Goal: Task Accomplishment & Management: Use online tool/utility

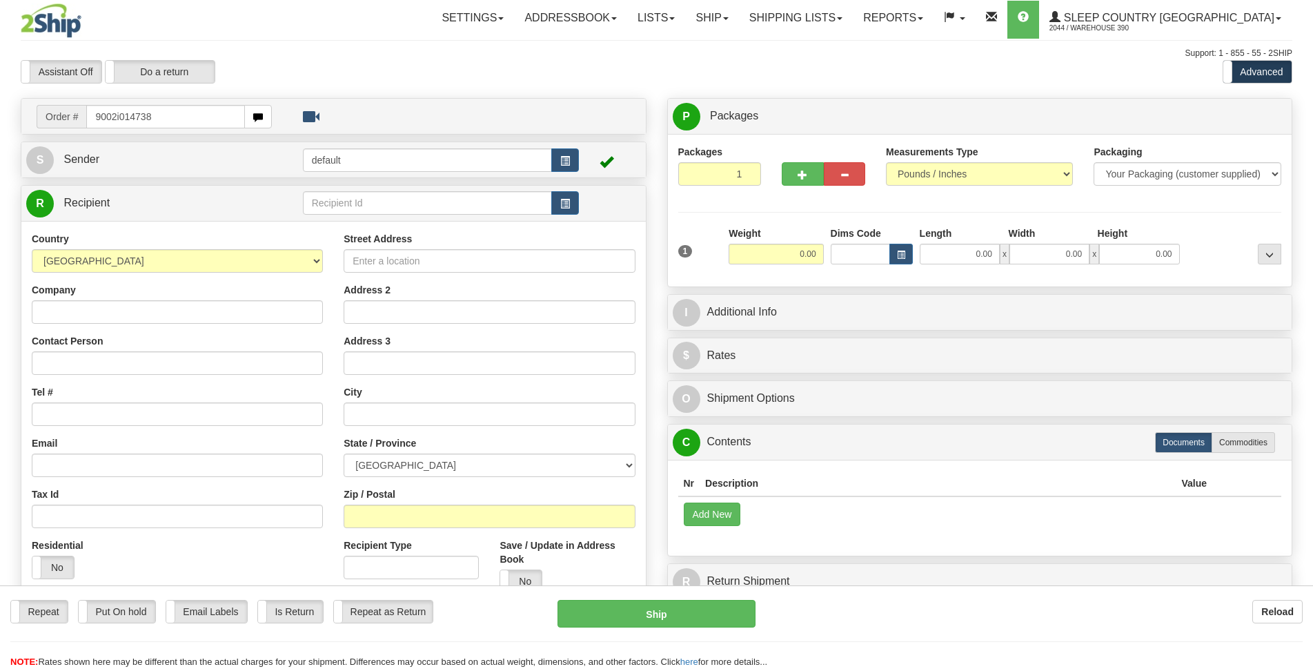
type input "9002i014738"
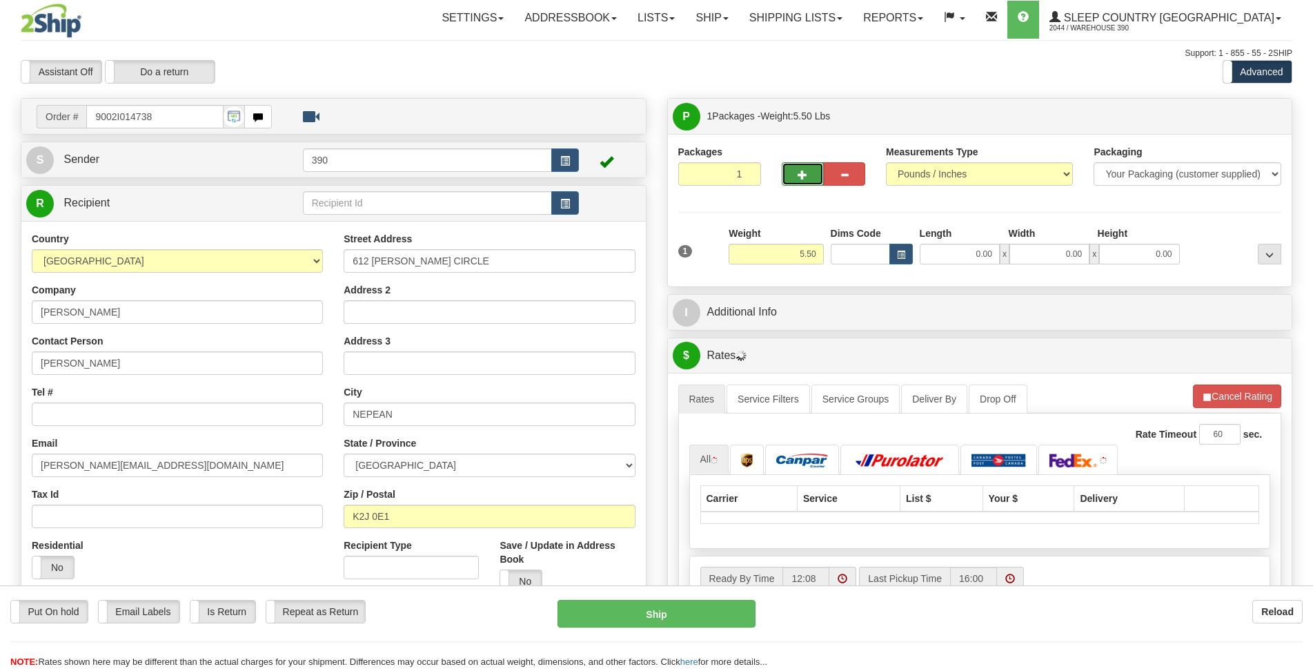
click at [799, 172] on span "button" at bounding box center [803, 174] width 10 height 9
radio input "true"
type input "2"
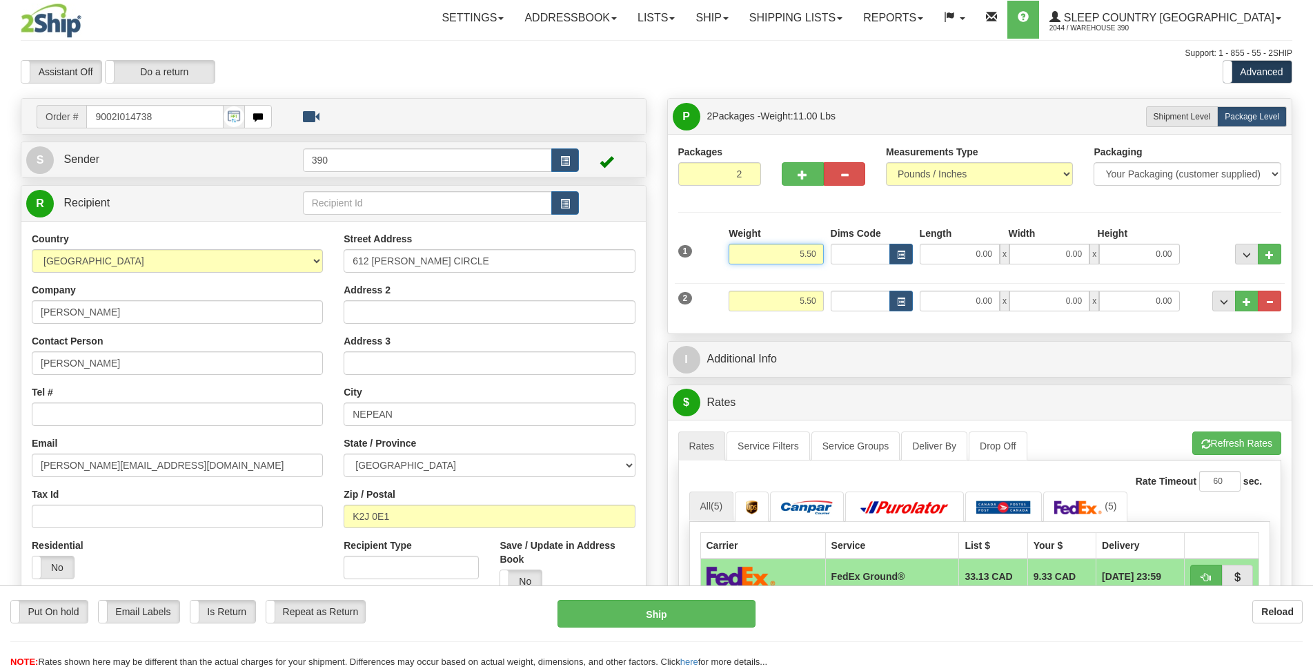
click at [813, 251] on input "5.50" at bounding box center [776, 254] width 95 height 21
drag, startPoint x: 821, startPoint y: 251, endPoint x: 795, endPoint y: 253, distance: 26.3
click at [795, 253] on input "5.50" at bounding box center [776, 254] width 95 height 21
type input "60.00"
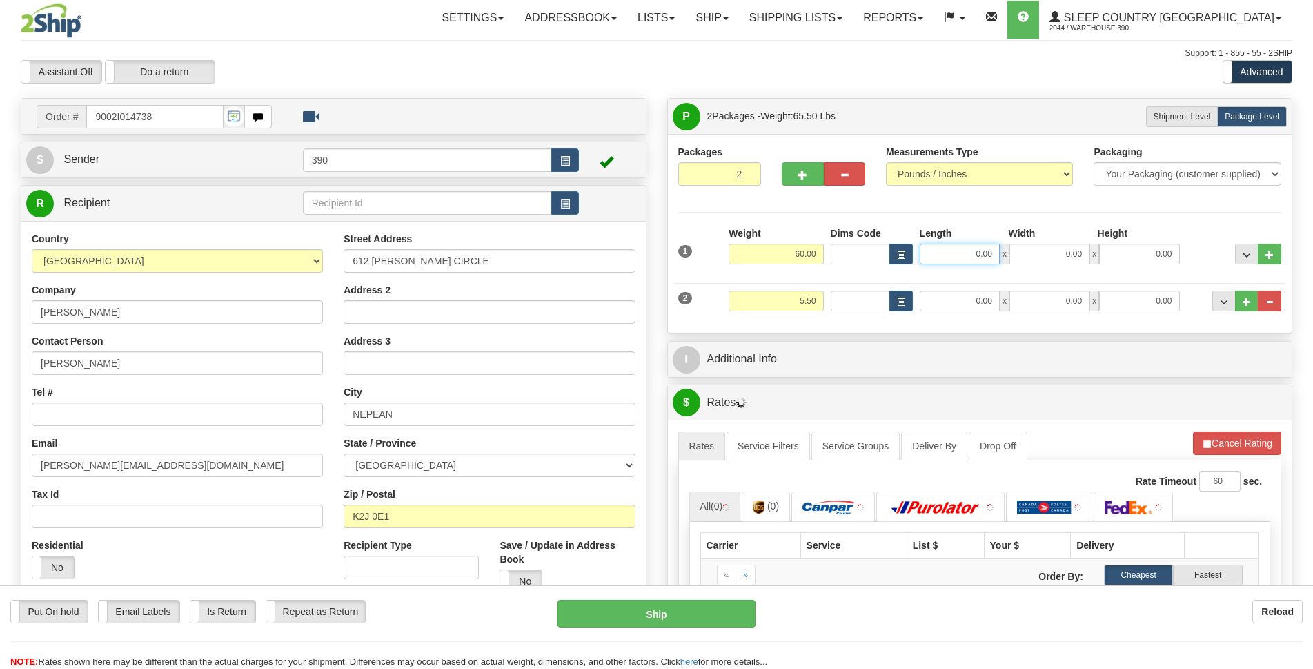
click at [959, 250] on input "0.00" at bounding box center [960, 254] width 80 height 21
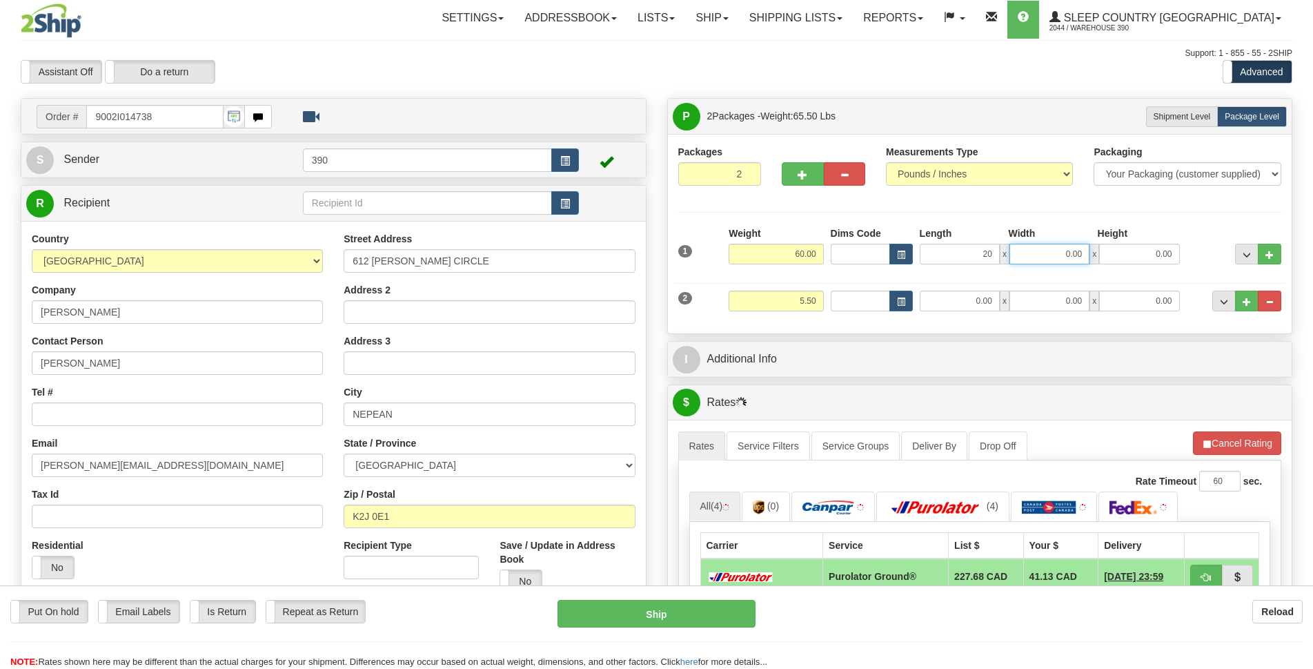
type input "20.00"
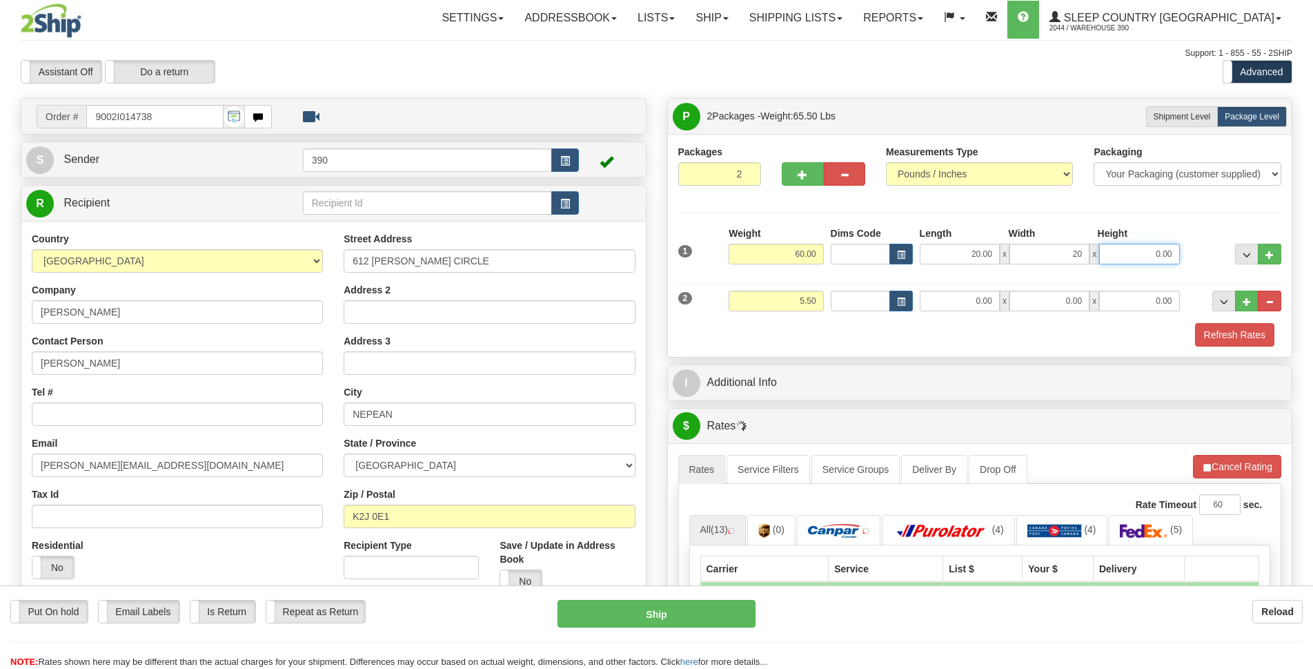
type input "20.00"
type input "40.00"
click at [974, 300] on input "0.00" at bounding box center [960, 300] width 80 height 21
type input "16.00"
type input "15.00"
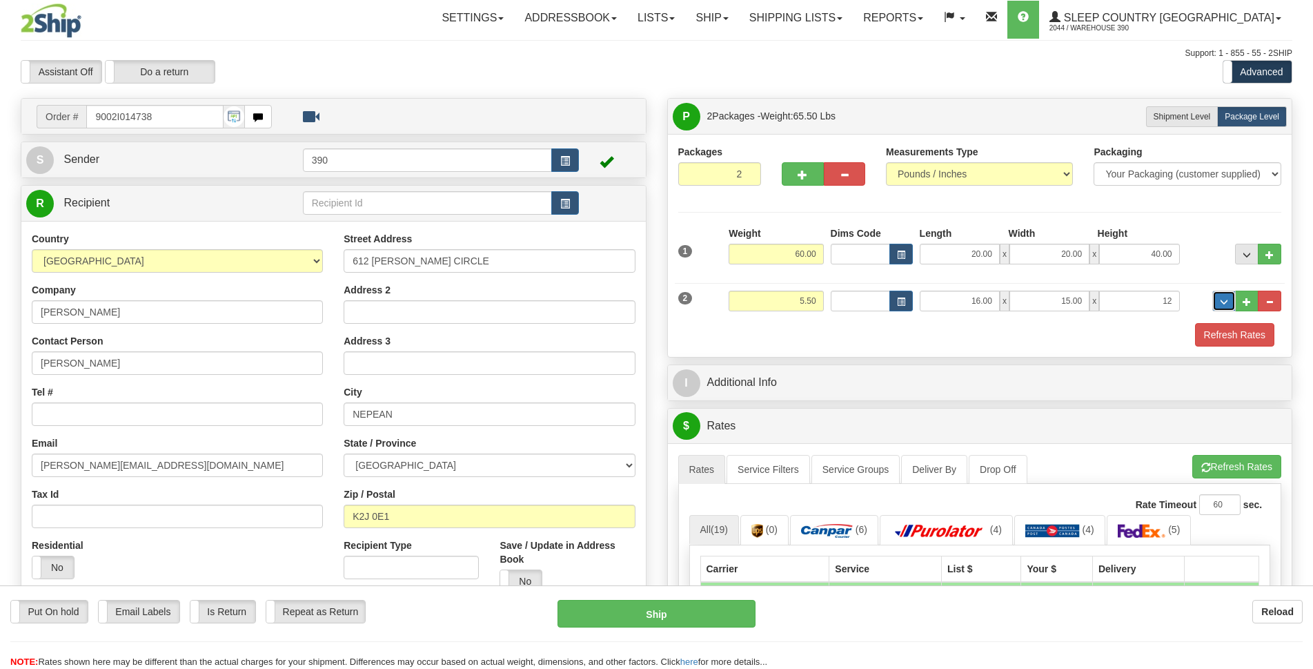
type input "12.00"
click at [1225, 464] on button "Refresh Rates" at bounding box center [1236, 466] width 89 height 23
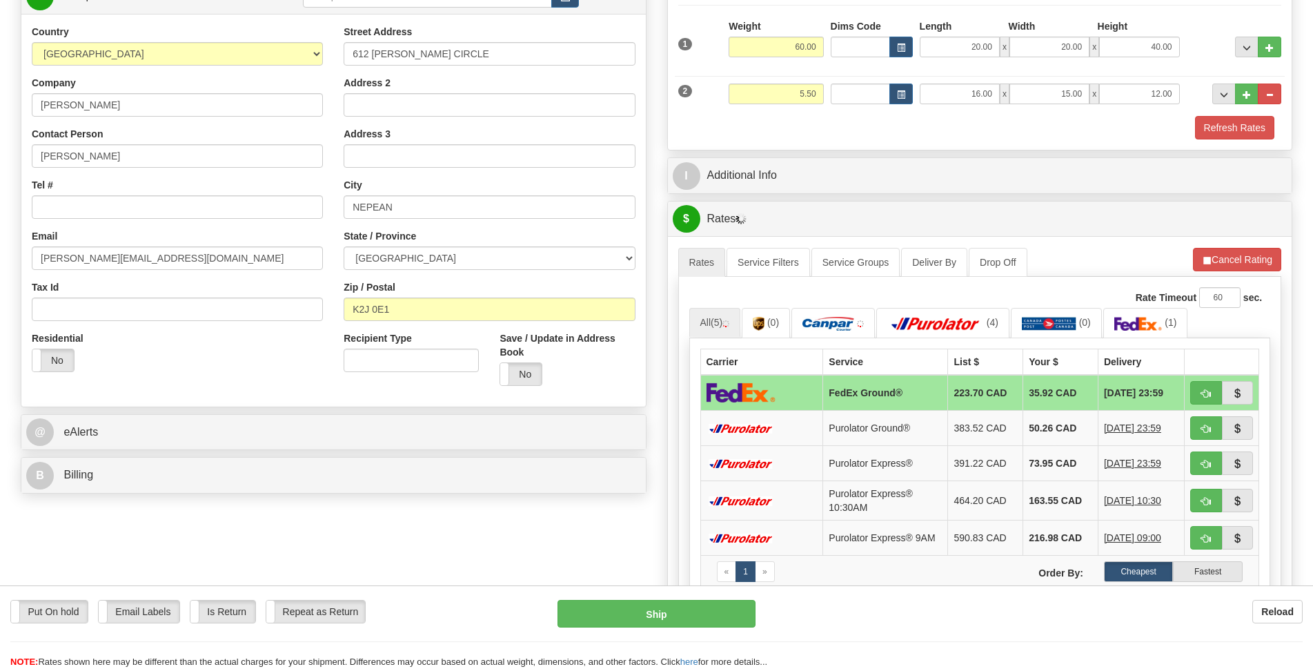
scroll to position [276, 0]
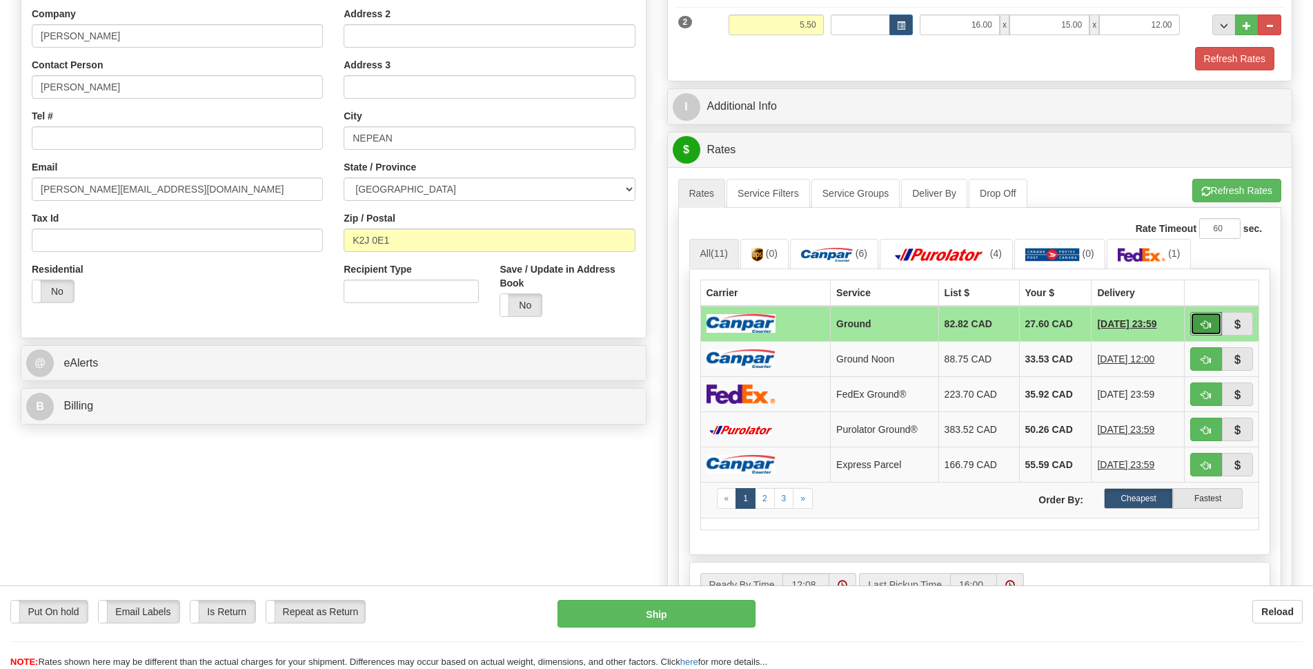
click at [1213, 319] on button "button" at bounding box center [1206, 323] width 32 height 23
type input "1"
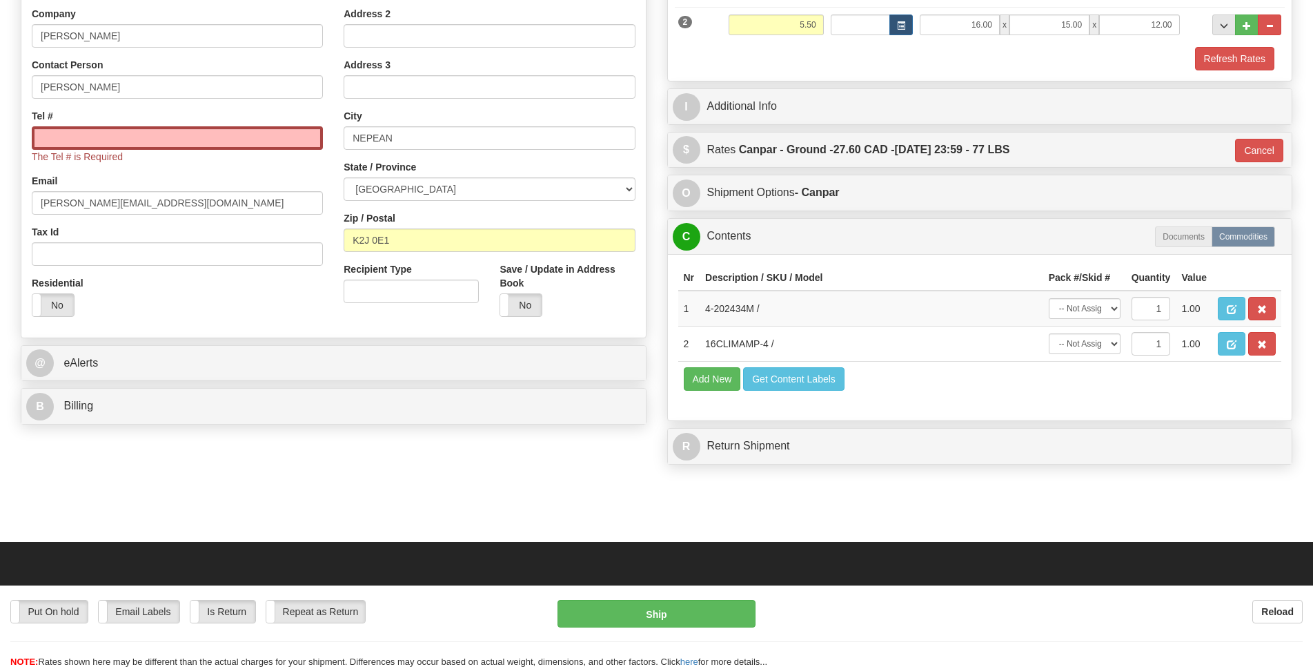
click at [170, 101] on div "Country AFGHANISTAN ALAND ISLANDS ALBANIA ALGERIA AMERICAN SAMOA ANDORRA ANGOLA…" at bounding box center [177, 141] width 312 height 371
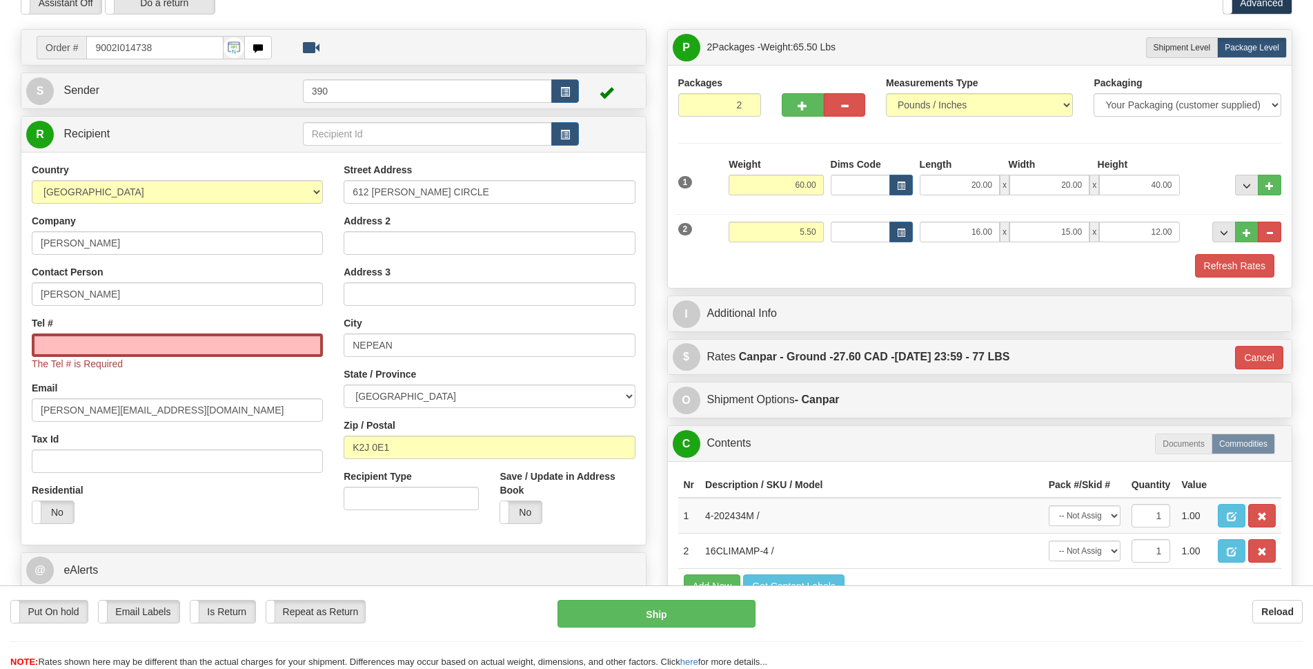
scroll to position [0, 0]
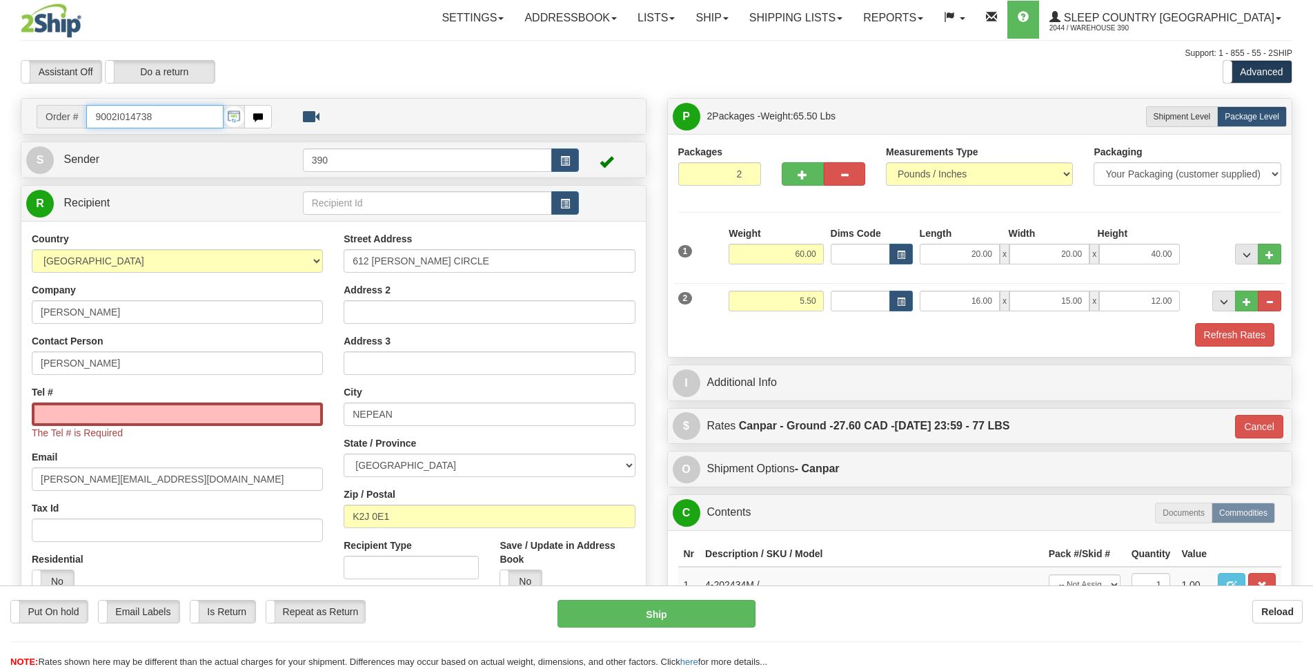
drag, startPoint x: 171, startPoint y: 125, endPoint x: 0, endPoint y: 121, distance: 171.2
click at [0, 121] on div "Toggle navigation Settings Shipping Preferences Fields Preferences New" at bounding box center [656, 409] width 1313 height 818
click at [50, 410] on input "Tel #" at bounding box center [177, 413] width 291 height 23
paste input "613 859-9135"
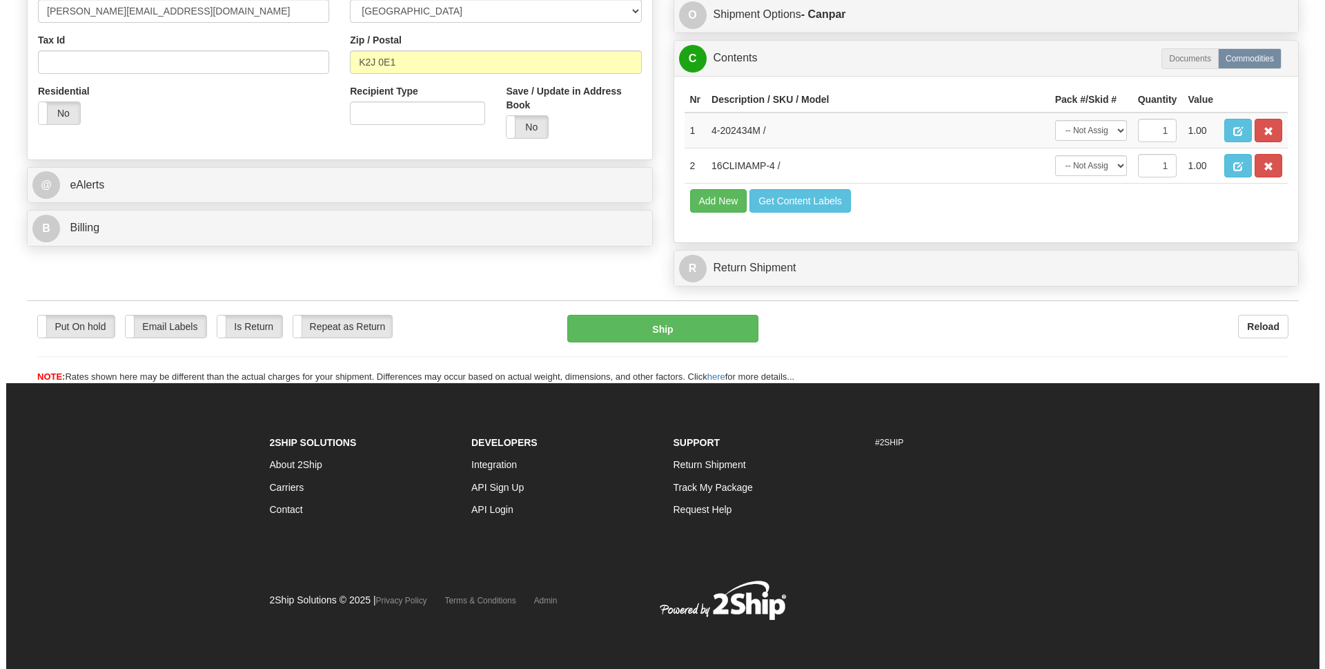
scroll to position [316, 0]
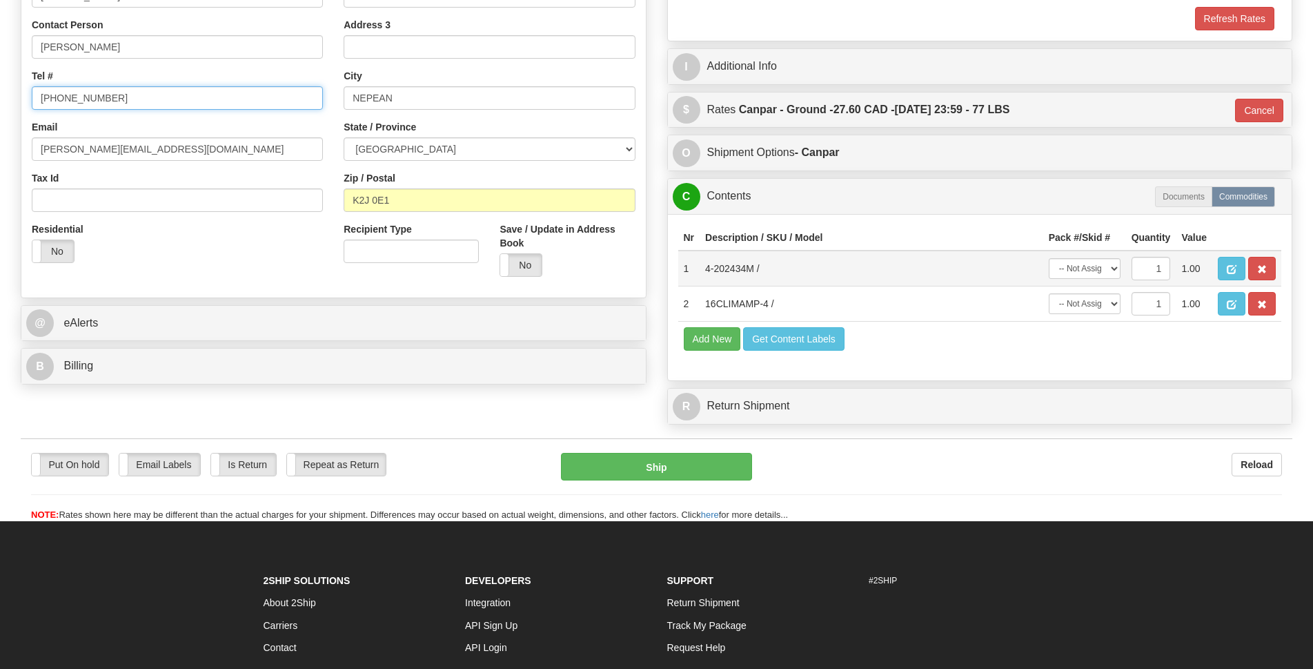
type input "613 859-9135"
click at [1112, 268] on select "-- Not Assigned -- Package 1 Package 2" at bounding box center [1085, 268] width 72 height 21
select select "0"
click at [1049, 258] on select "-- Not Assigned -- Package 1 Package 2" at bounding box center [1085, 268] width 72 height 21
click at [1112, 299] on select "-- Not Assigned -- Package 1 Package 2" at bounding box center [1085, 303] width 72 height 21
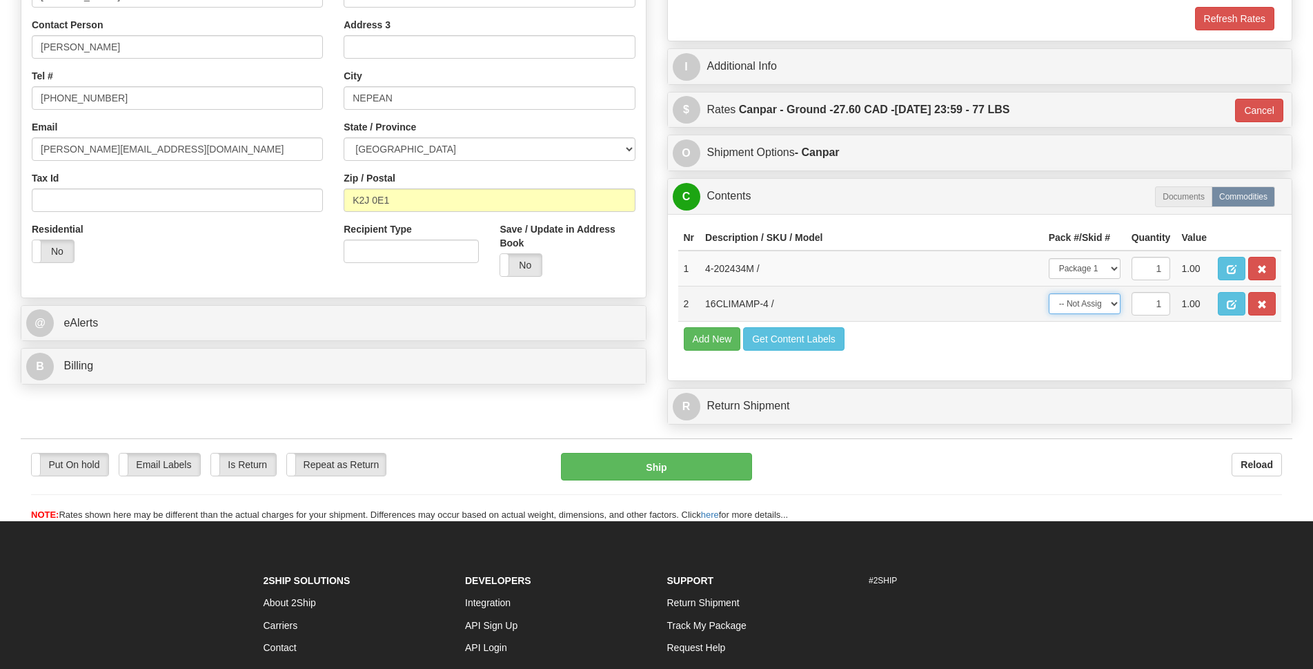
select select "1"
click at [1049, 293] on select "-- Not Assigned -- Package 1 Package 2" at bounding box center [1085, 303] width 72 height 21
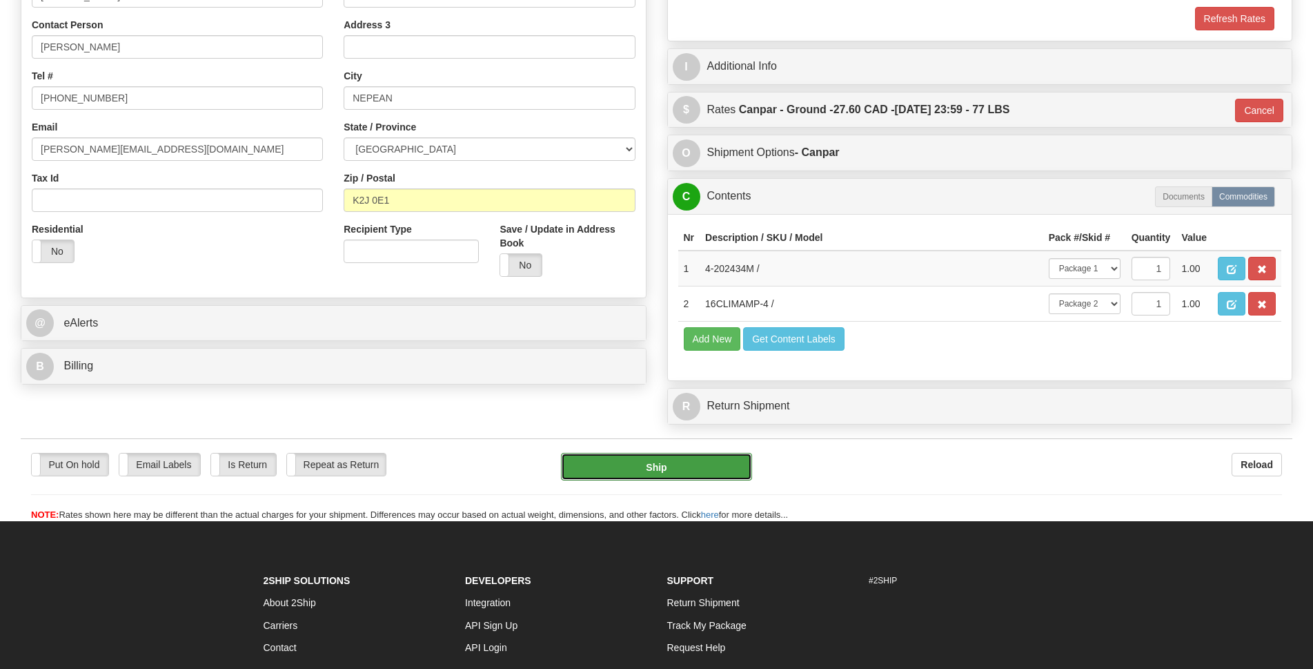
click at [706, 464] on button "Ship" at bounding box center [656, 467] width 191 height 28
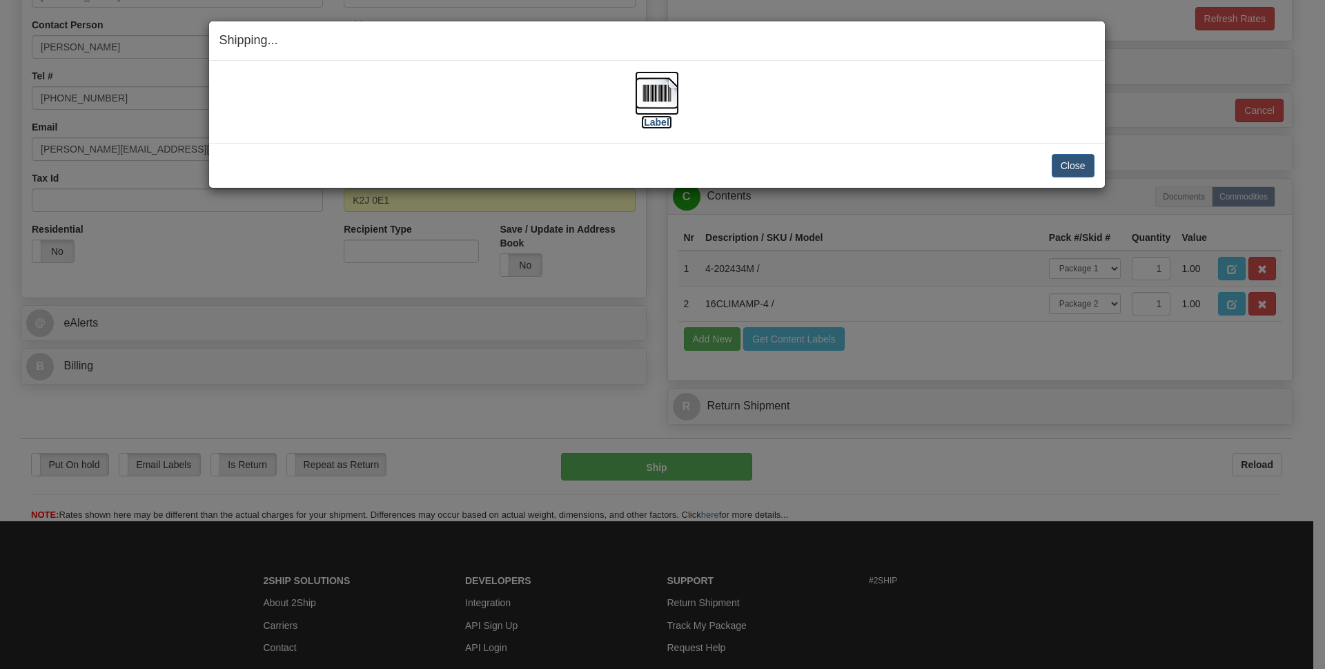
click at [667, 93] on img at bounding box center [657, 93] width 44 height 44
click at [1068, 161] on button "Close" at bounding box center [1073, 165] width 43 height 23
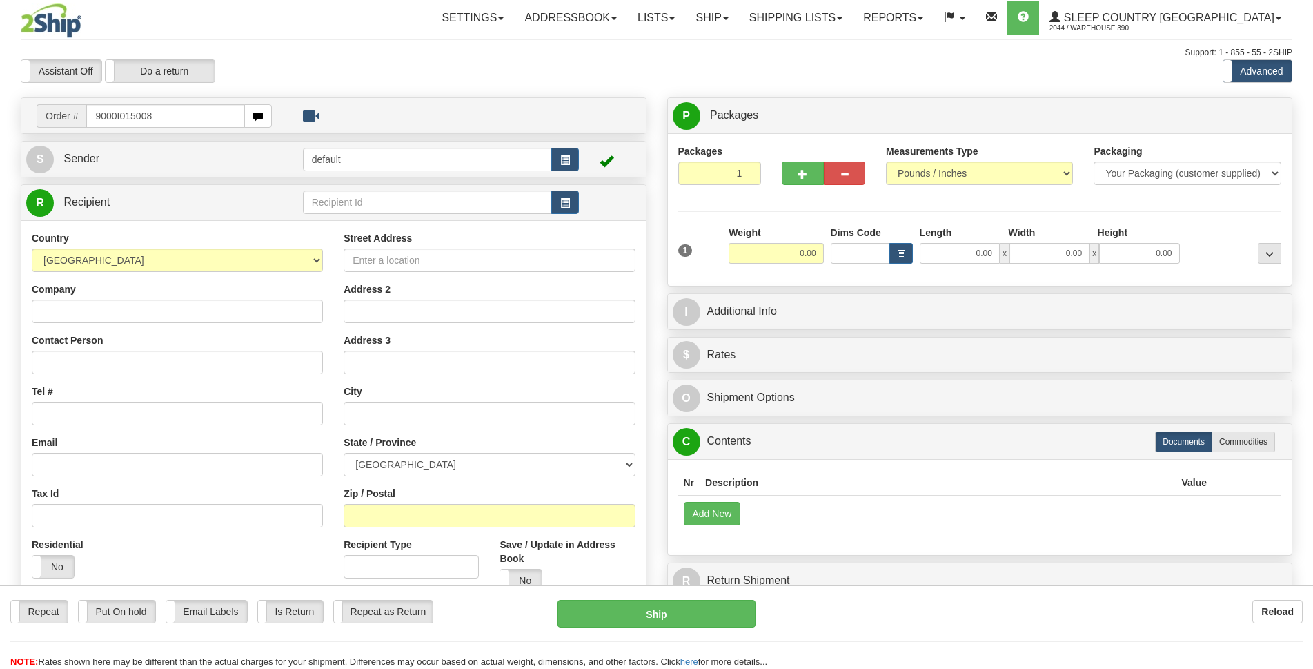
type input "9000I015008"
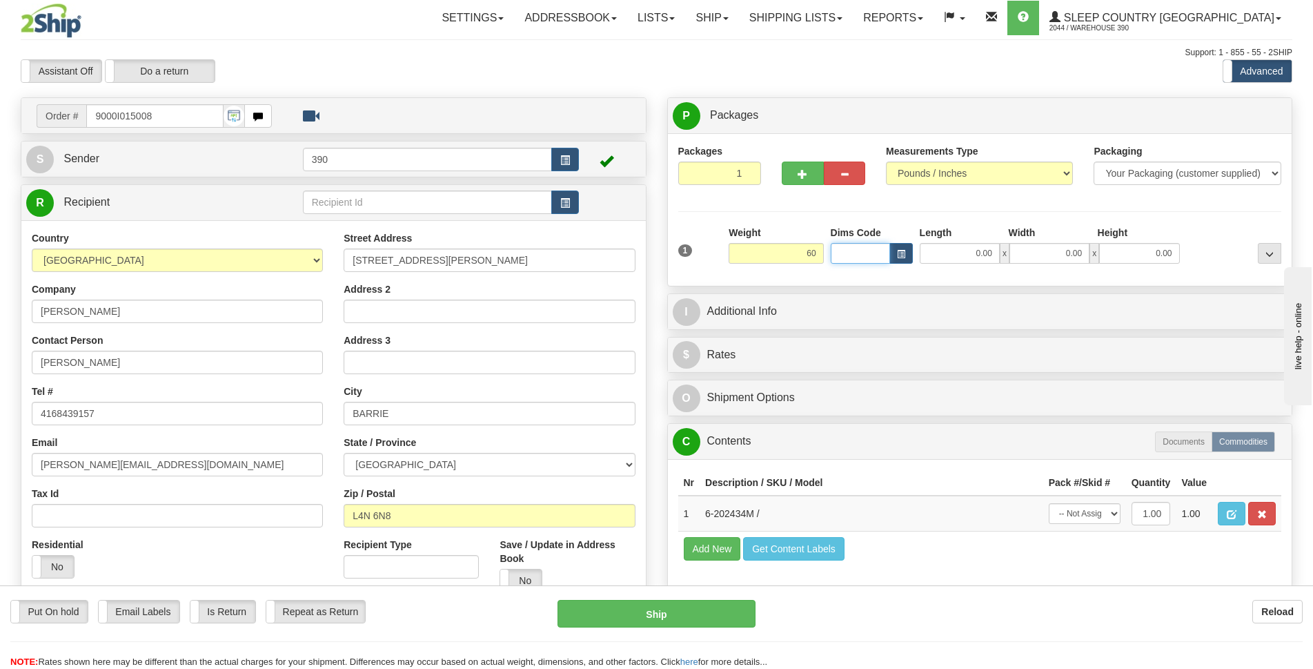
type input "60.00"
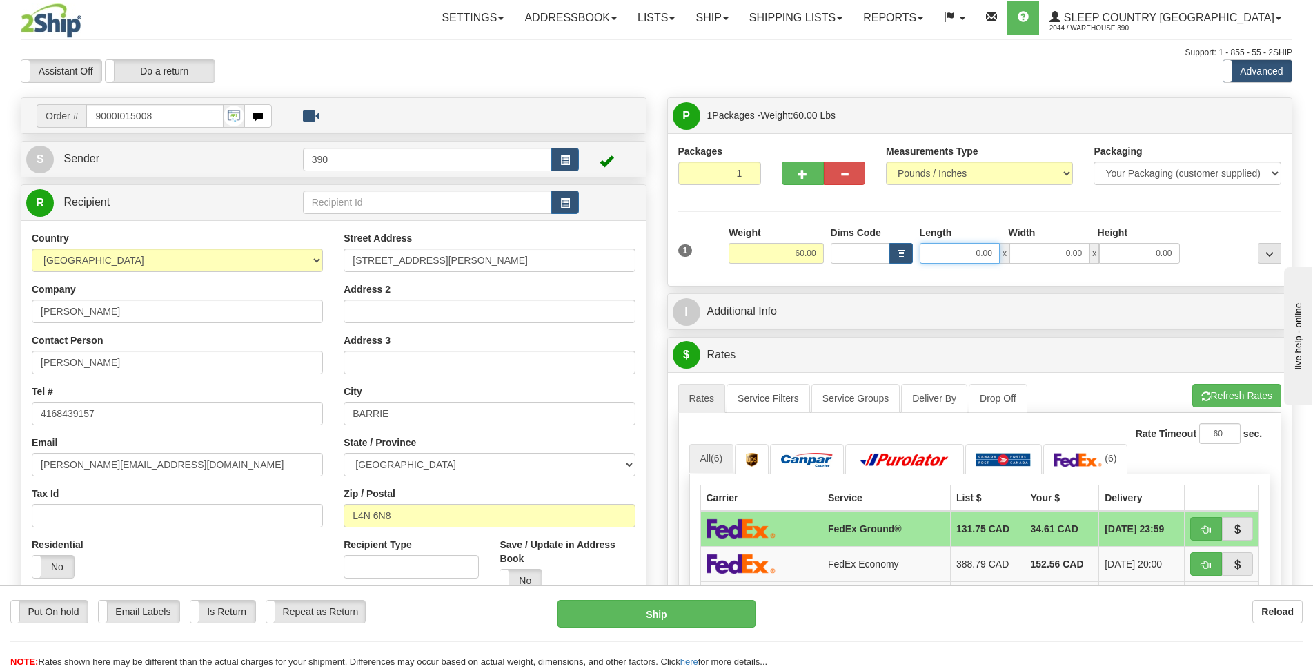
click at [962, 257] on input "0.00" at bounding box center [960, 253] width 80 height 21
type input "15.00"
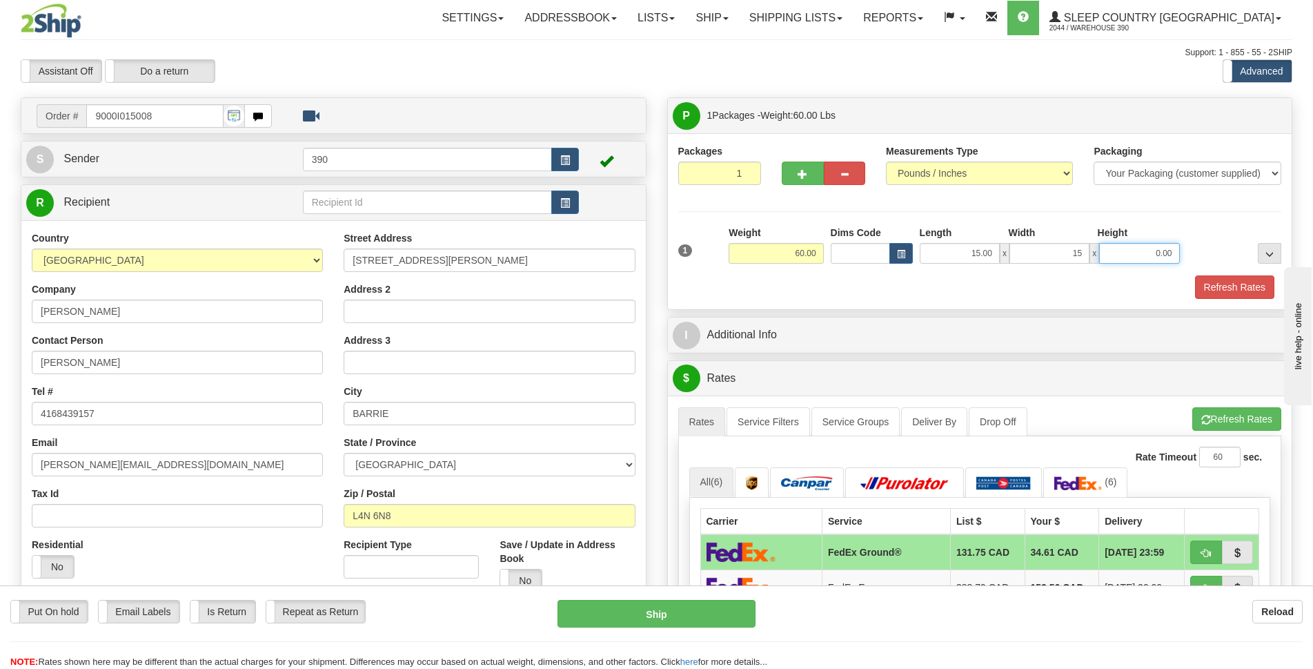
type input "15.00"
type input "40.00"
click at [1239, 282] on button "Refresh Rates" at bounding box center [1234, 286] width 79 height 23
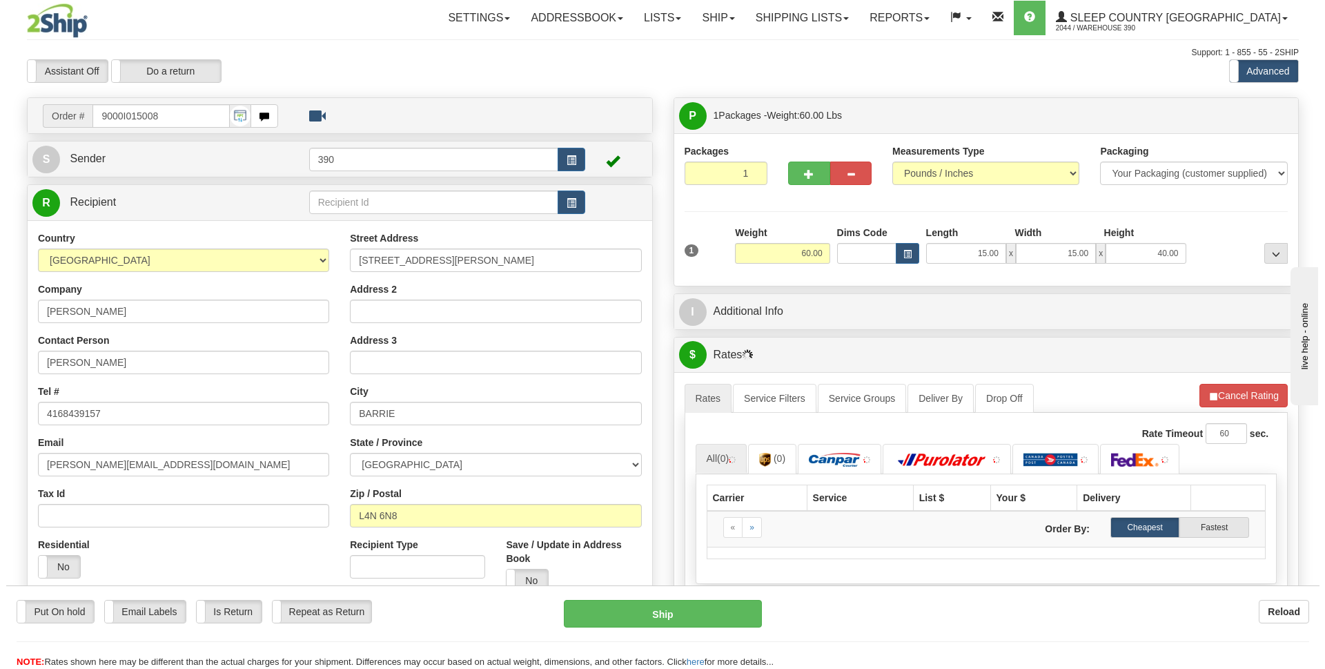
scroll to position [207, 0]
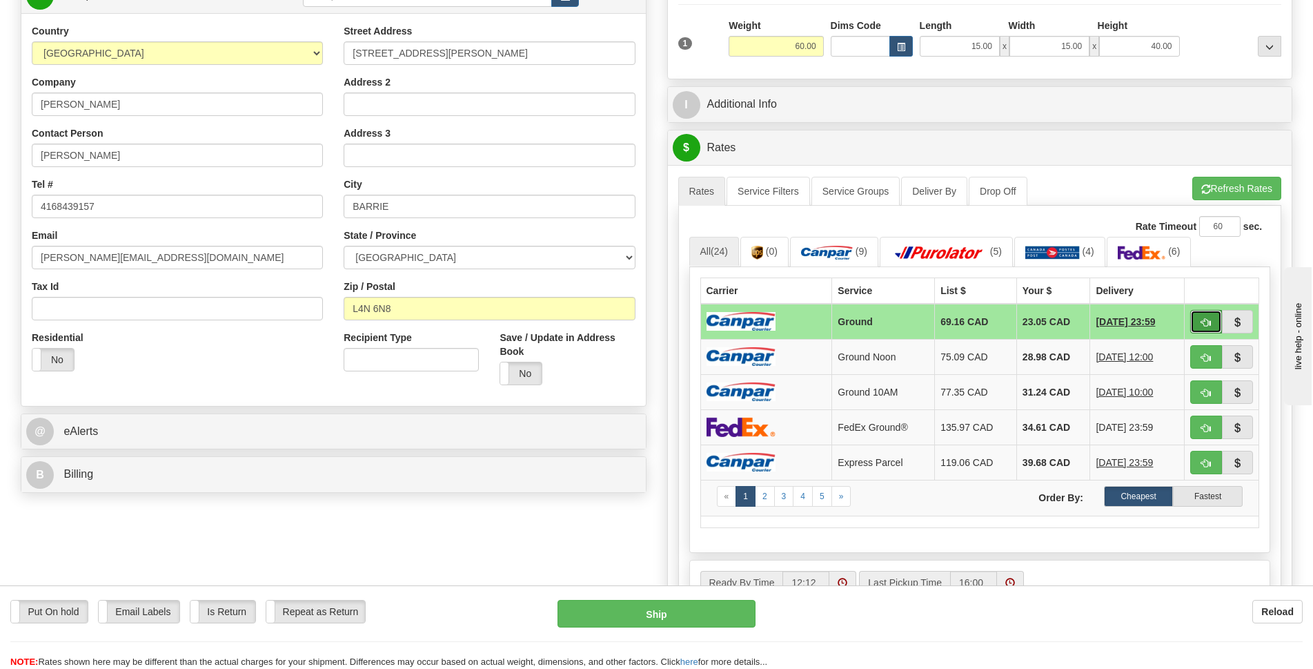
click at [1211, 324] on button "button" at bounding box center [1206, 321] width 32 height 23
type input "1"
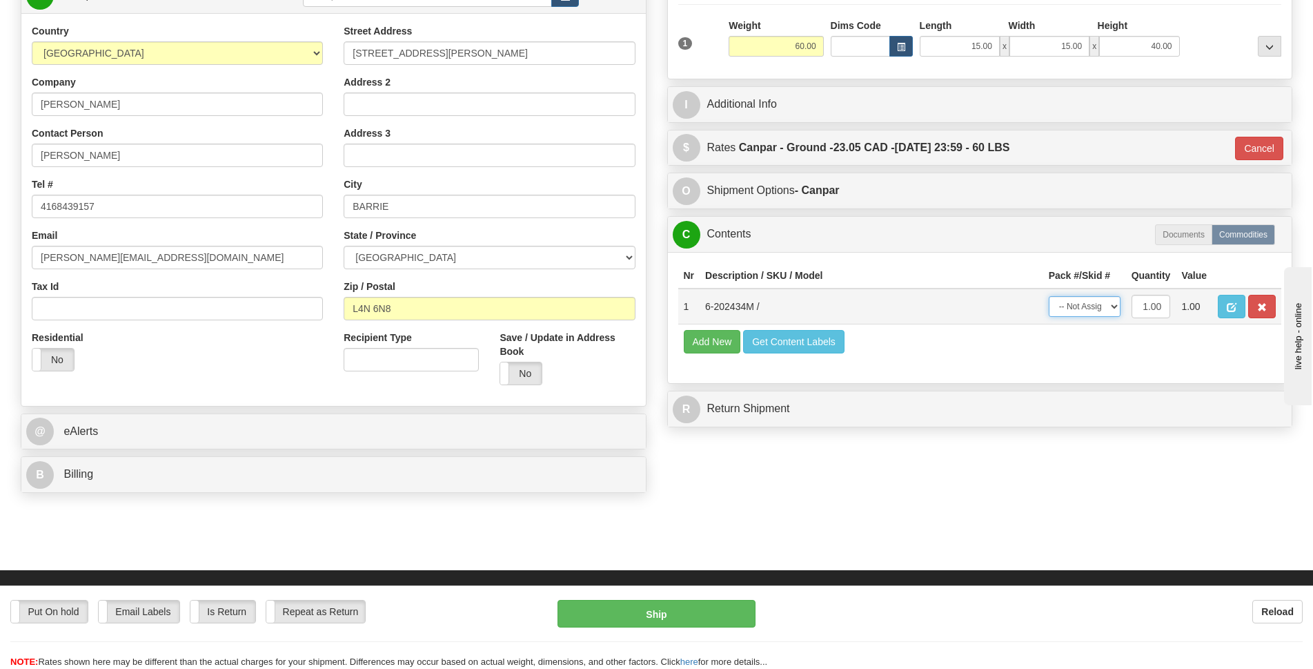
click at [1115, 306] on select "-- Not Assigned -- Package 1" at bounding box center [1085, 306] width 72 height 21
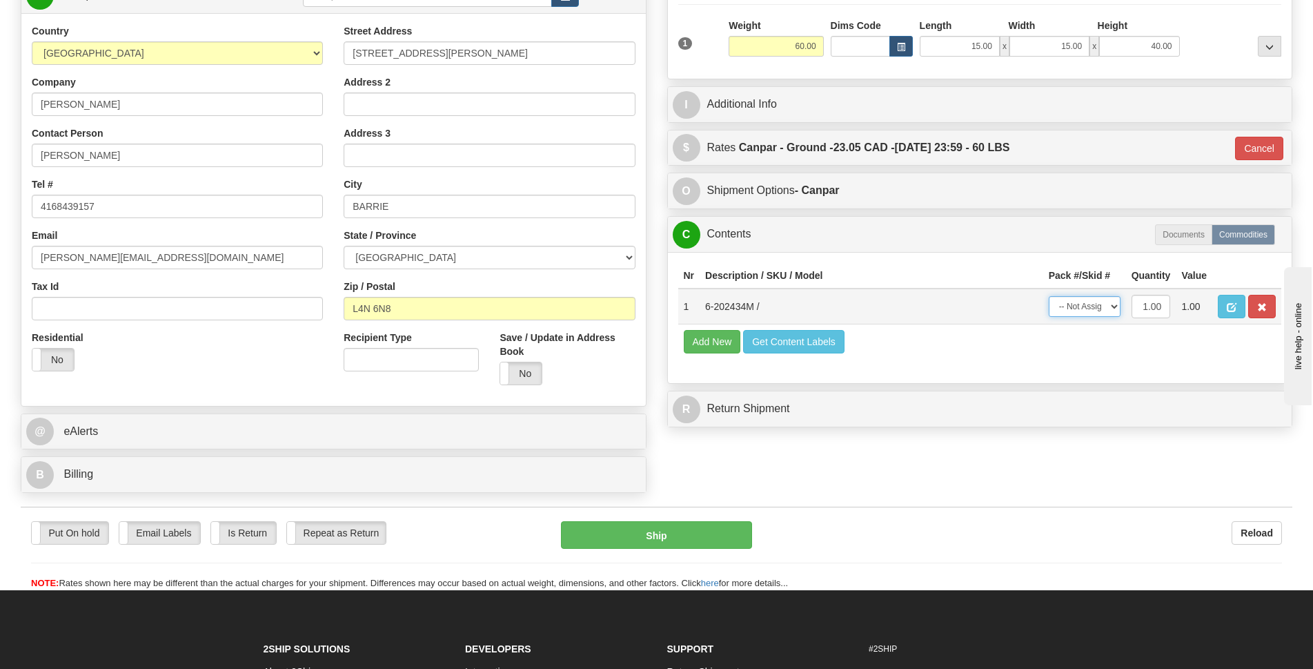
select select "0"
click at [1049, 296] on select "-- Not Assigned -- Package 1" at bounding box center [1085, 306] width 72 height 21
click at [718, 532] on button "Ship" at bounding box center [656, 535] width 191 height 28
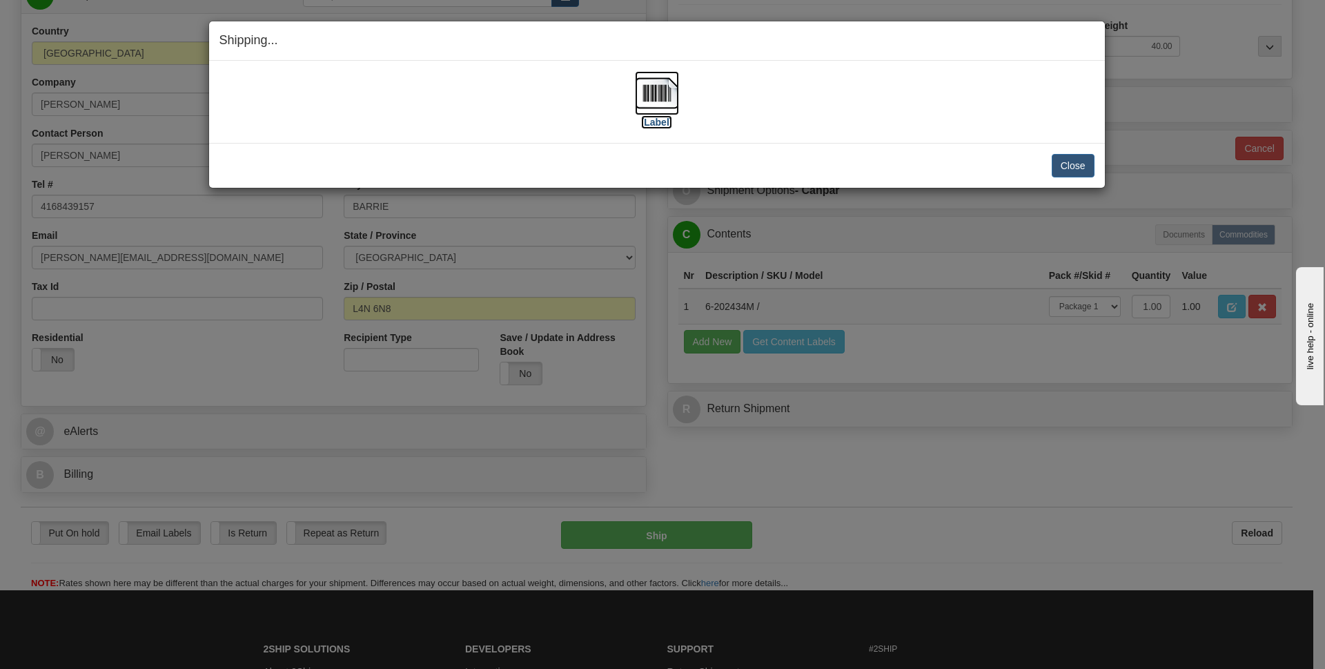
click at [638, 92] on img at bounding box center [657, 93] width 44 height 44
click at [1054, 163] on button "Close" at bounding box center [1073, 165] width 43 height 23
click at [1056, 163] on button "Close" at bounding box center [1073, 165] width 43 height 23
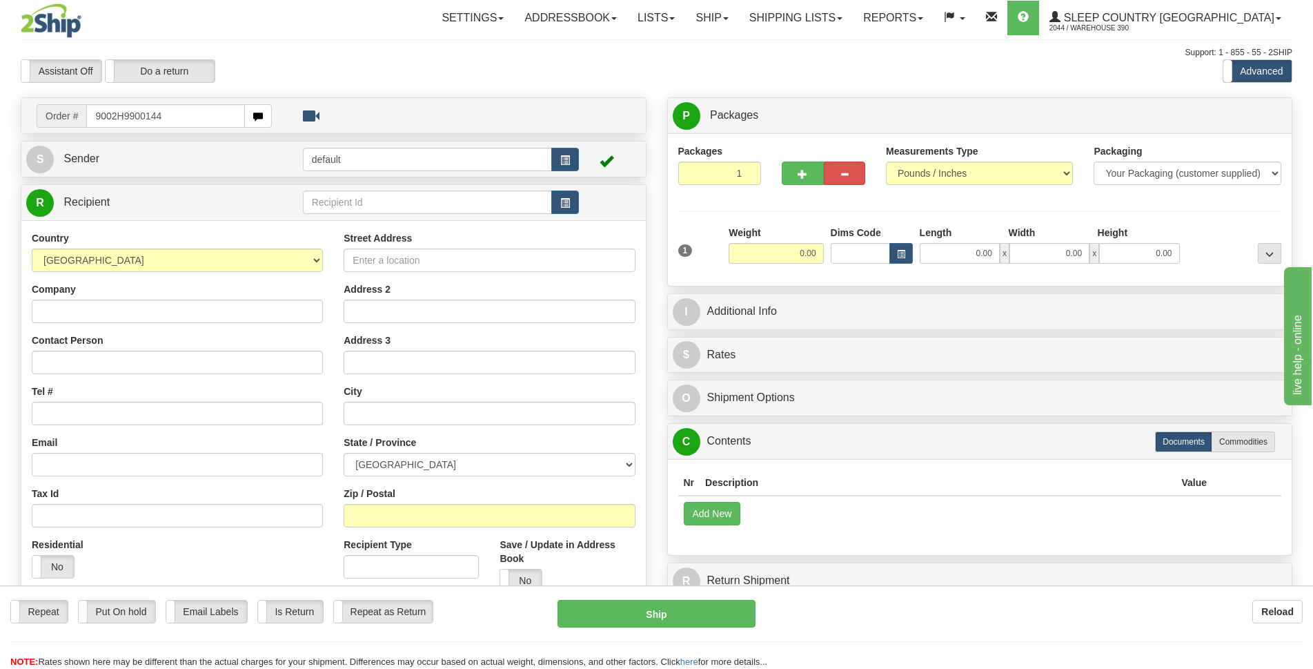
type input "9002H9900144"
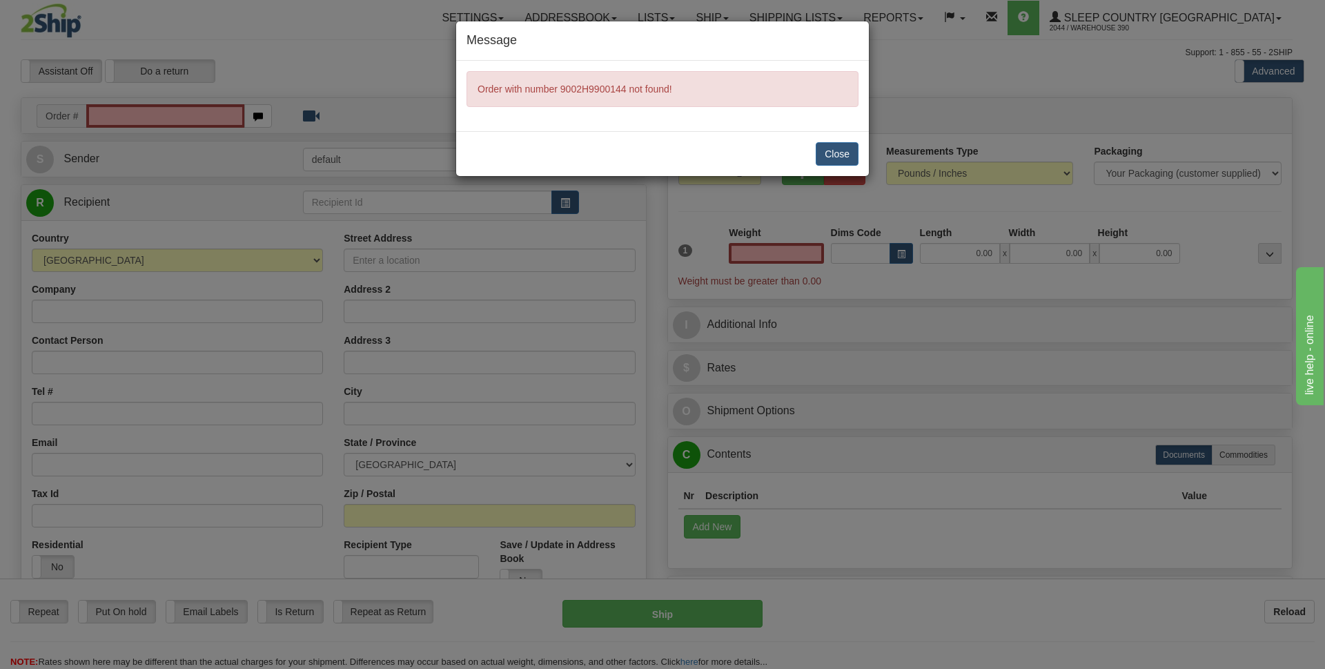
type input "0.00"
click at [839, 150] on button "Close" at bounding box center [837, 153] width 43 height 23
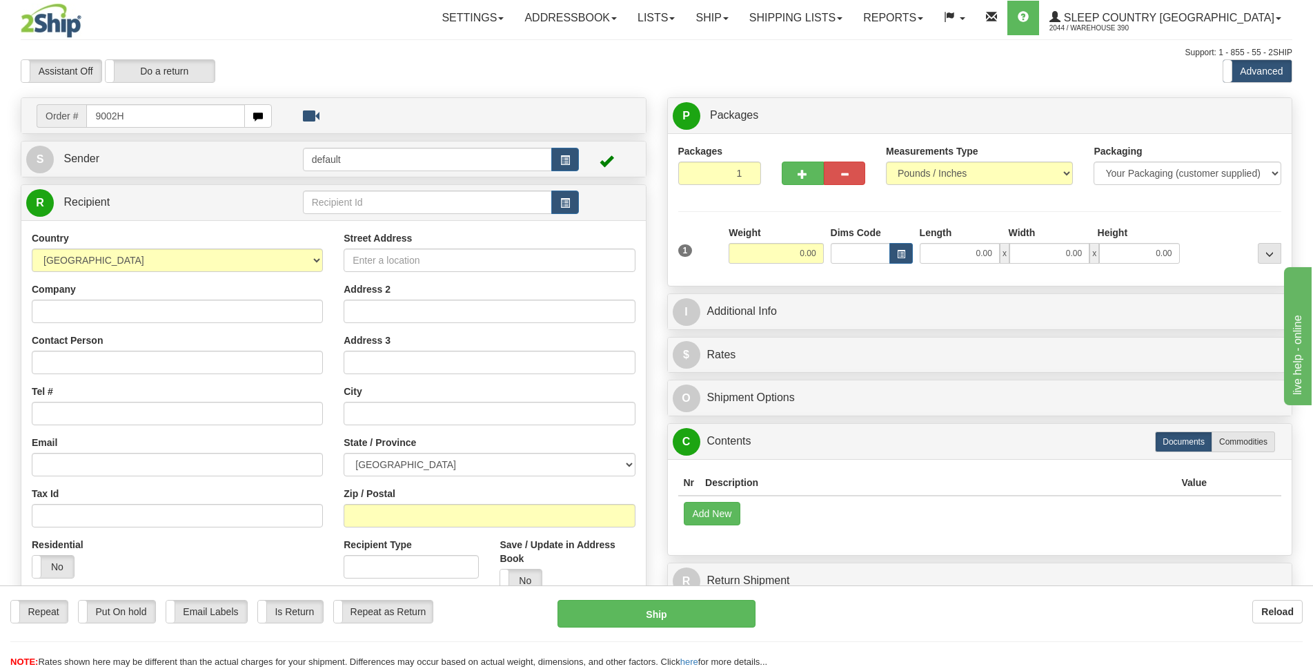
type input "9002H9900144"
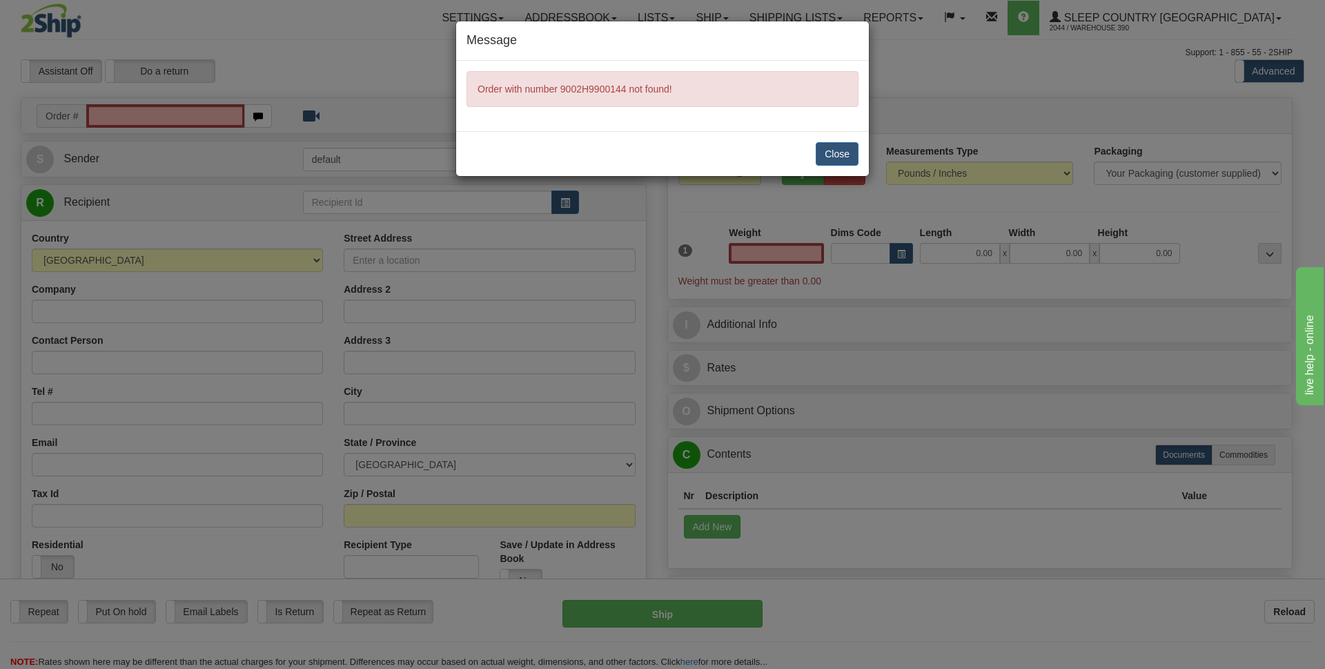
type input "0.00"
click at [847, 160] on button "Close" at bounding box center [837, 153] width 43 height 23
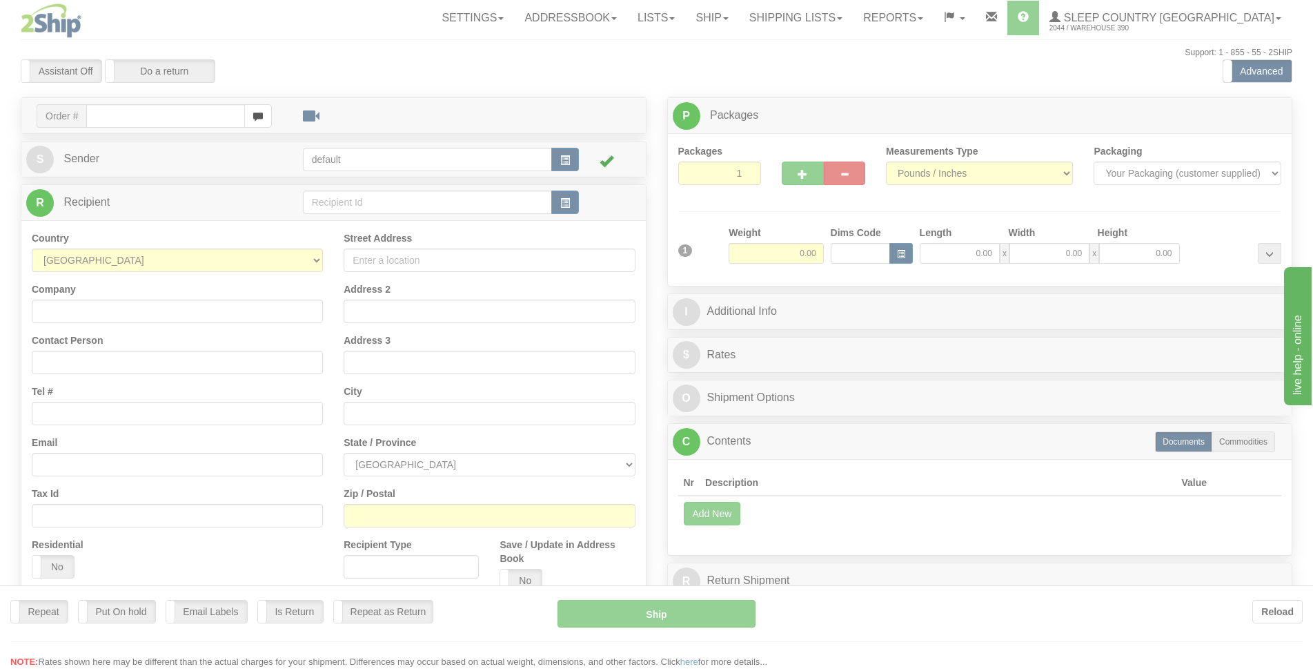
click at [163, 118] on div at bounding box center [656, 334] width 1313 height 669
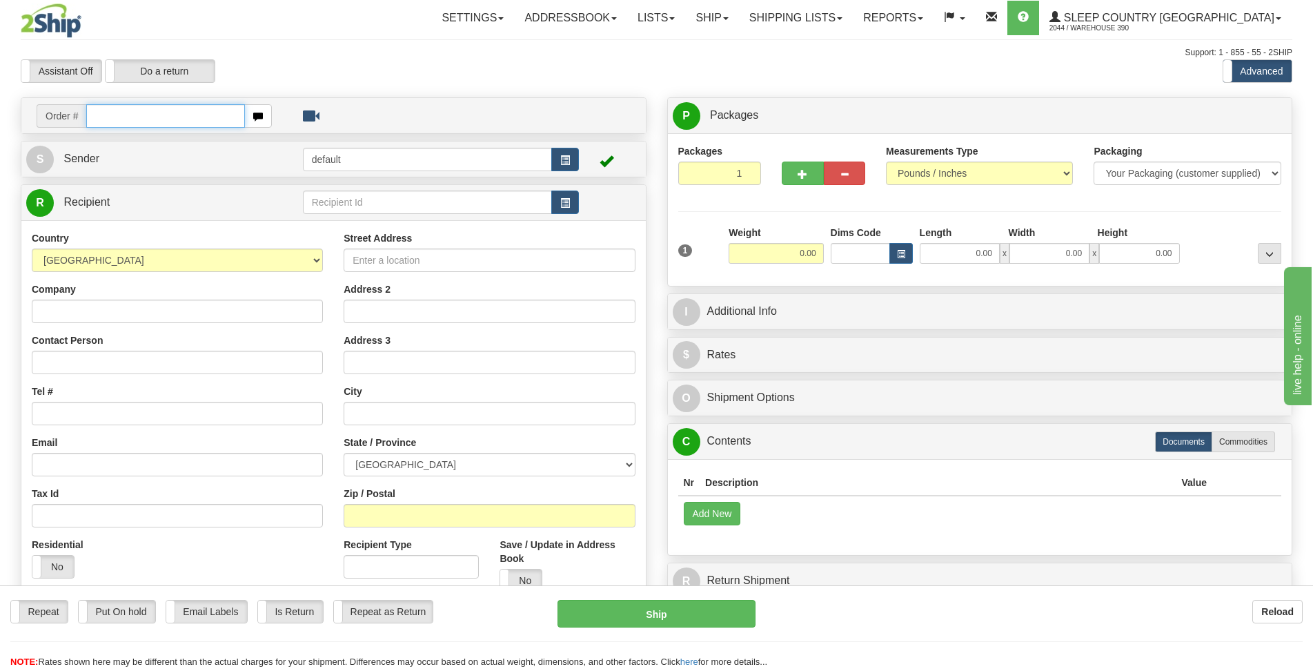
click at [163, 117] on input "text" at bounding box center [165, 115] width 159 height 23
type input "9002H990144"
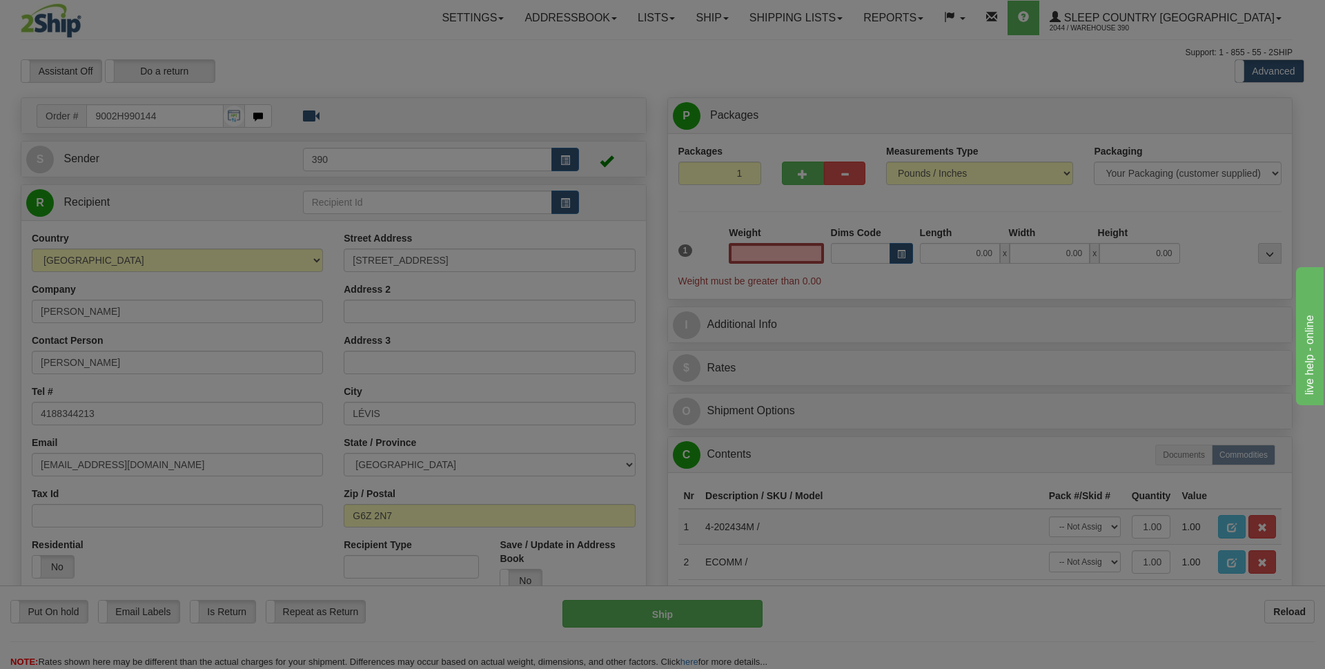
type input "LEVIS"
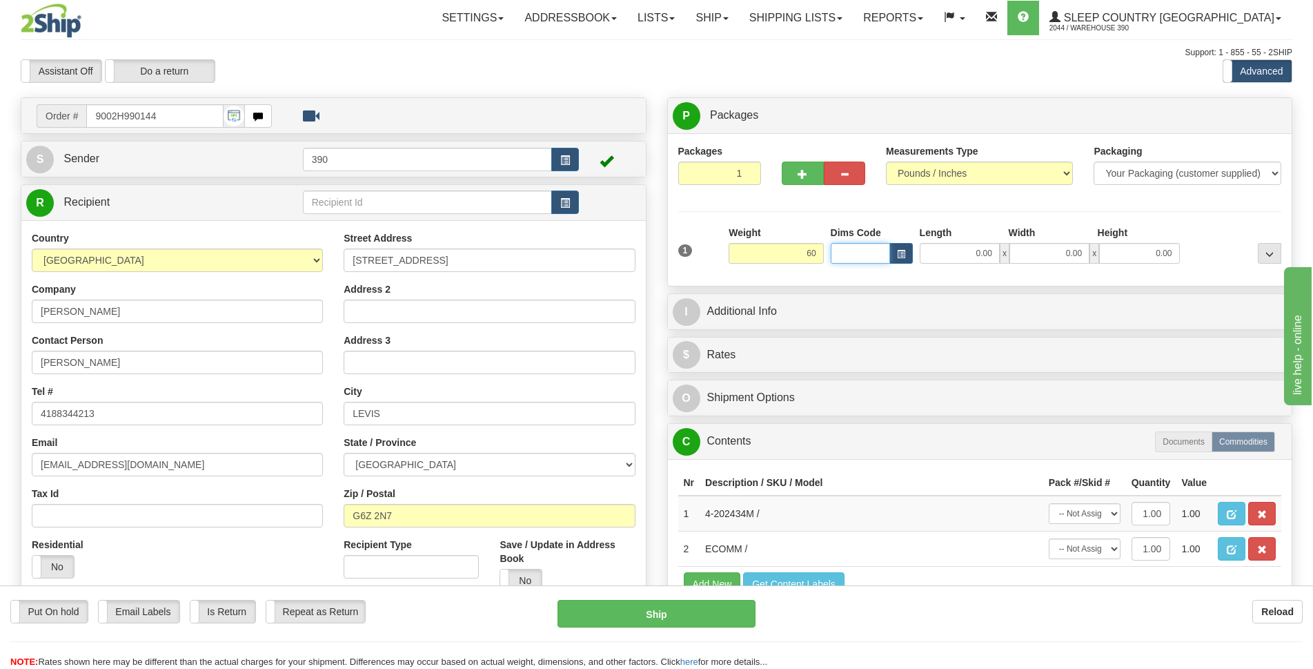
type input "60.00"
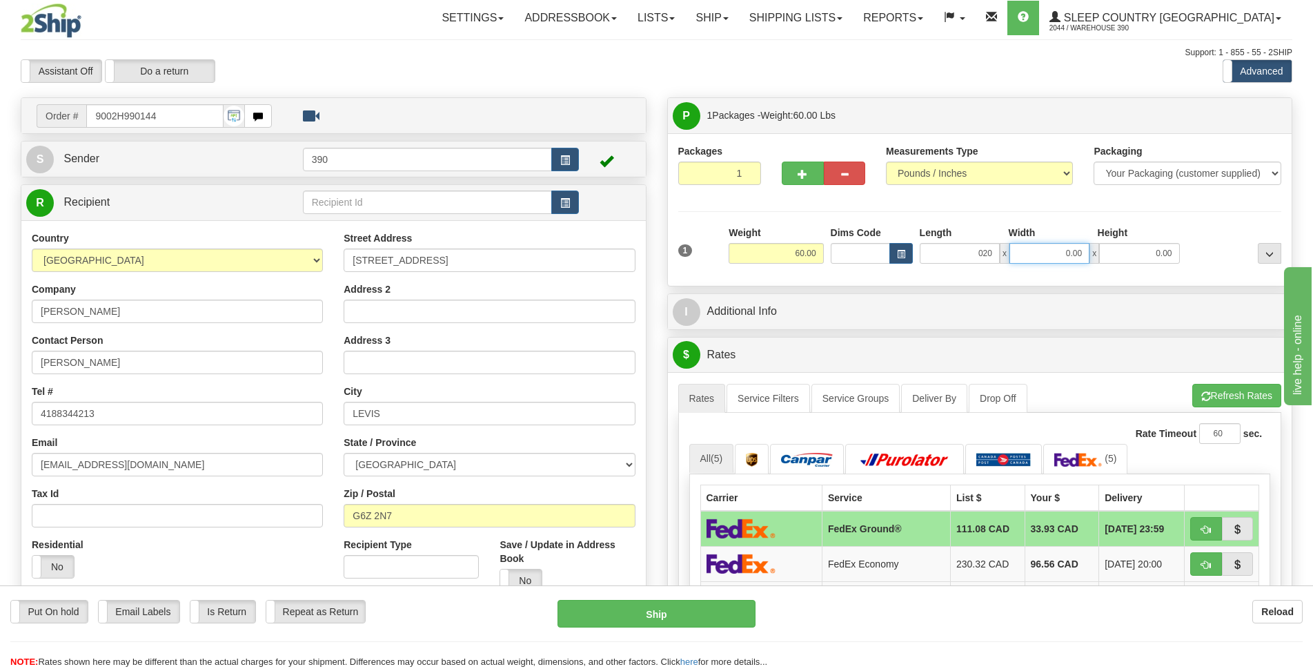
type input "20.00"
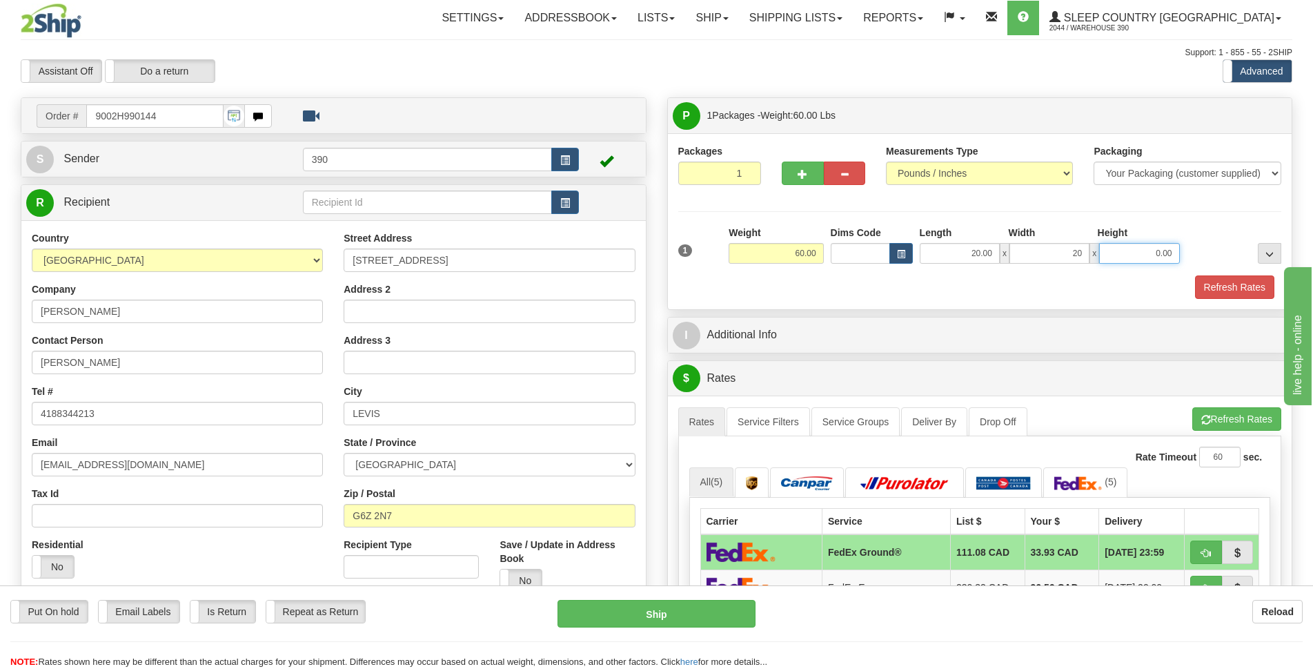
type input "20.00"
type input "40.00"
click at [1228, 285] on button "Refresh Rates" at bounding box center [1234, 286] width 79 height 23
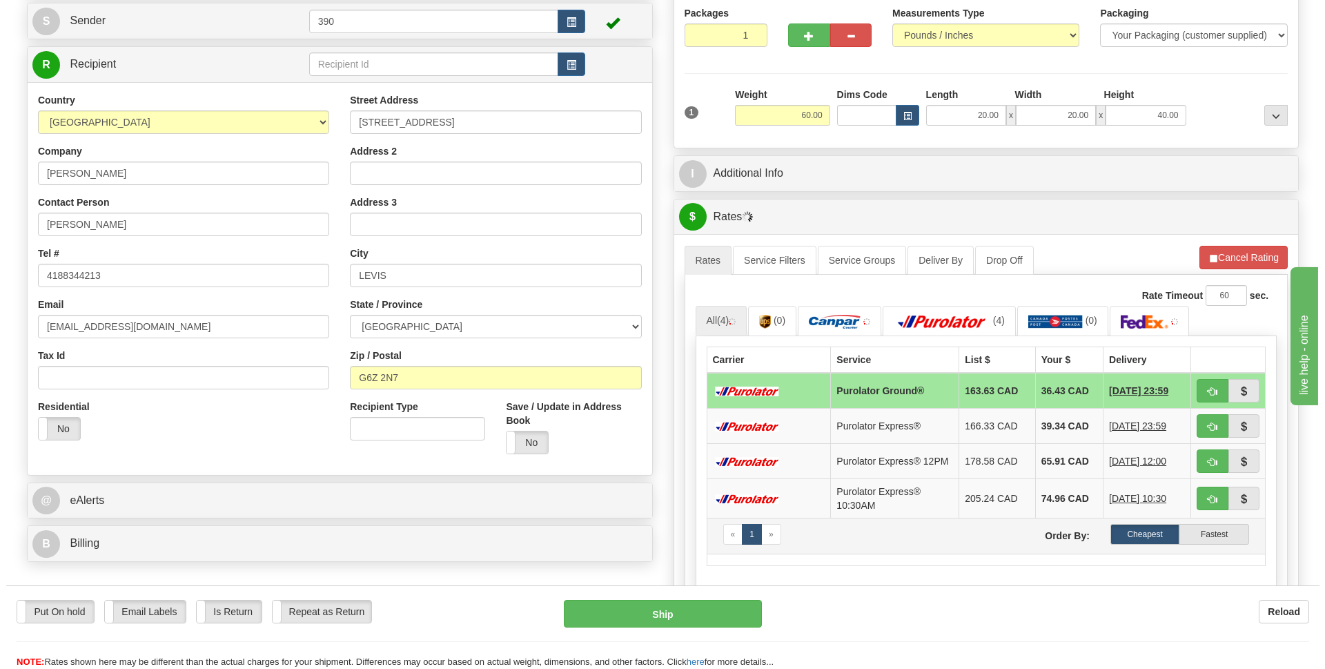
scroll to position [207, 0]
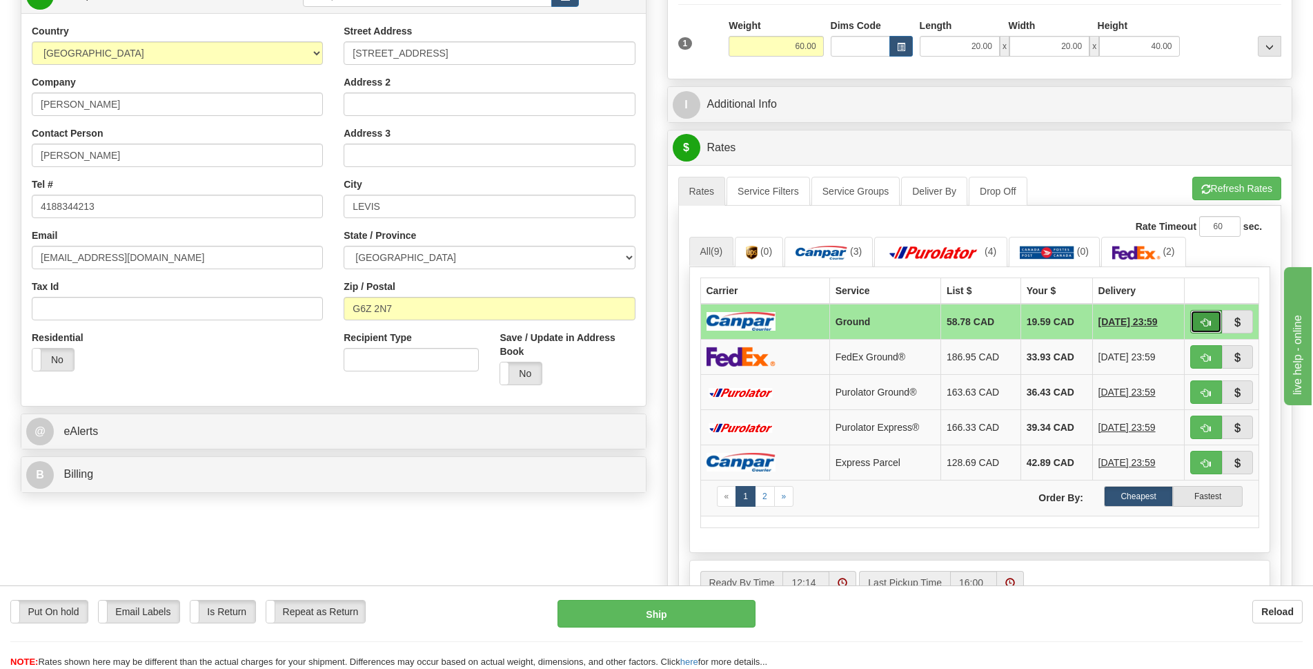
click at [1208, 319] on span "button" at bounding box center [1206, 322] width 10 height 9
type input "1"
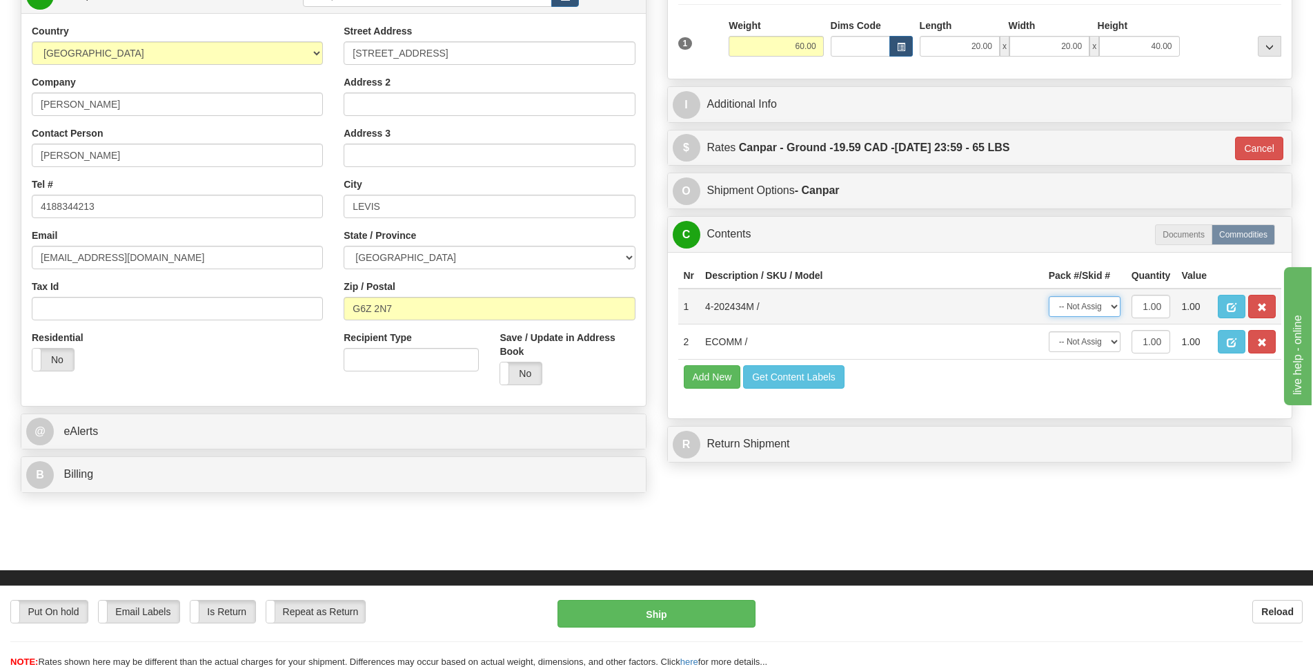
click at [1107, 303] on select "-- Not Assigned -- Package 1" at bounding box center [1085, 306] width 72 height 21
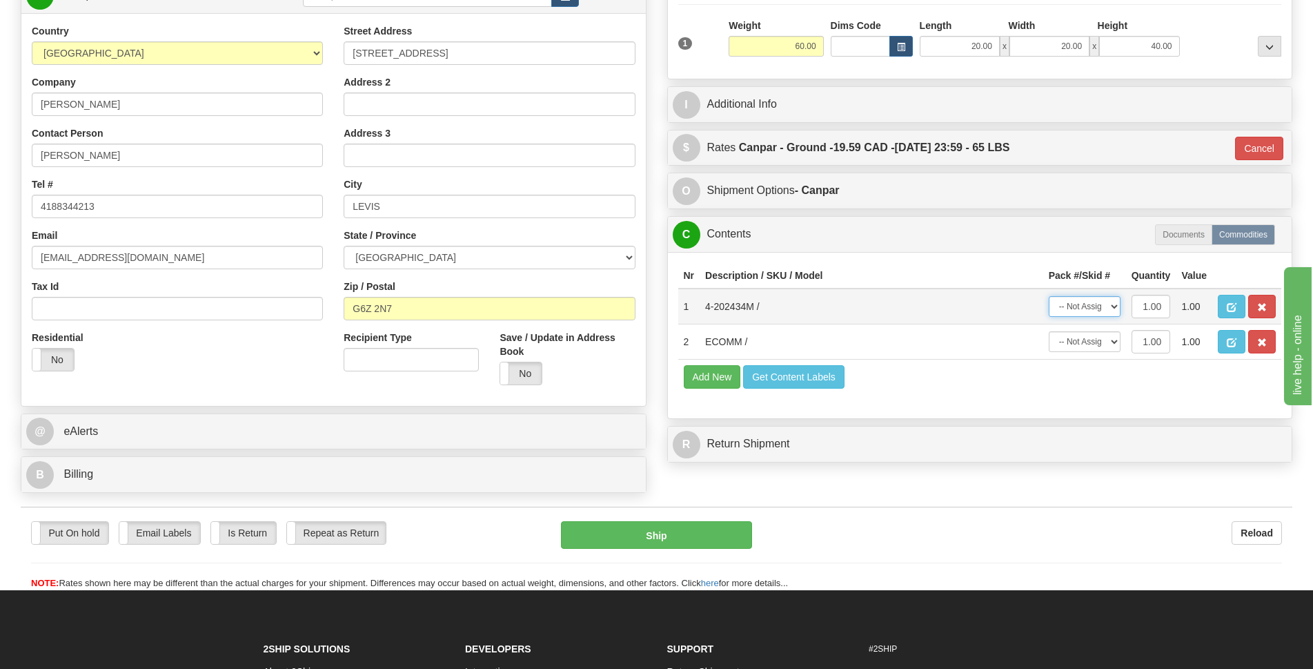
select select "0"
click at [1049, 296] on select "-- Not Assigned -- Package 1" at bounding box center [1085, 306] width 72 height 21
click at [700, 536] on button "Ship" at bounding box center [656, 535] width 191 height 28
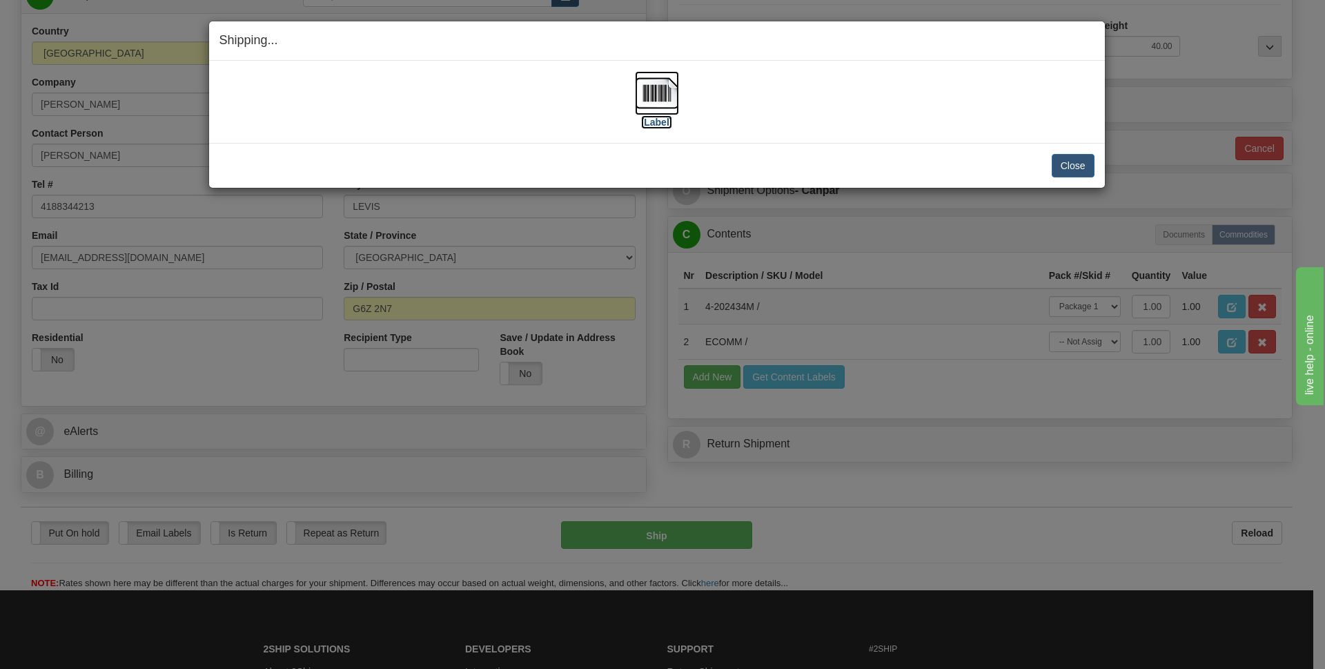
click at [658, 95] on img at bounding box center [657, 93] width 44 height 44
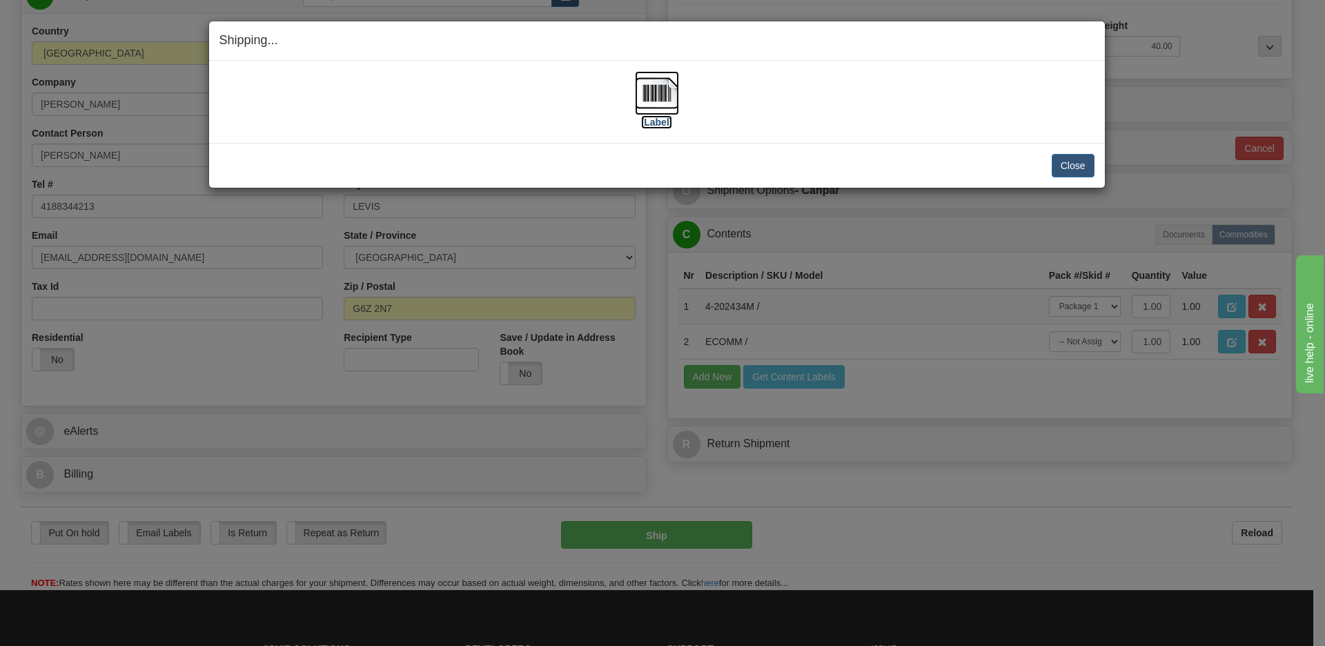
click at [664, 90] on img at bounding box center [657, 93] width 44 height 44
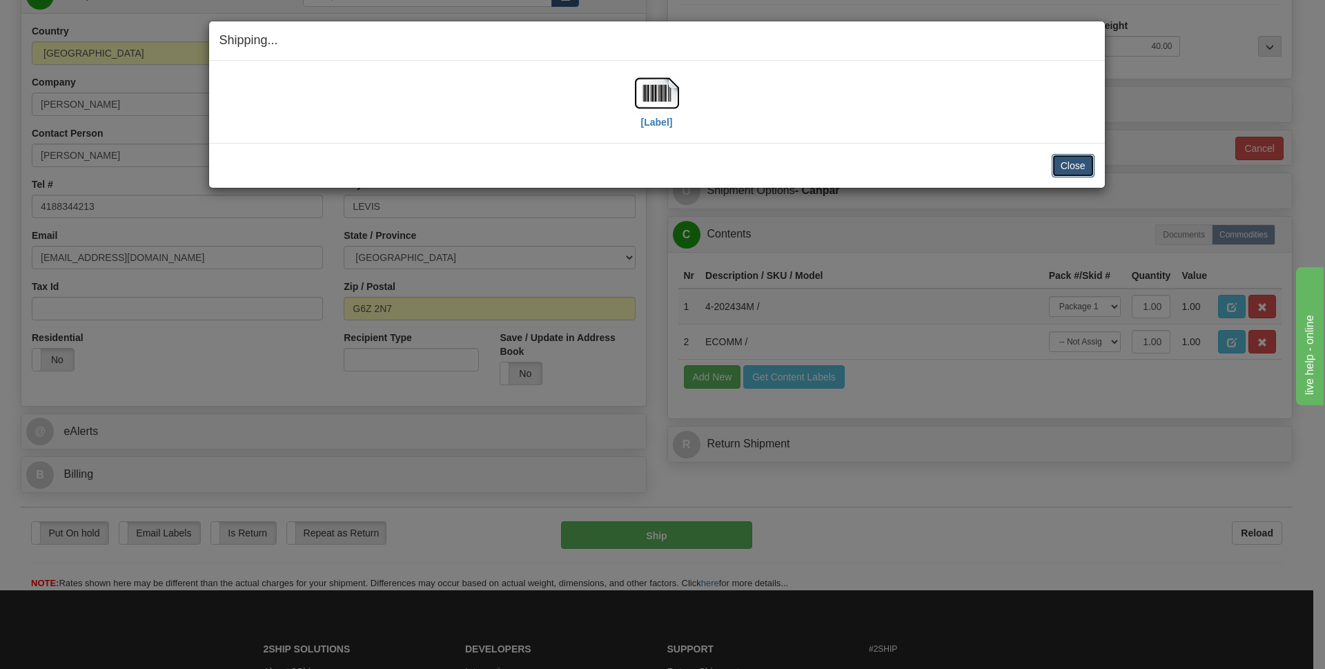
click at [1075, 168] on button "Close" at bounding box center [1073, 165] width 43 height 23
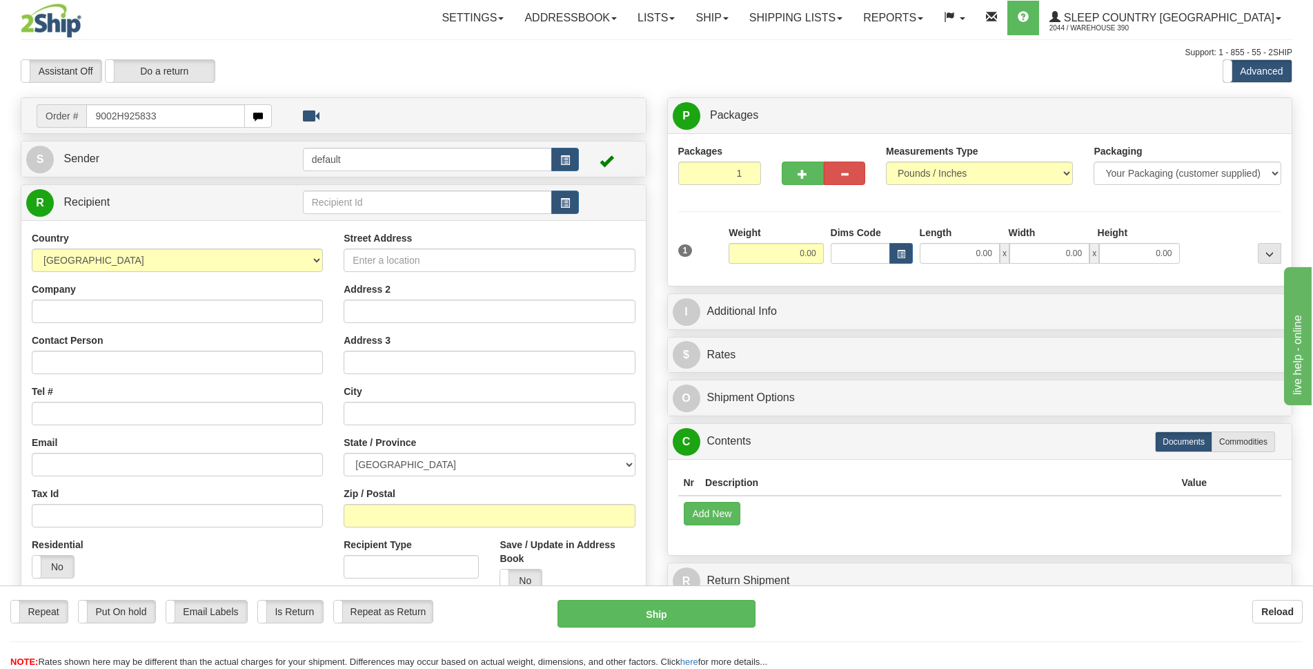
type input "9002H925833"
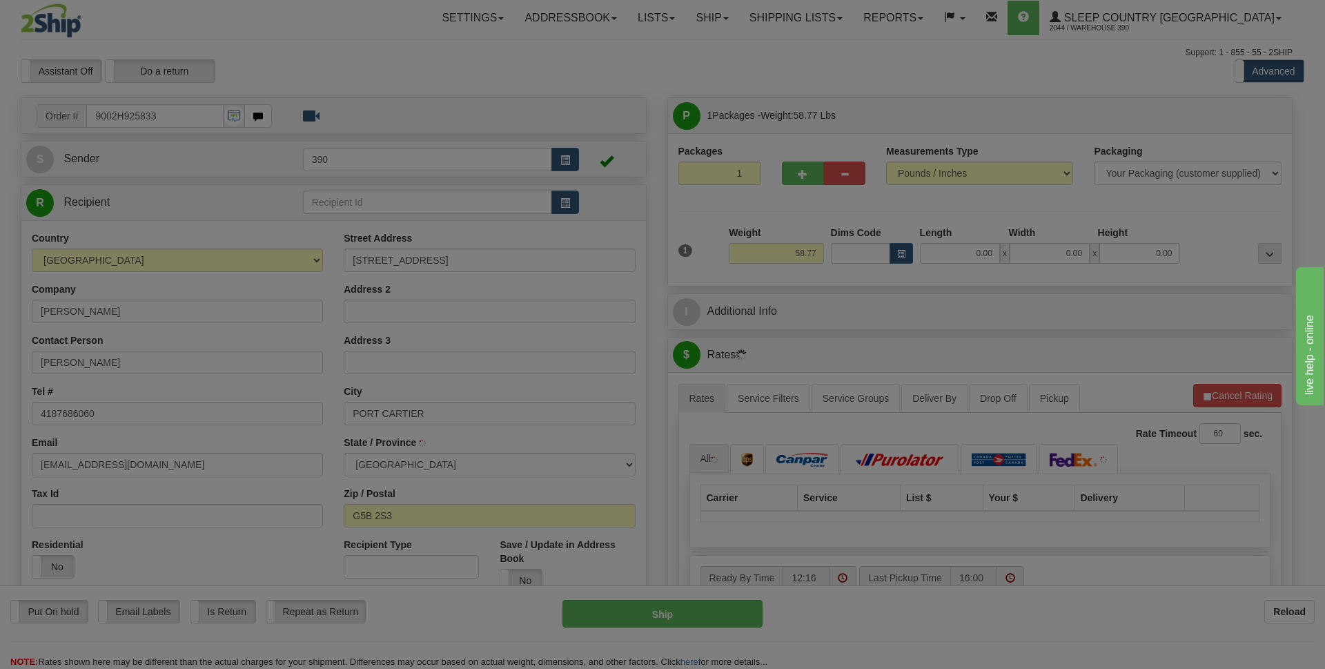
type input "PORT-CARTIER"
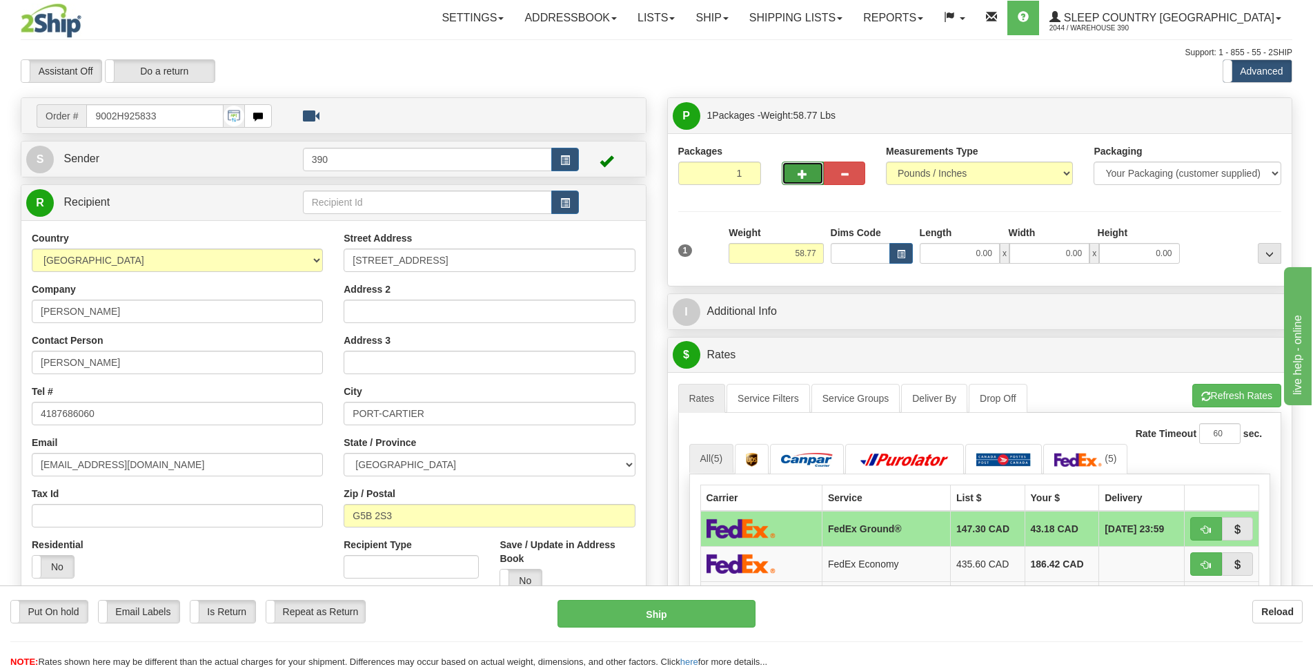
click at [808, 173] on button "button" at bounding box center [802, 172] width 41 height 23
radio input "true"
type input "2"
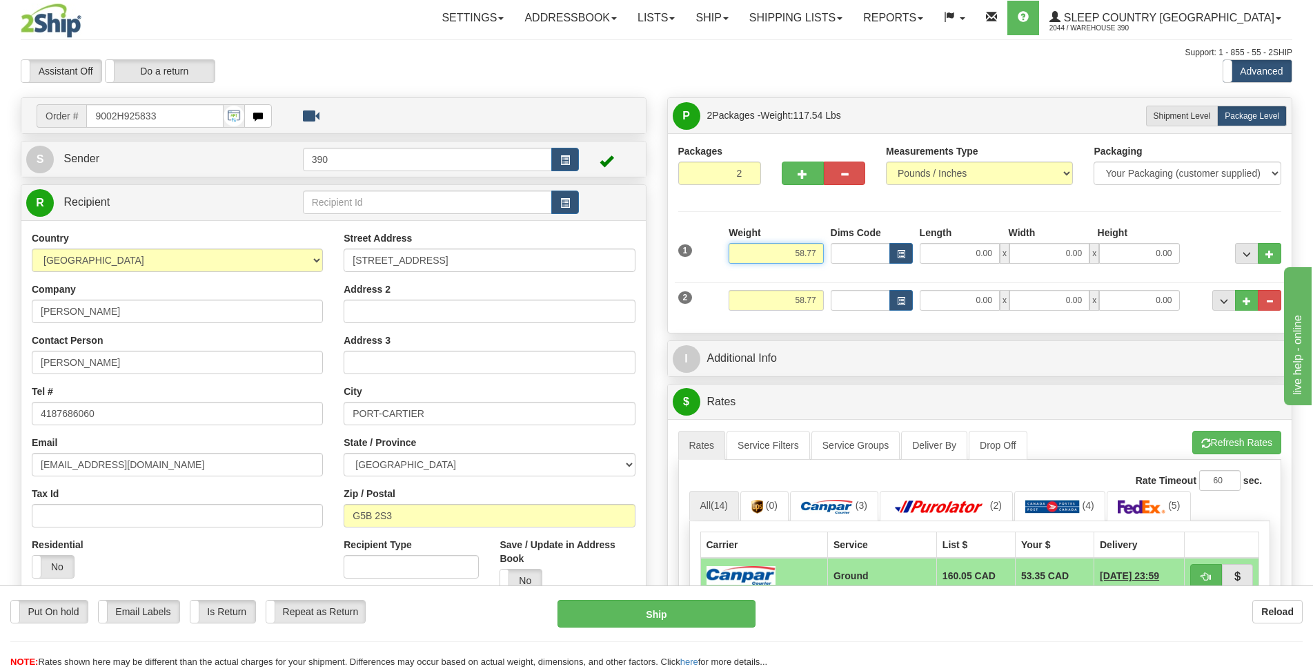
drag, startPoint x: 816, startPoint y: 253, endPoint x: 802, endPoint y: 250, distance: 14.0
click at [802, 250] on input "58.77" at bounding box center [776, 253] width 95 height 21
type input "50.00"
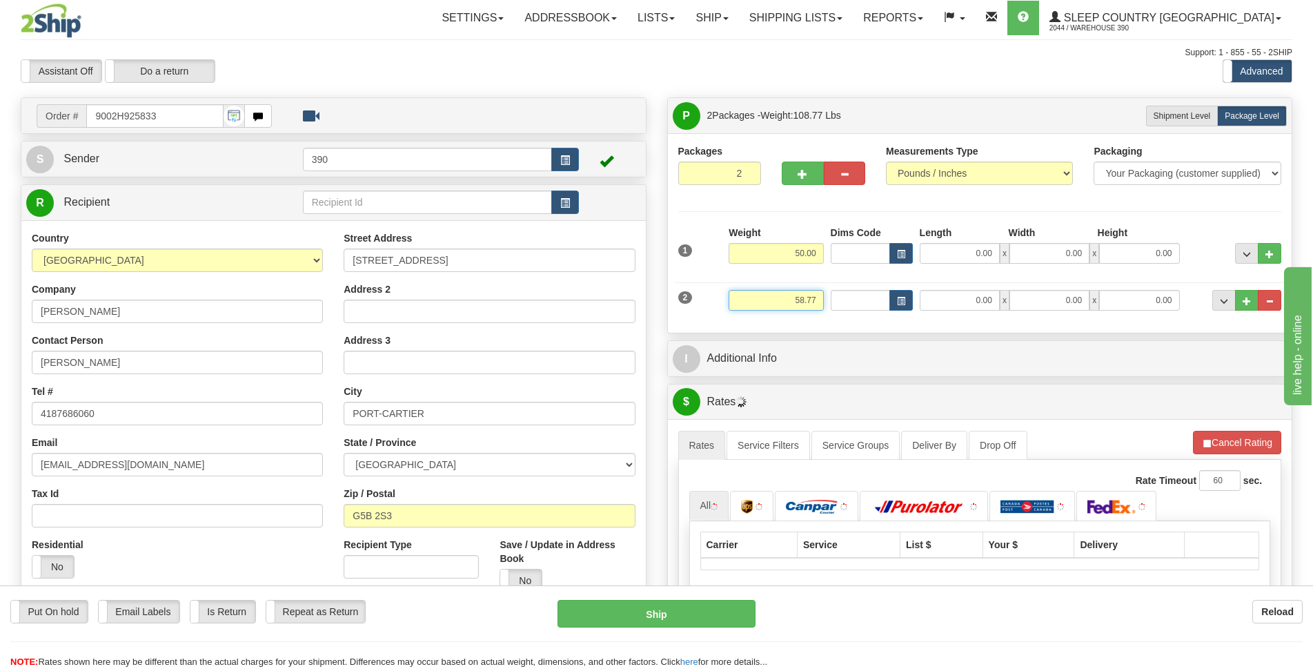
click at [798, 299] on input "58.77" at bounding box center [776, 300] width 95 height 21
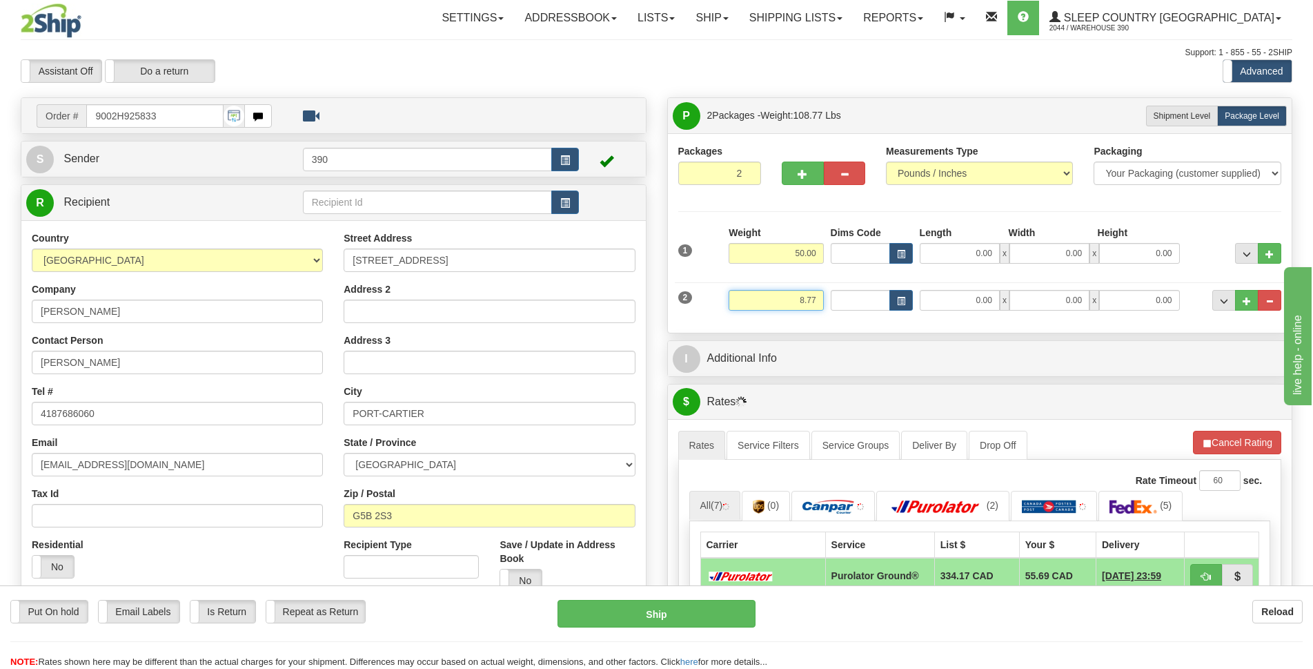
type input "8.77"
click at [976, 252] on input "0.00" at bounding box center [960, 253] width 80 height 21
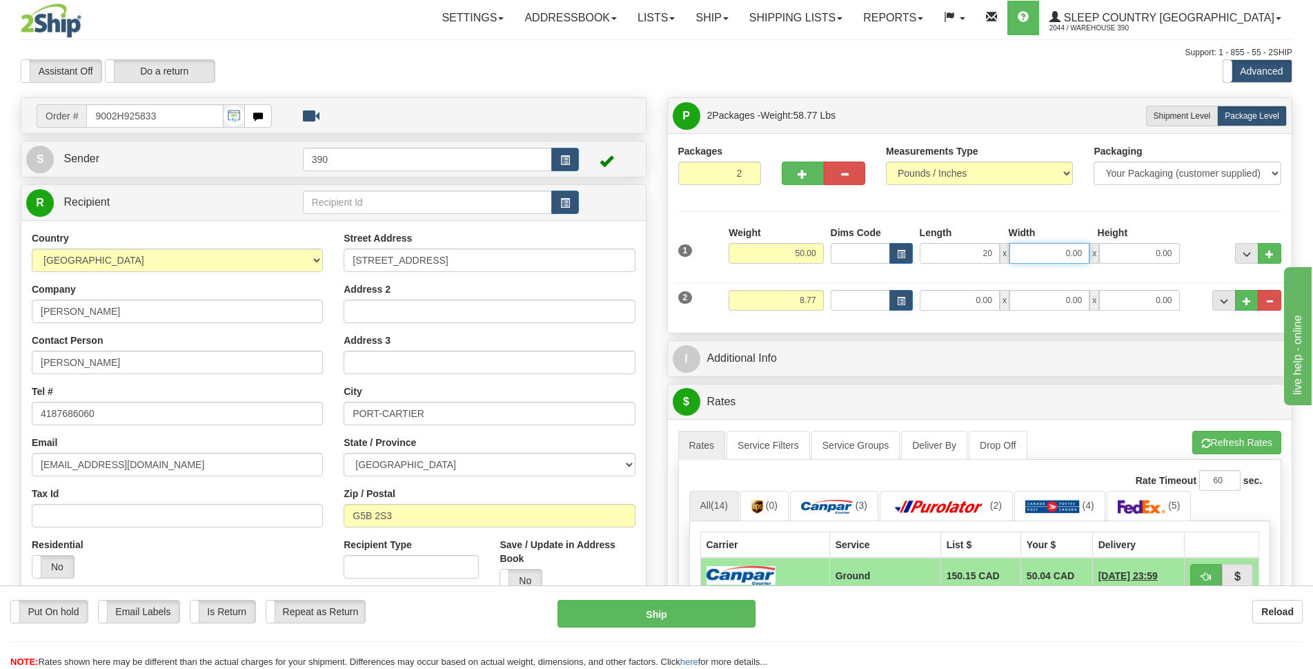
type input "20.00"
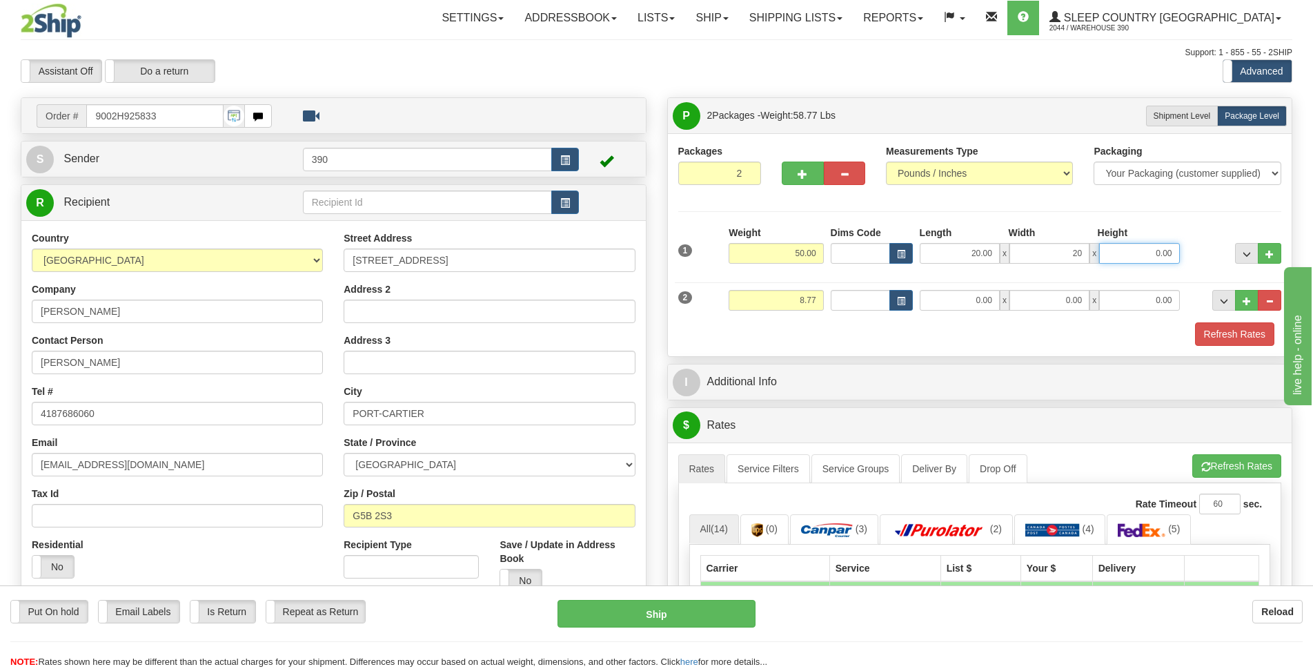
type input "20.00"
type input "40.00"
click at [980, 304] on input "0.00" at bounding box center [960, 300] width 80 height 21
type input "7.00"
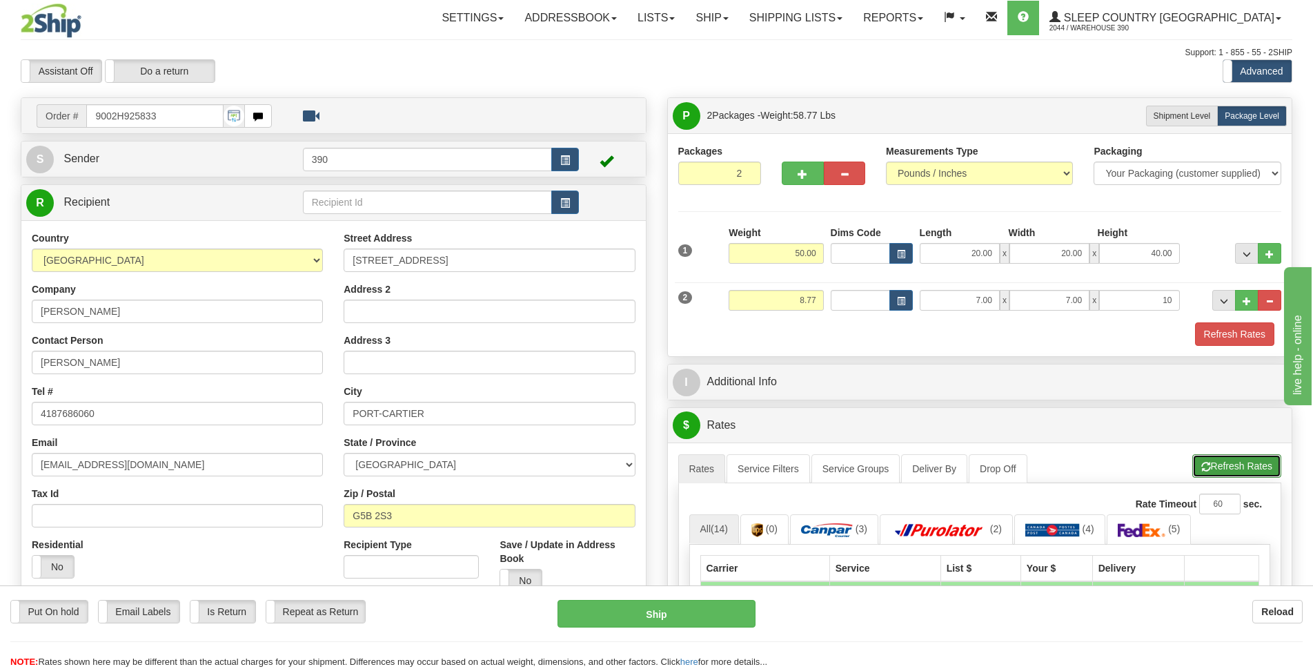
type input "10.00"
click at [1248, 462] on button "Refresh Rates" at bounding box center [1236, 465] width 89 height 23
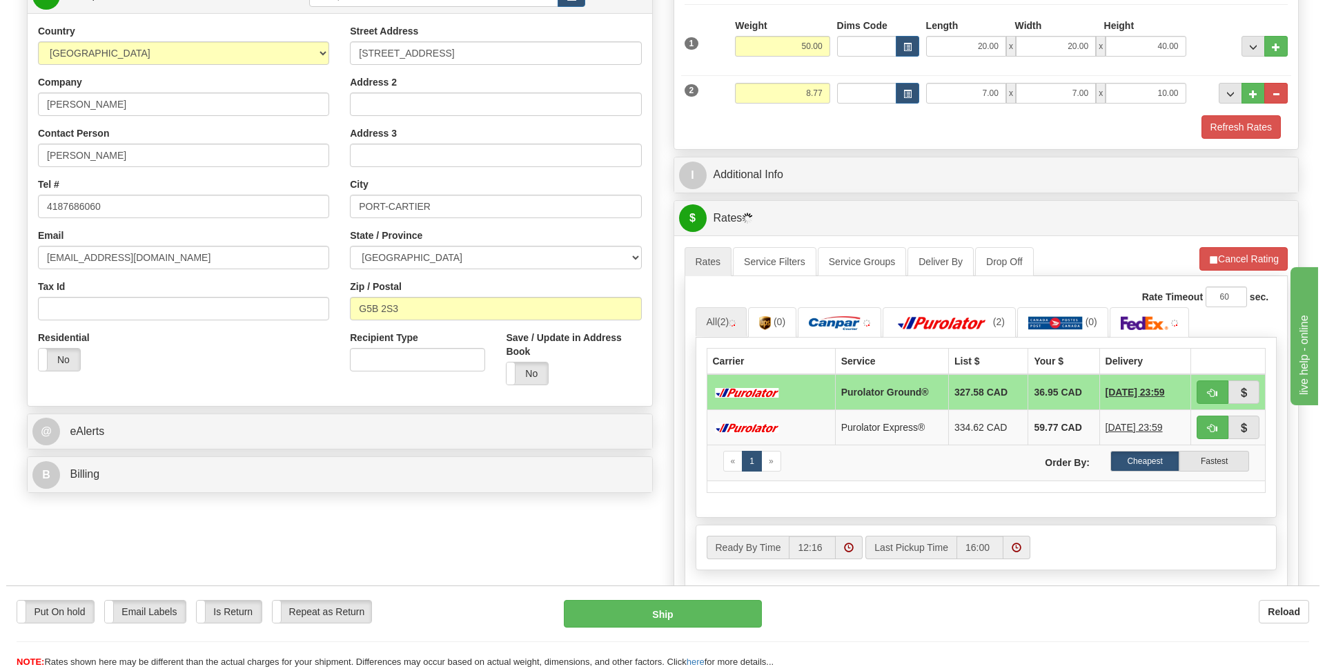
scroll to position [276, 0]
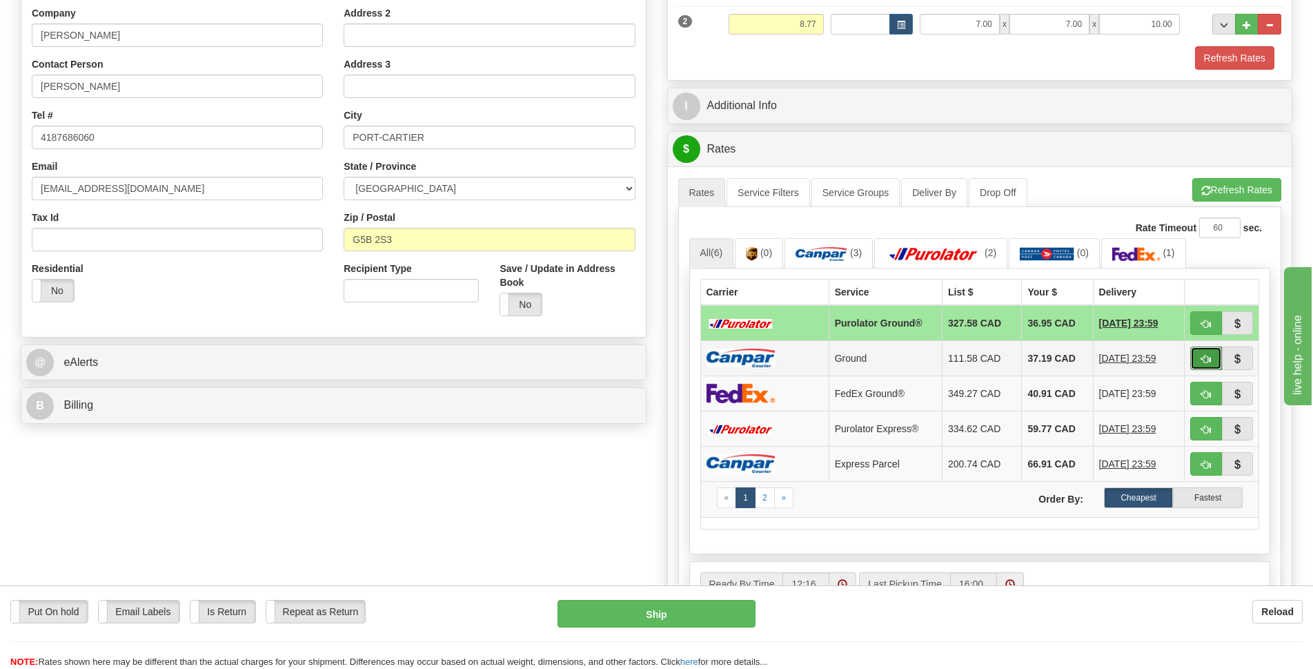
click at [1208, 355] on span "button" at bounding box center [1206, 359] width 10 height 9
type input "1"
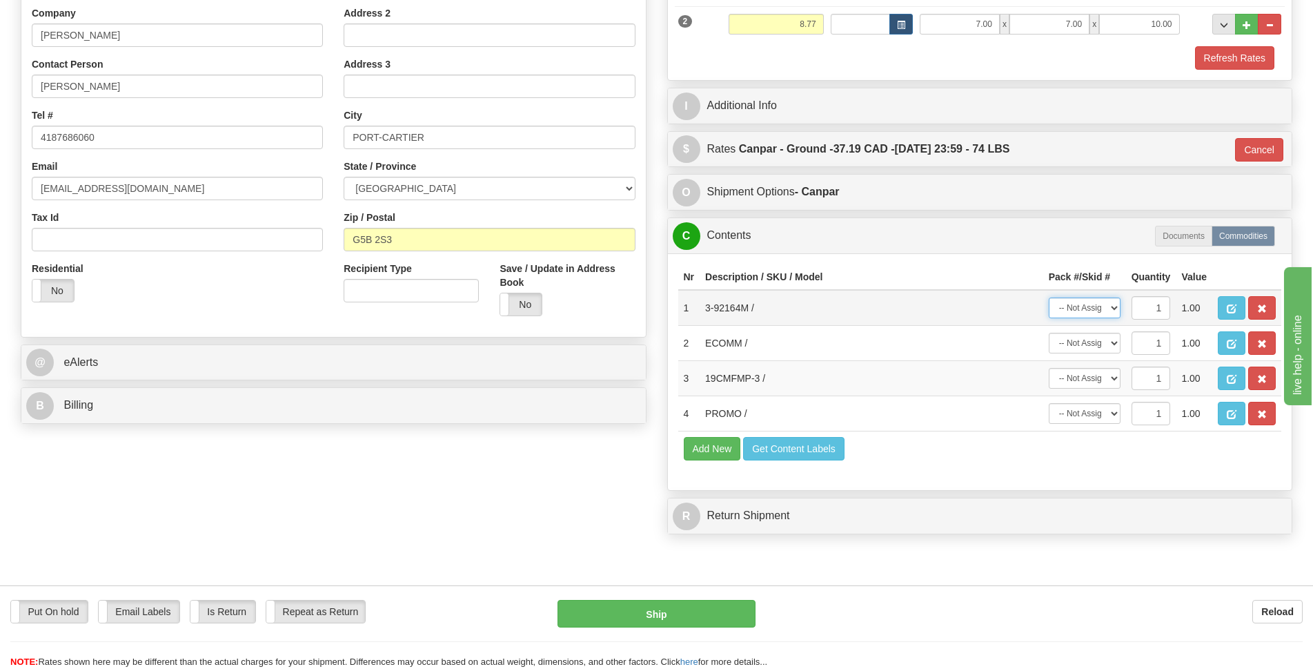
click at [1115, 306] on select "-- Not Assigned -- Package 1 Package 2" at bounding box center [1085, 307] width 72 height 21
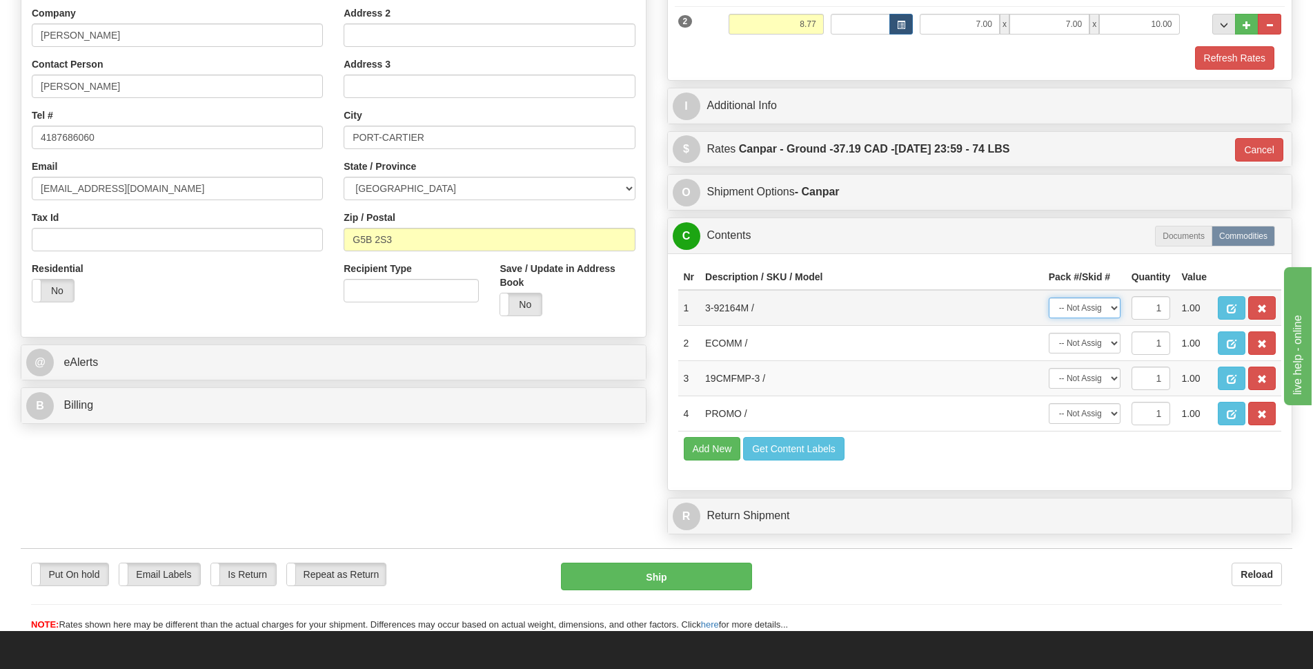
select select "0"
click at [1049, 297] on select "-- Not Assigned -- Package 1 Package 2" at bounding box center [1085, 307] width 72 height 21
click at [1111, 375] on select "-- Not Assigned -- Package 1 Package 2" at bounding box center [1085, 378] width 72 height 21
select select "1"
click at [1049, 368] on select "-- Not Assigned -- Package 1 Package 2" at bounding box center [1085, 378] width 72 height 21
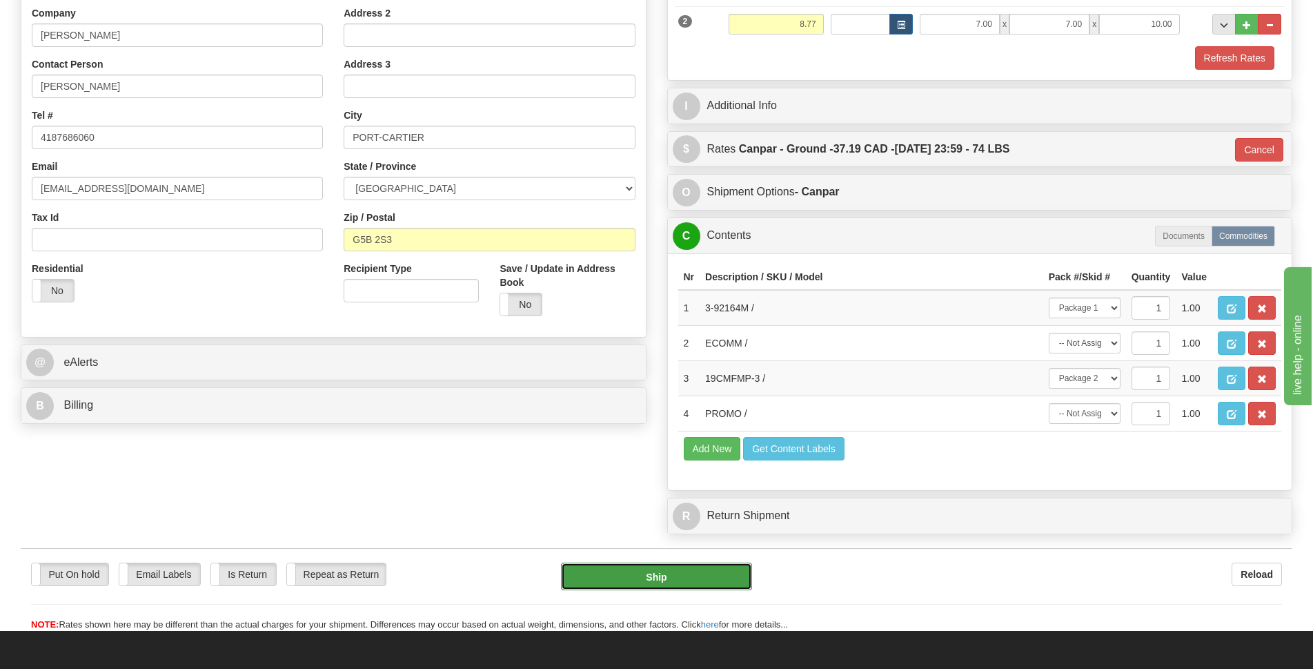
click at [731, 574] on button "Ship" at bounding box center [656, 576] width 191 height 28
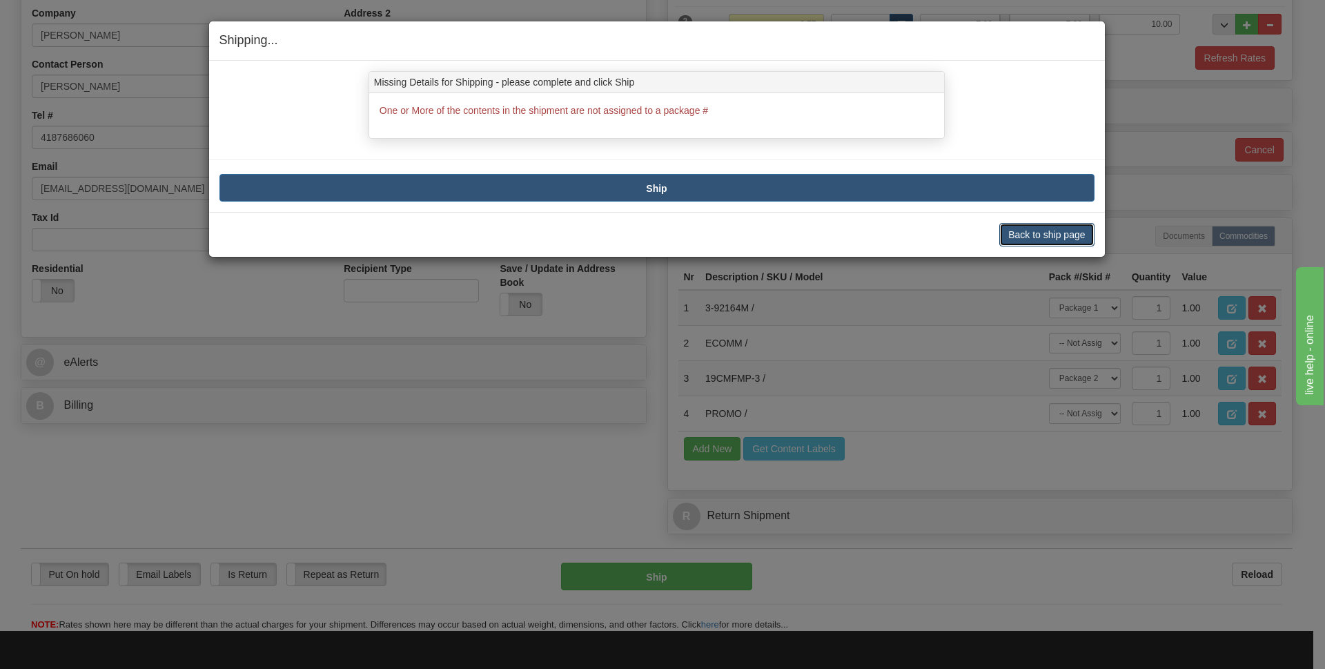
click at [1058, 238] on button "Back to ship page" at bounding box center [1046, 234] width 95 height 23
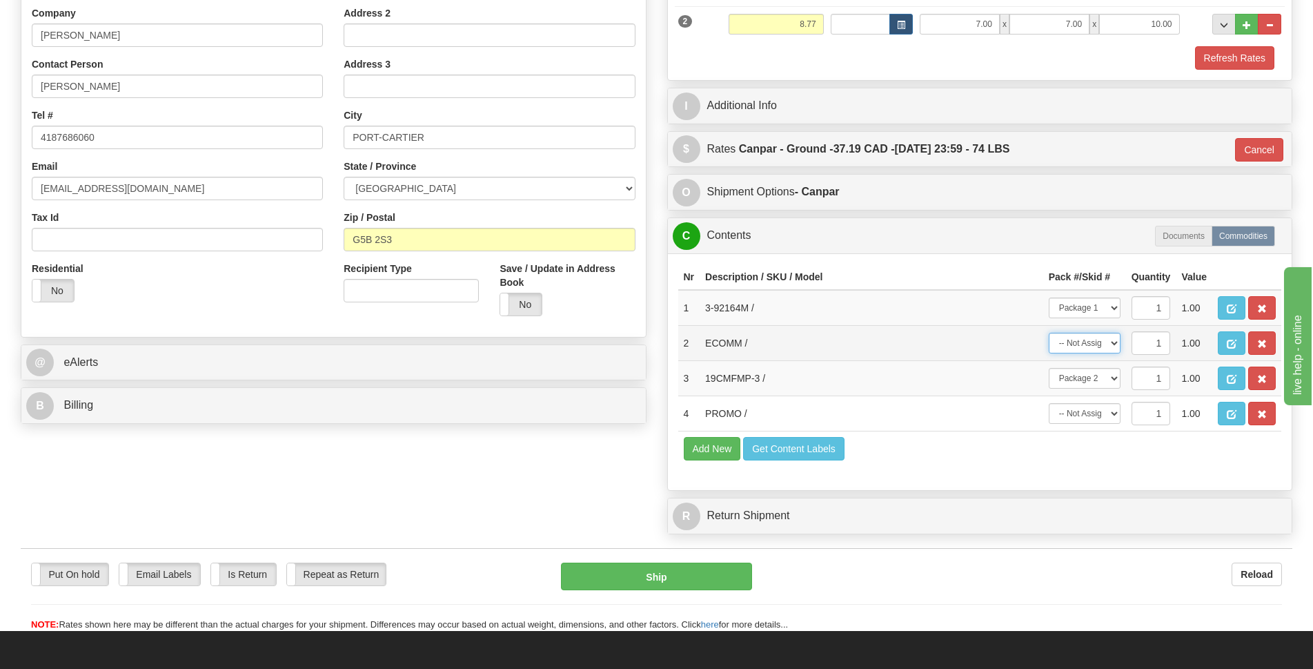
click at [1114, 345] on select "-- Not Assigned -- Package 1 Package 2" at bounding box center [1085, 343] width 72 height 21
select select "0"
click at [1049, 333] on select "-- Not Assigned -- Package 1 Package 2" at bounding box center [1085, 343] width 72 height 21
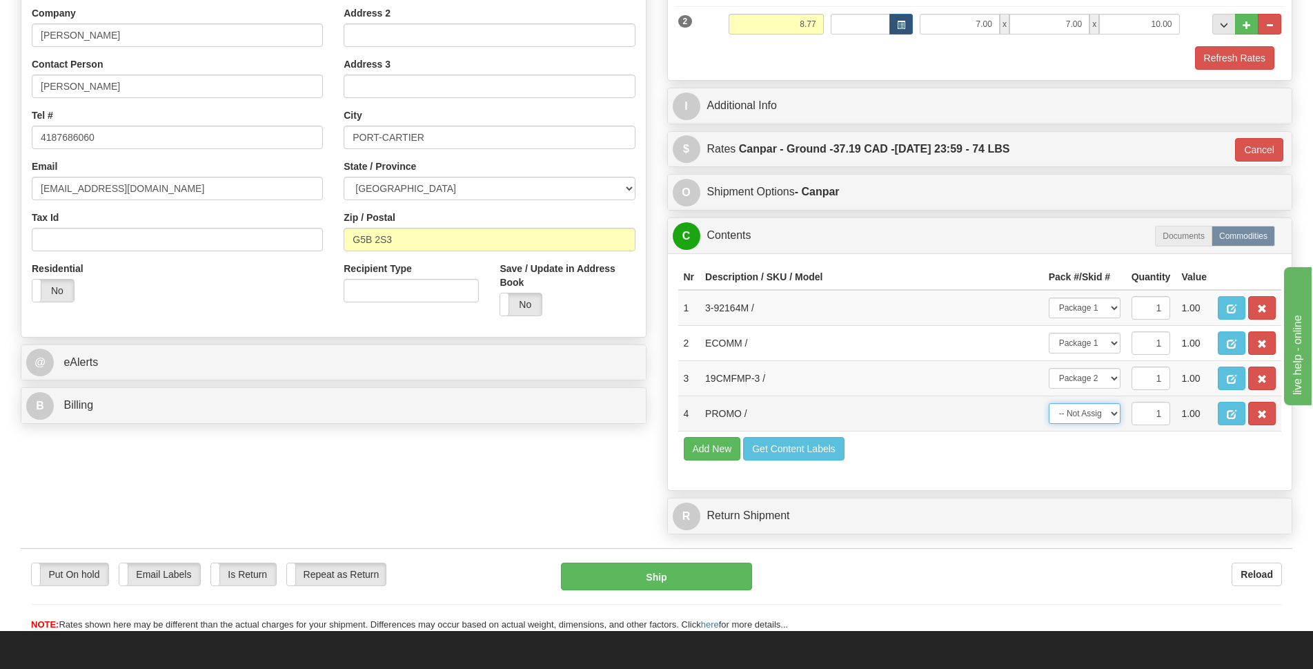
click at [1112, 417] on select "-- Not Assigned -- Package 1 Package 2" at bounding box center [1085, 413] width 72 height 21
select select "0"
click at [1049, 403] on select "-- Not Assigned -- Package 1 Package 2" at bounding box center [1085, 413] width 72 height 21
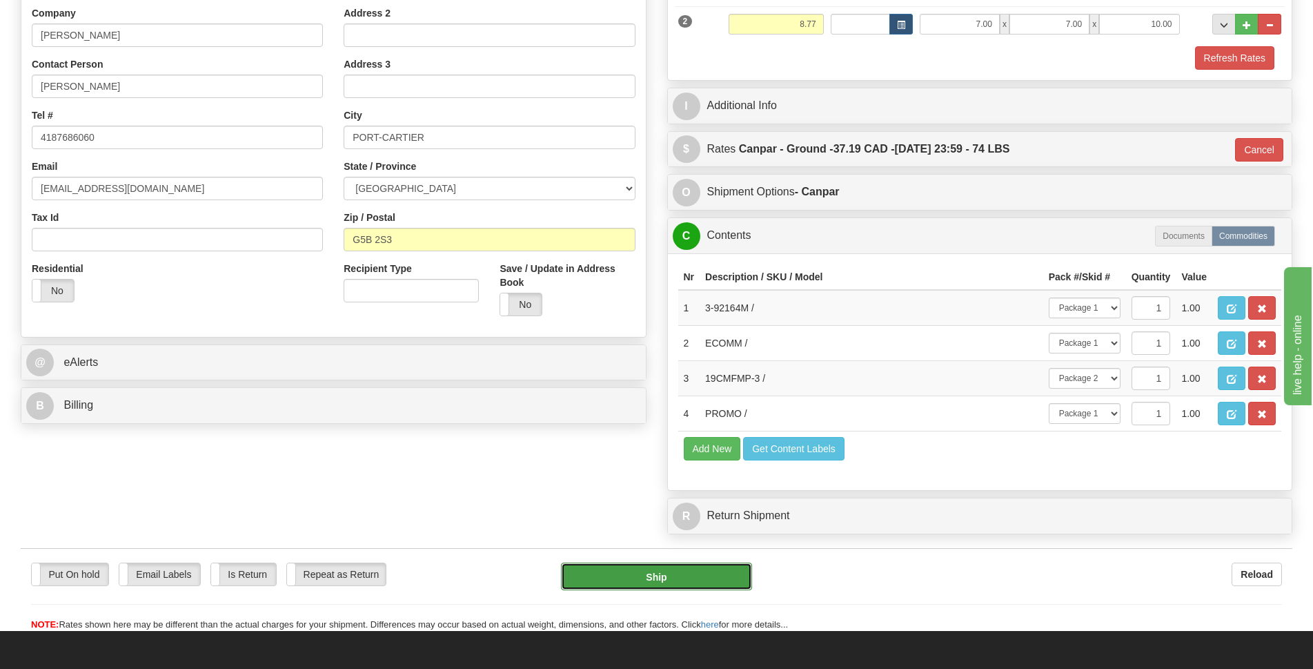
click at [715, 590] on button "Ship" at bounding box center [656, 576] width 191 height 28
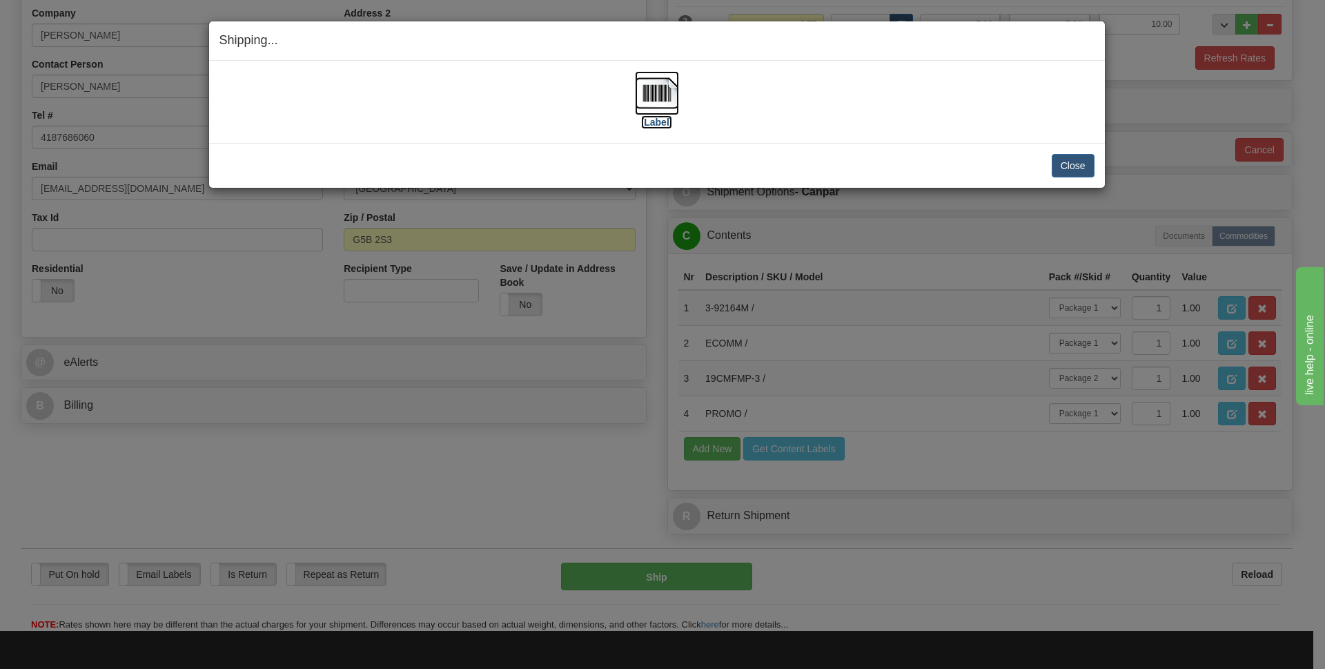
click at [659, 103] on img at bounding box center [657, 93] width 44 height 44
click at [1066, 157] on button "Close" at bounding box center [1073, 165] width 43 height 23
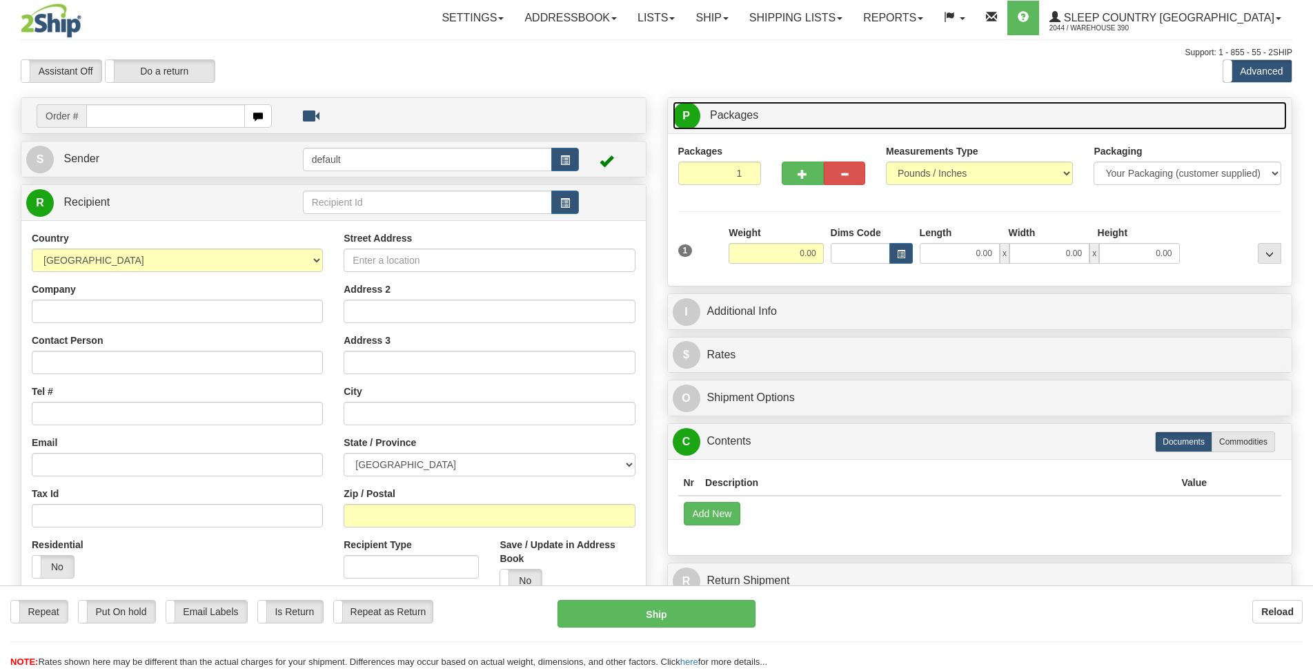
click at [1003, 110] on link "P Packages 1 Packages - Weight: 0.00 Lbs" at bounding box center [980, 115] width 615 height 28
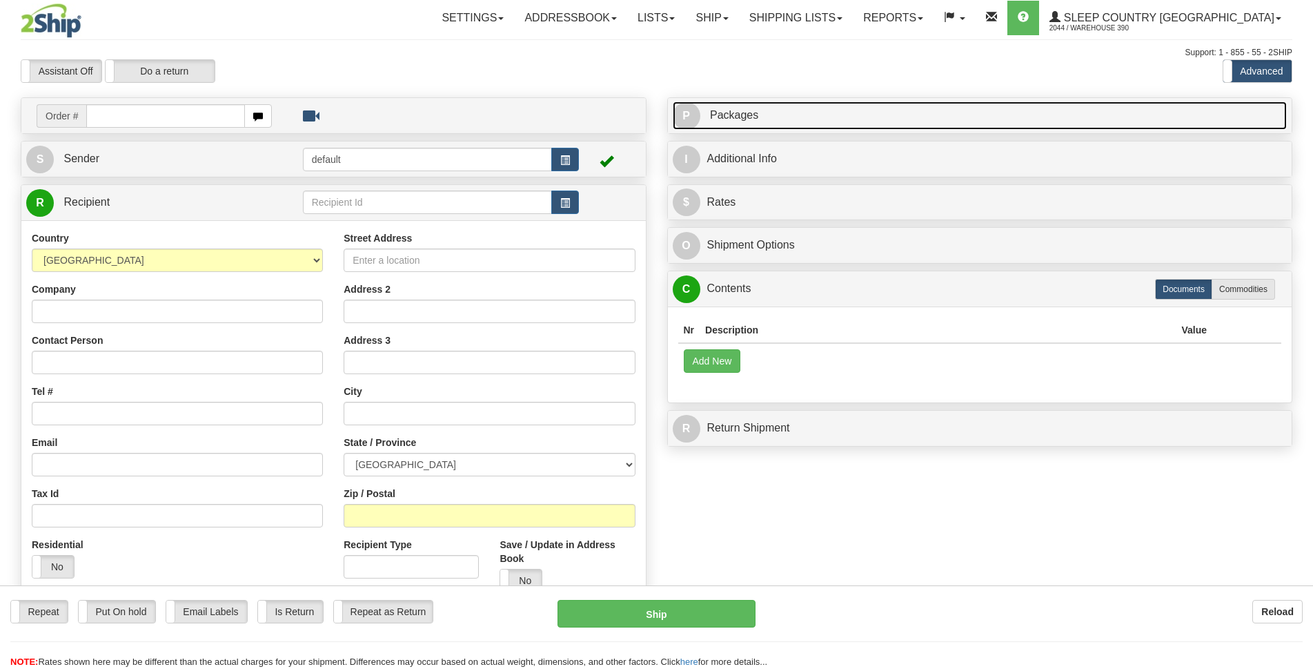
click at [729, 121] on link "P Packages 1 Packages - Weight: 0.00 Lbs" at bounding box center [980, 115] width 615 height 28
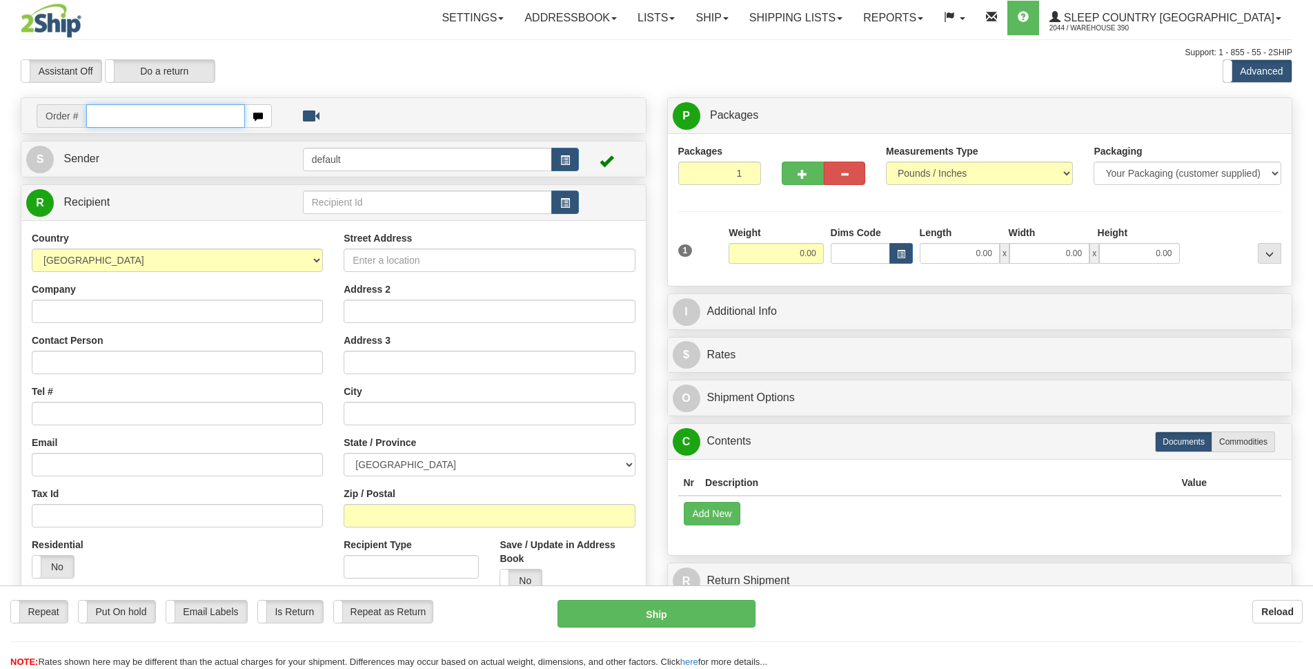
click at [142, 117] on input "text" at bounding box center [165, 115] width 159 height 23
type input "9008I014195"
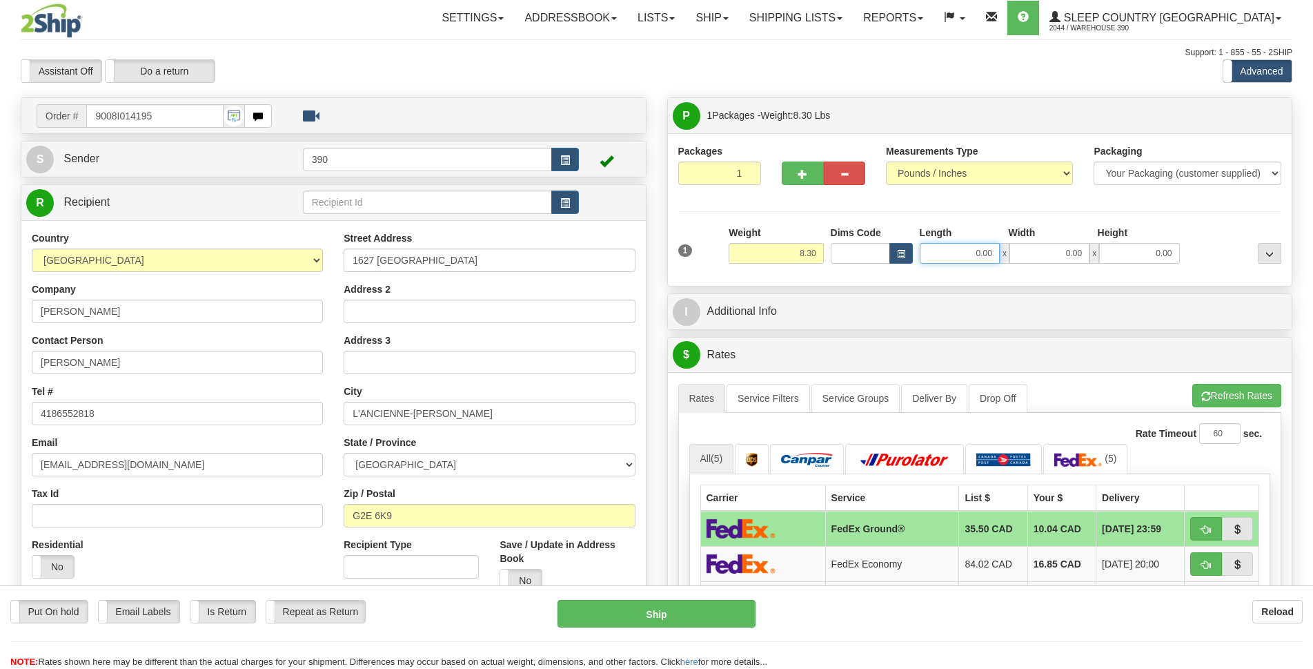
click at [969, 252] on input "0.00" at bounding box center [960, 253] width 80 height 21
type input "19.00"
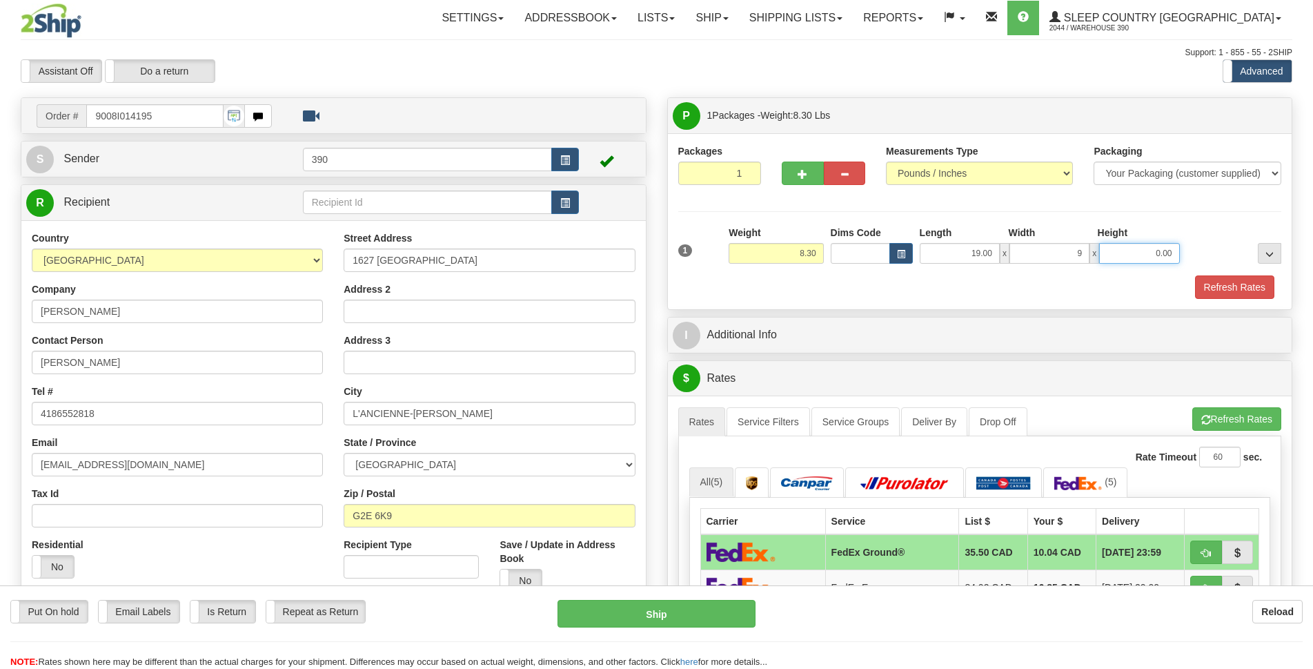
type input "9.00"
type input "3.00"
click at [1205, 281] on button "Refresh Rates" at bounding box center [1234, 286] width 79 height 23
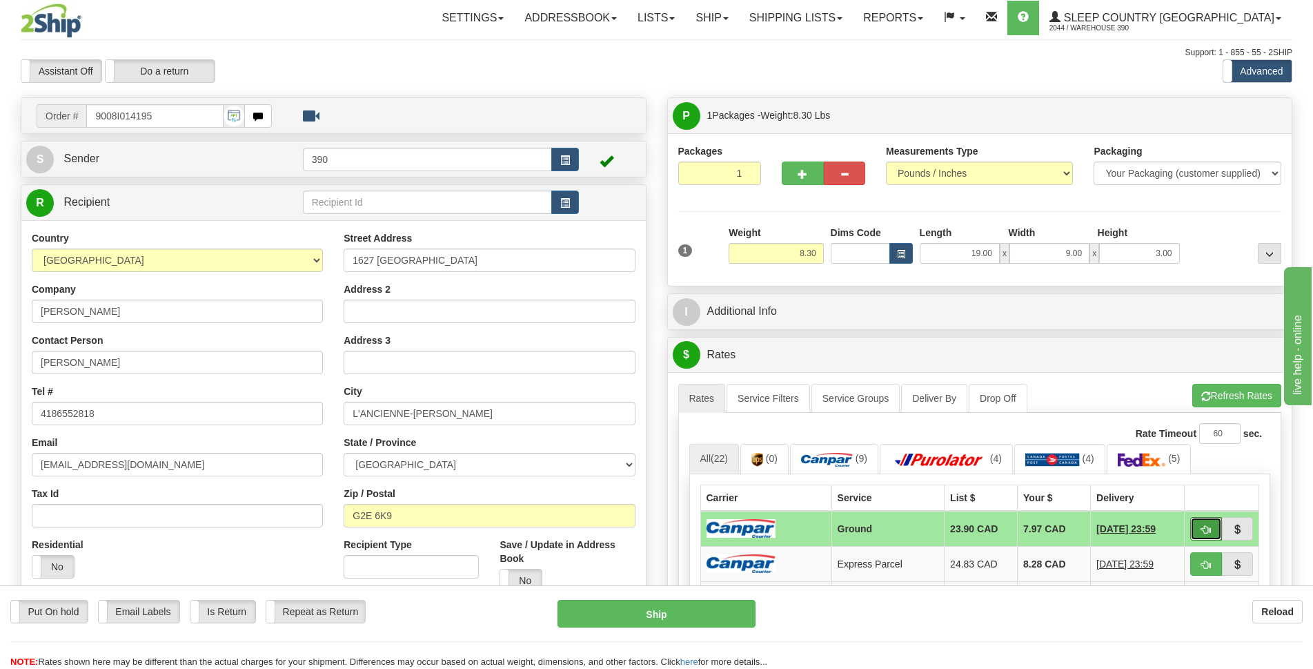
click at [1199, 532] on button "button" at bounding box center [1206, 528] width 32 height 23
type input "1"
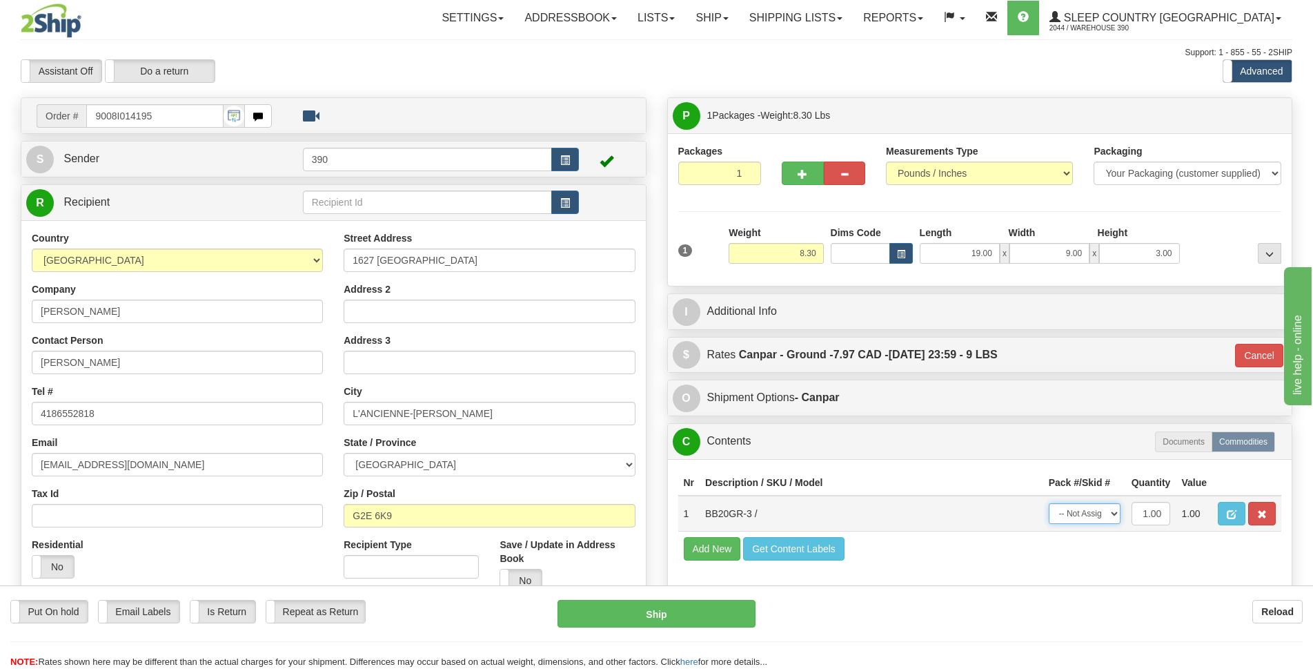
click at [1112, 513] on select "-- Not Assigned -- Package 1" at bounding box center [1085, 513] width 72 height 21
select select "0"
click at [1049, 503] on select "-- Not Assigned -- Package 1" at bounding box center [1085, 513] width 72 height 21
click at [730, 616] on button "Ship" at bounding box center [657, 614] width 198 height 28
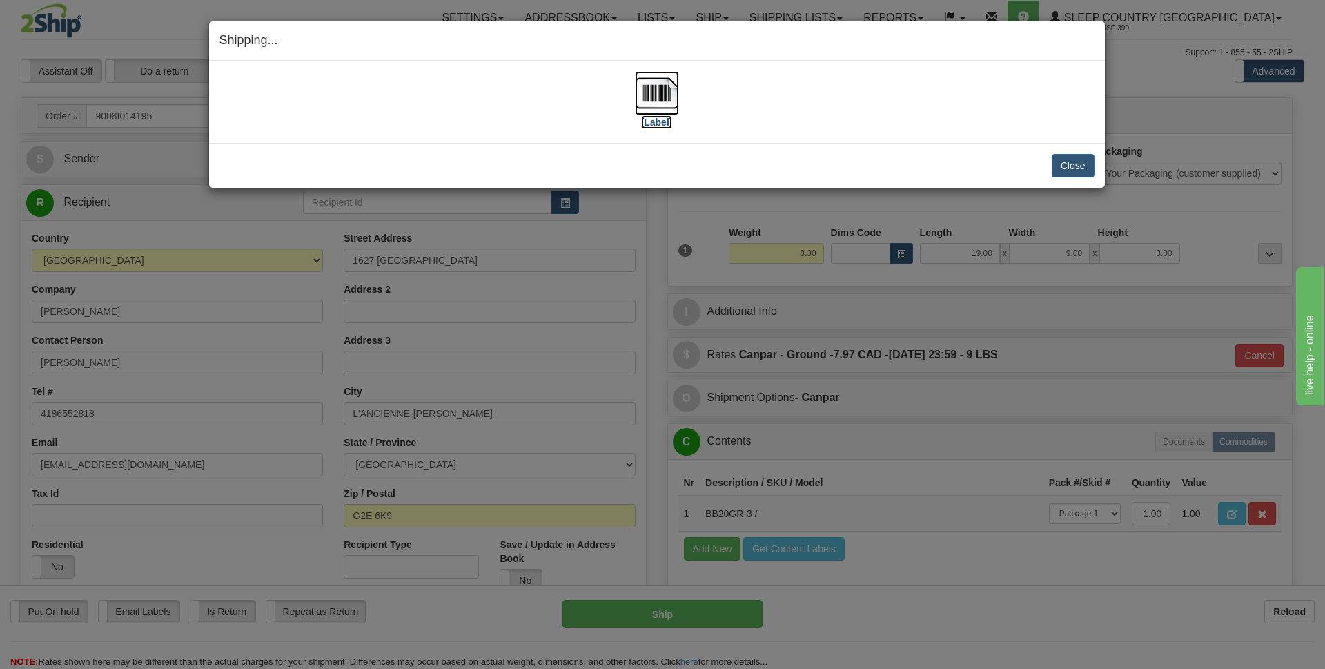
click at [643, 98] on img at bounding box center [657, 93] width 44 height 44
click at [1072, 164] on button "Close" at bounding box center [1073, 165] width 43 height 23
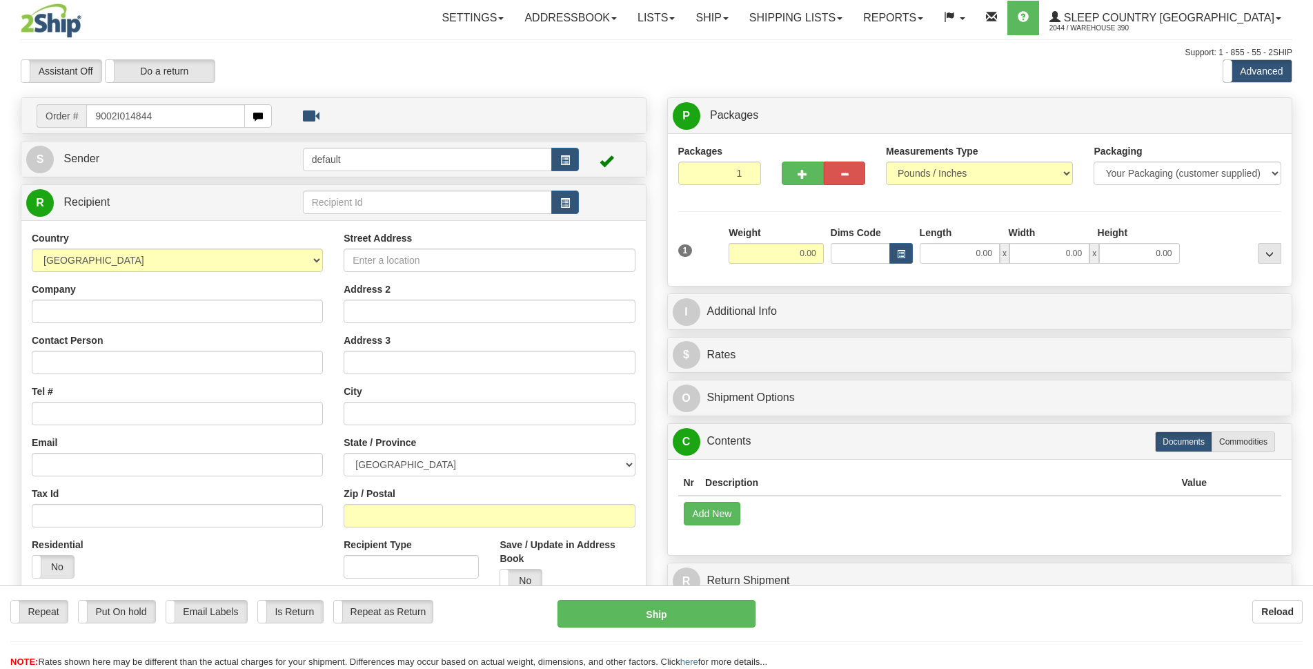
type input "9002I014844"
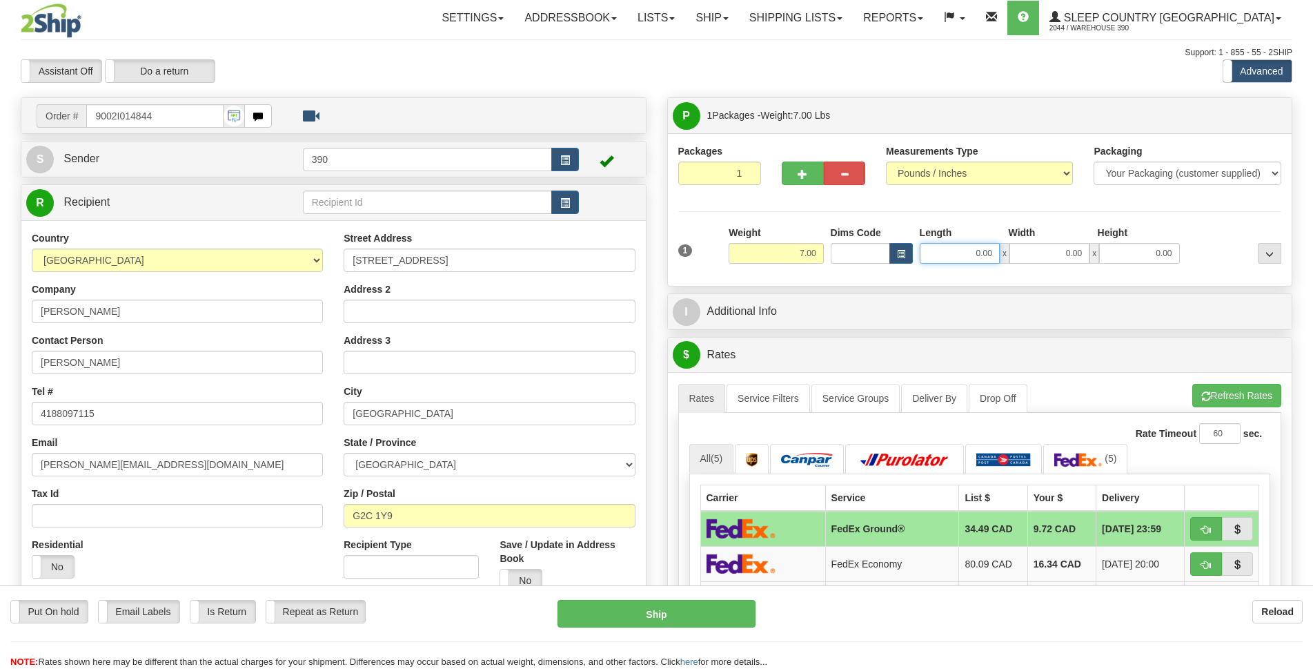
click at [965, 257] on input "0.00" at bounding box center [960, 253] width 80 height 21
type input "0.00"
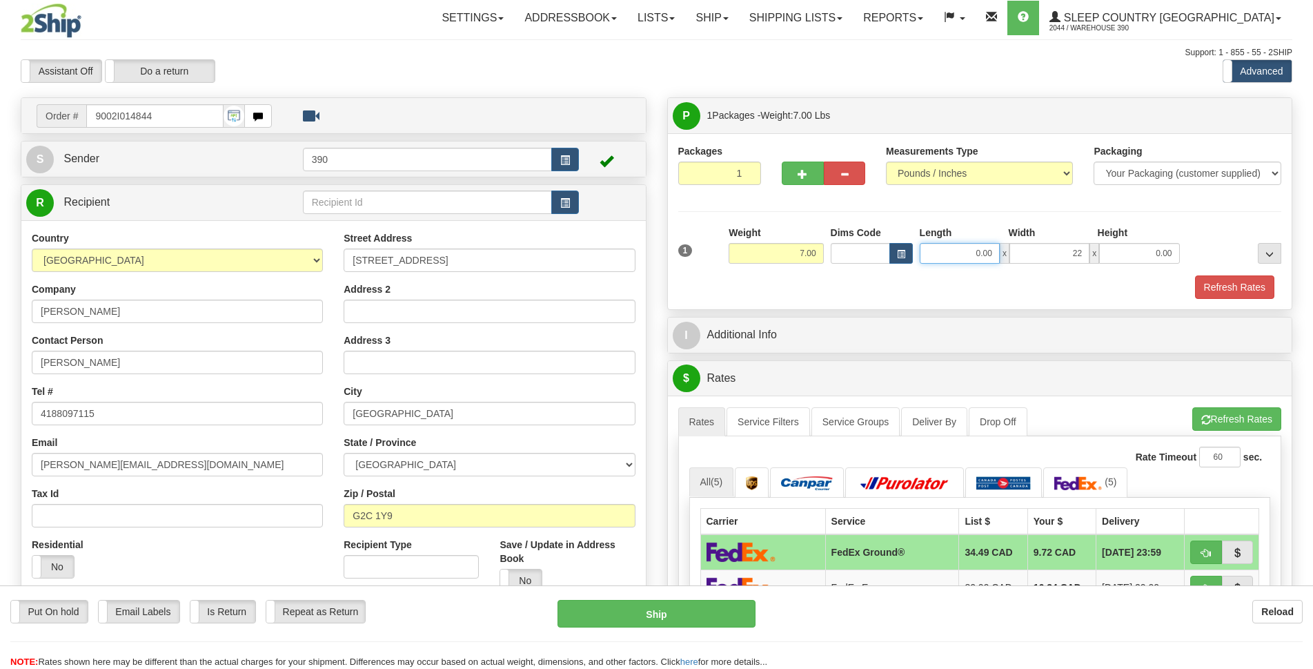
type input "22.00"
click at [983, 251] on input "0.00" at bounding box center [960, 253] width 80 height 21
type input "3.00"
type input "17.00"
click at [1213, 280] on button "Refresh Rates" at bounding box center [1234, 286] width 79 height 23
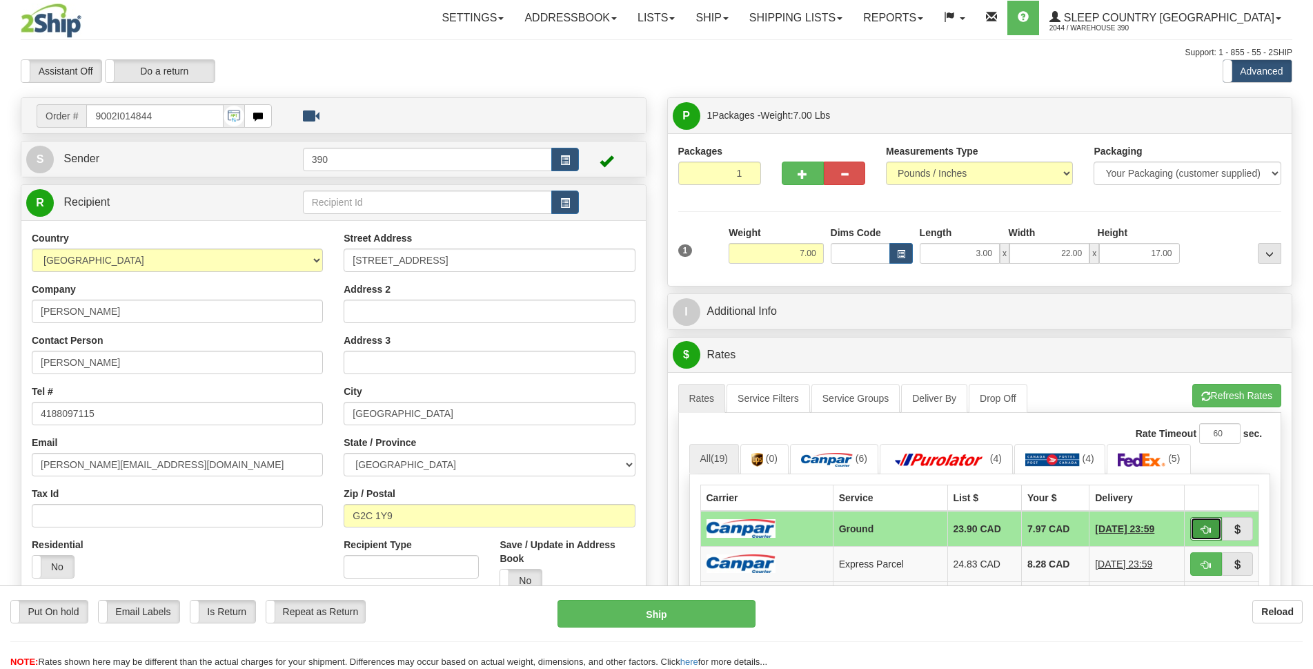
click at [1212, 526] on button "button" at bounding box center [1206, 528] width 32 height 23
type input "1"
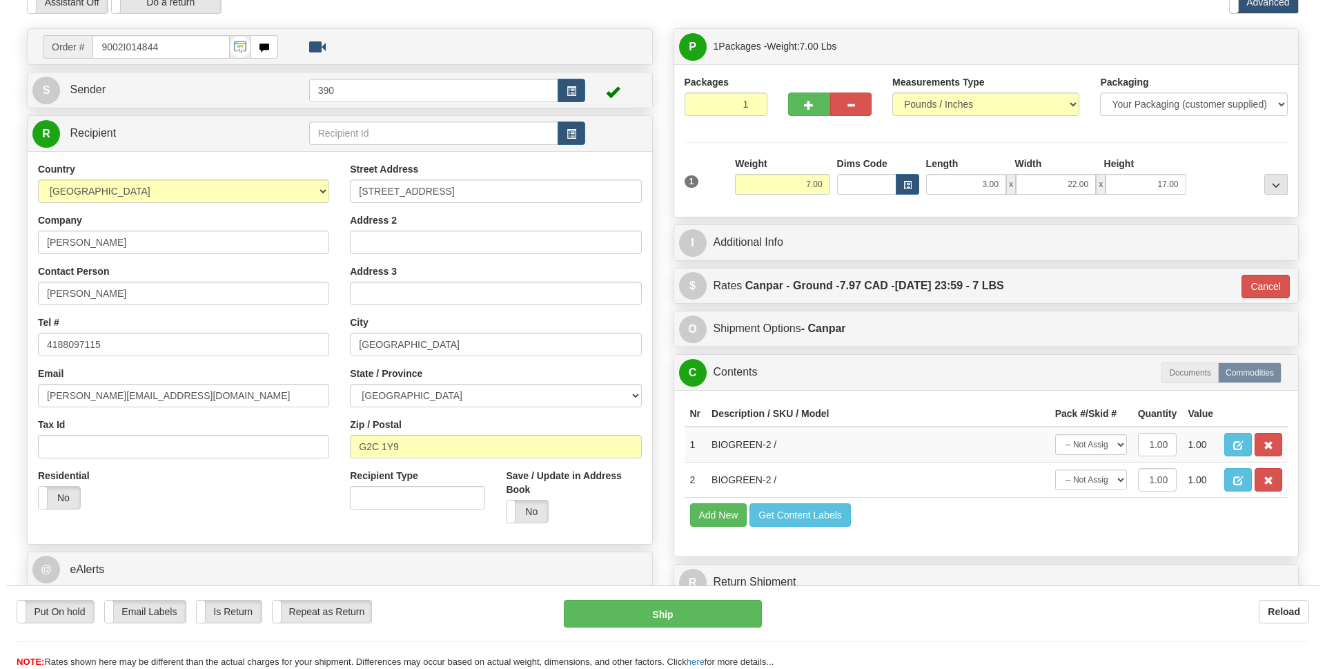
scroll to position [138, 0]
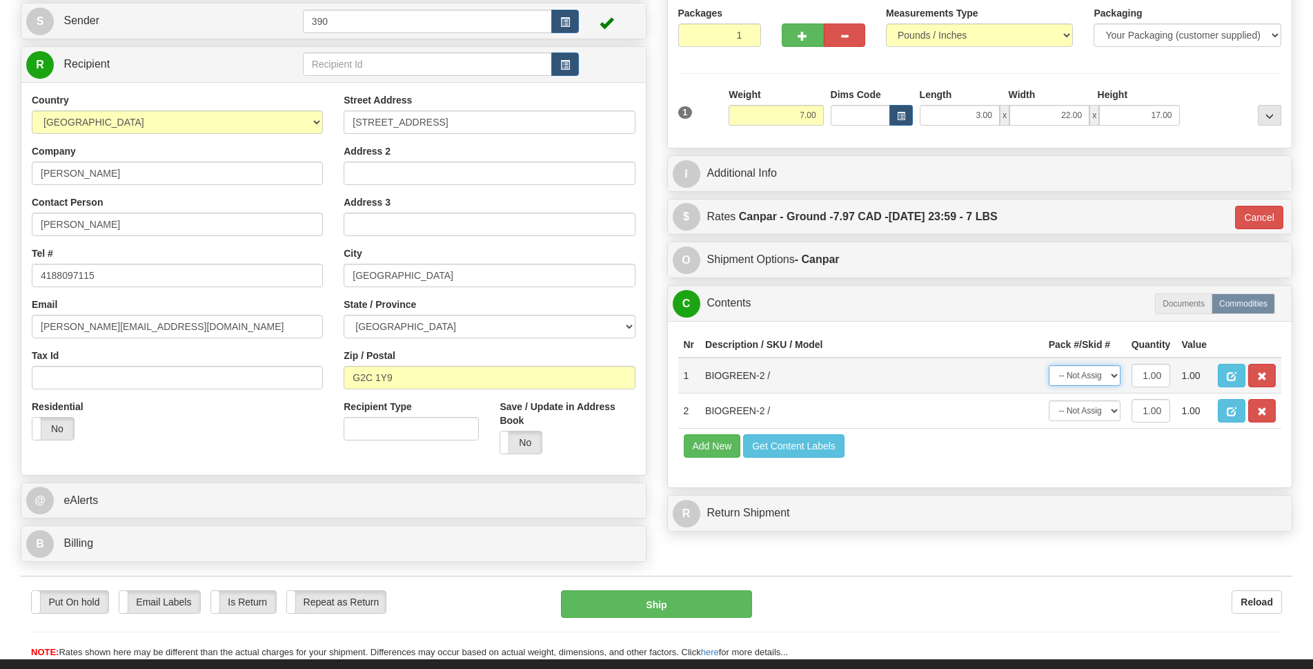
click at [1109, 370] on select "-- Not Assigned -- Package 1" at bounding box center [1085, 375] width 72 height 21
select select "0"
click at [1049, 365] on select "-- Not Assigned -- Package 1" at bounding box center [1085, 375] width 72 height 21
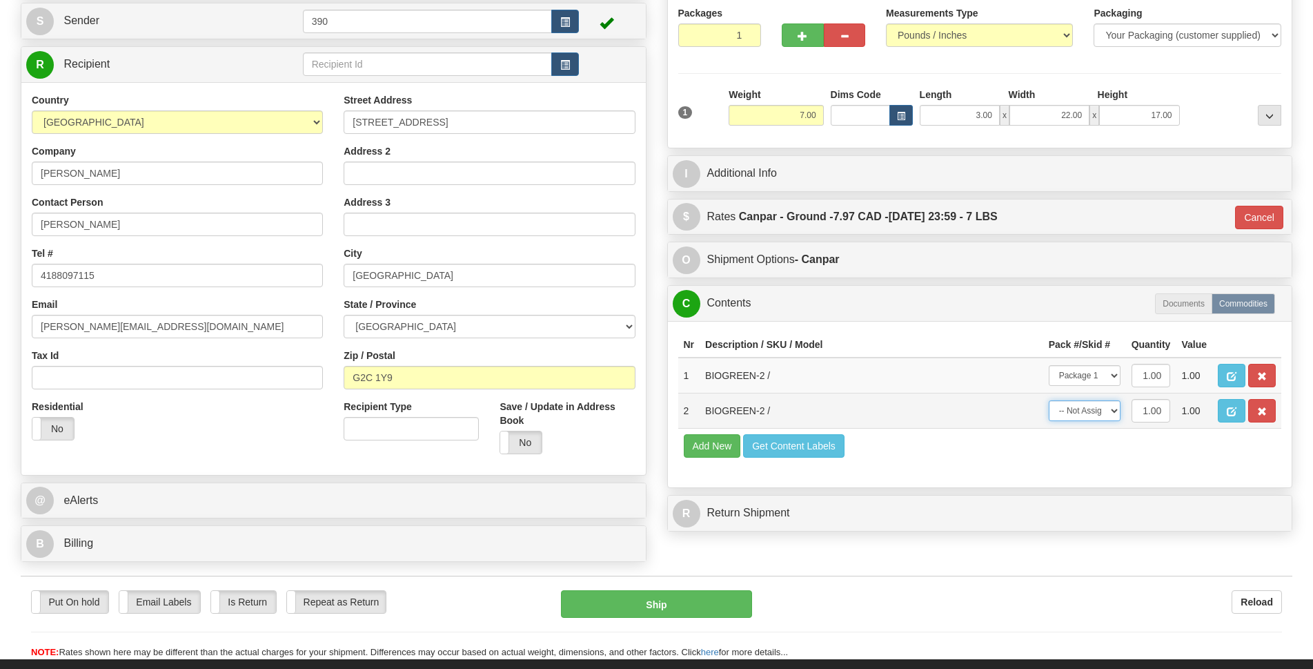
click at [1094, 411] on select "-- Not Assigned -- Package 1" at bounding box center [1085, 410] width 72 height 21
select select "0"
click at [1049, 400] on select "-- Not Assigned -- Package 1" at bounding box center [1085, 410] width 72 height 21
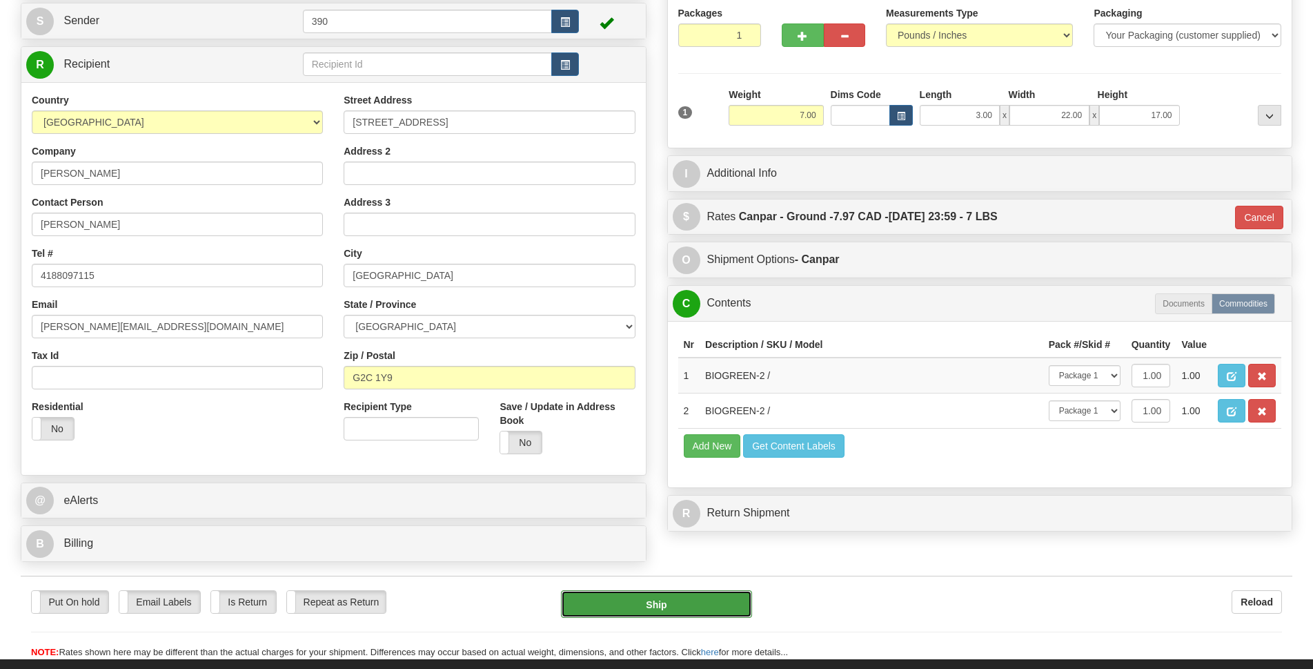
click at [706, 603] on button "Ship" at bounding box center [656, 604] width 191 height 28
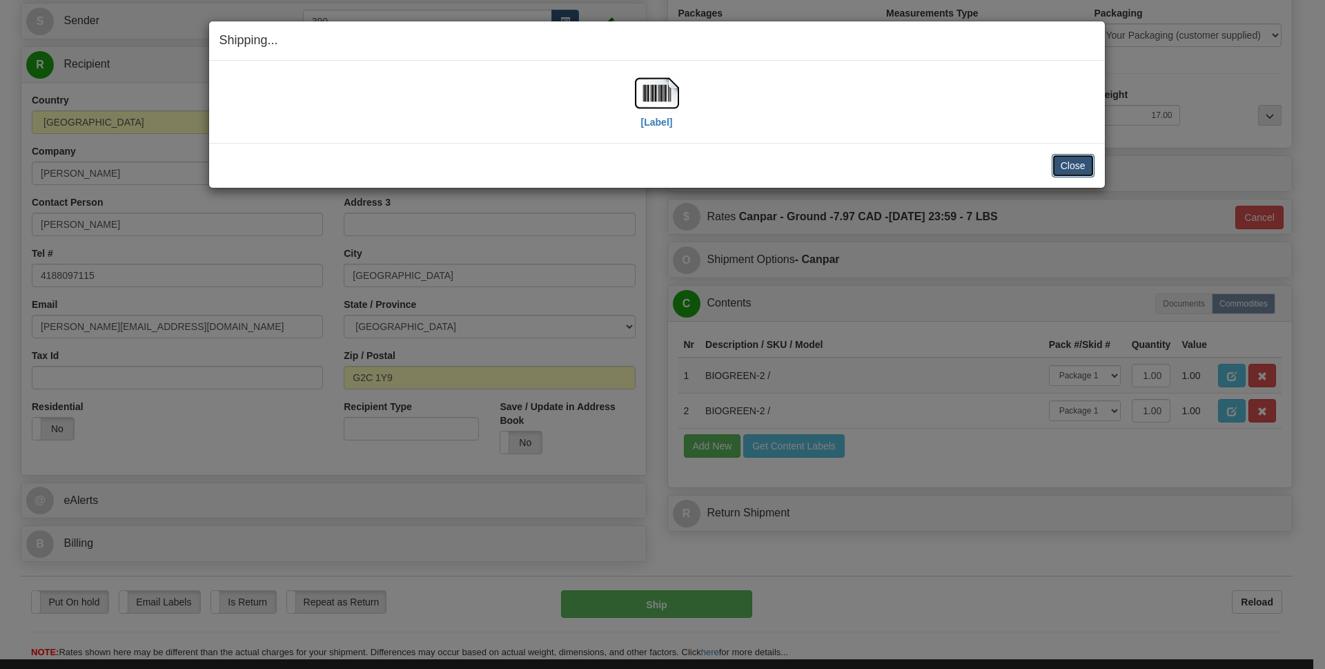
click at [1079, 168] on button "Close" at bounding box center [1073, 165] width 43 height 23
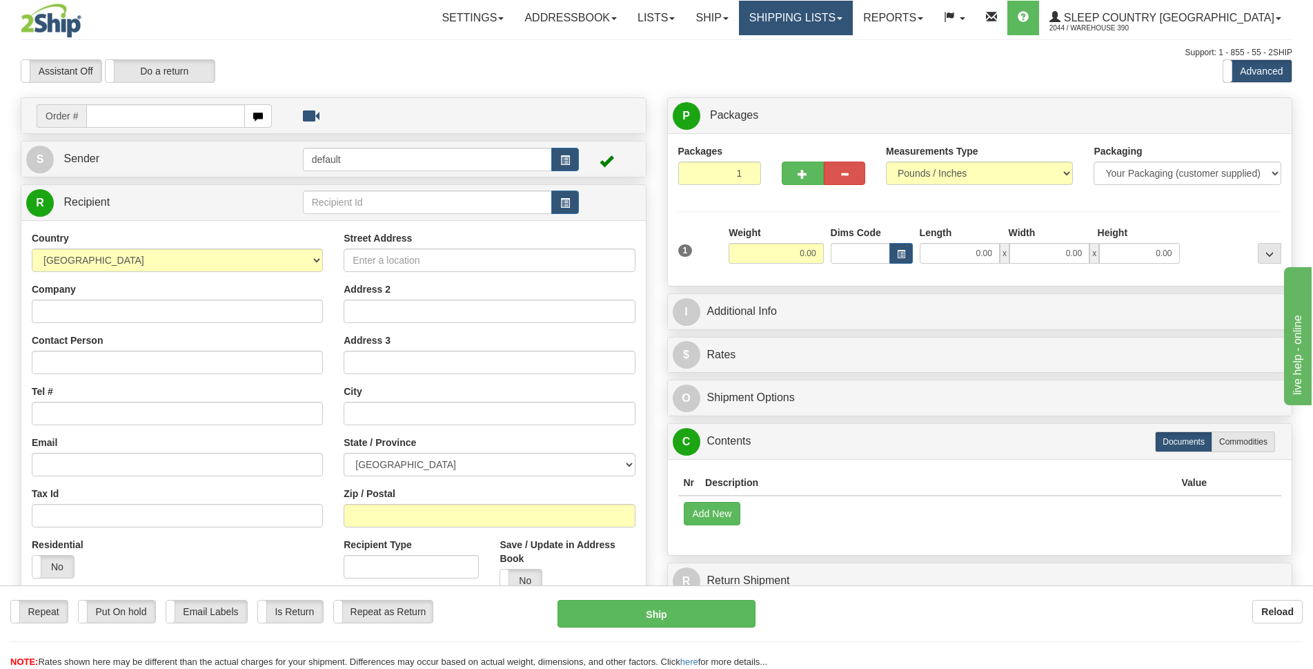
click at [829, 17] on link "Shipping lists" at bounding box center [796, 18] width 114 height 34
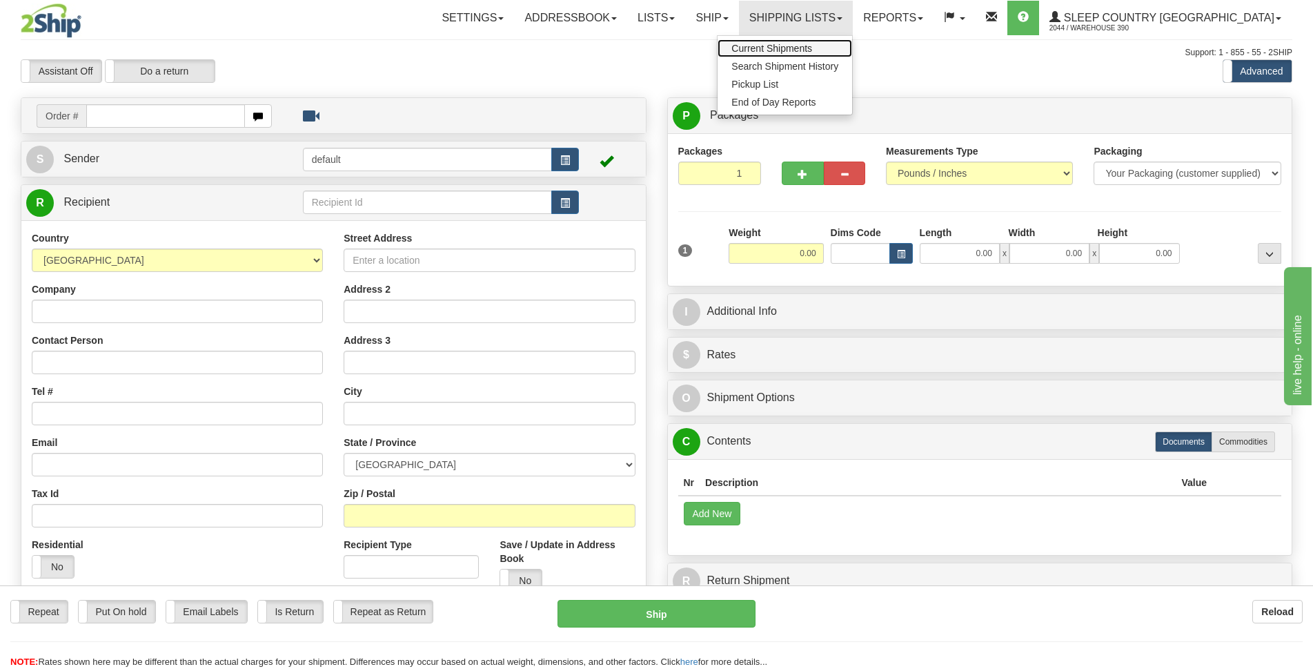
click at [812, 49] on span "Current Shipments" at bounding box center [771, 48] width 81 height 11
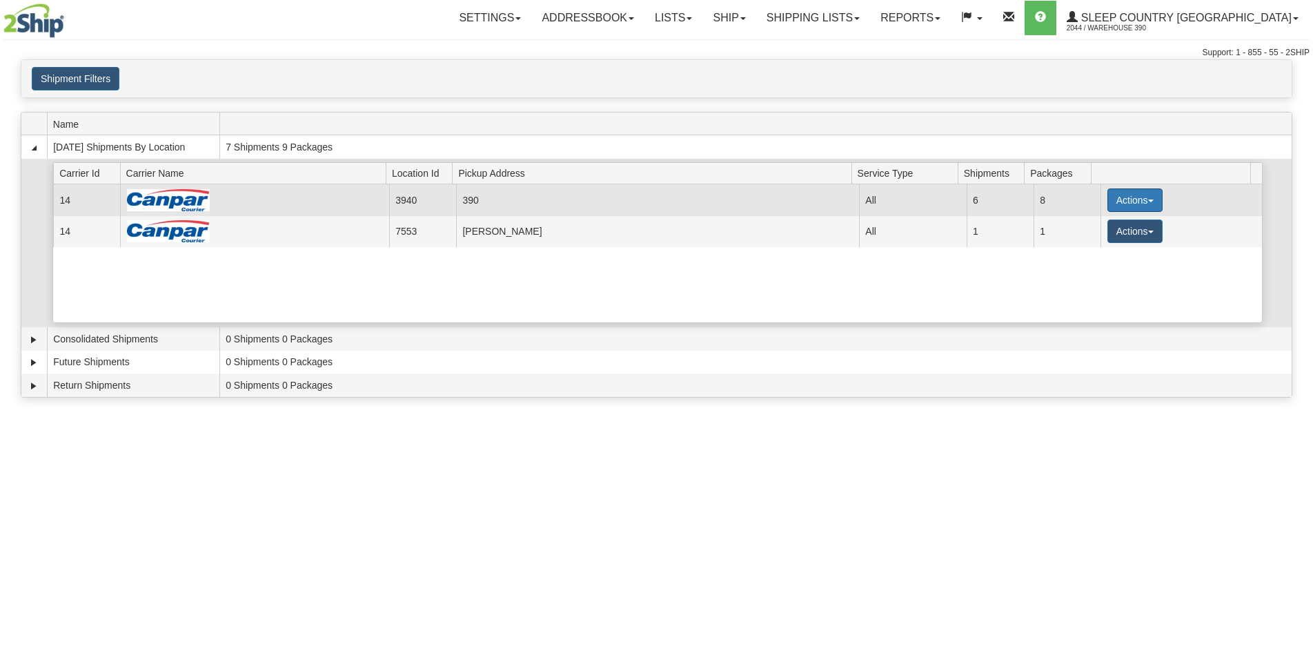
click at [1147, 204] on button "Actions" at bounding box center [1134, 199] width 55 height 23
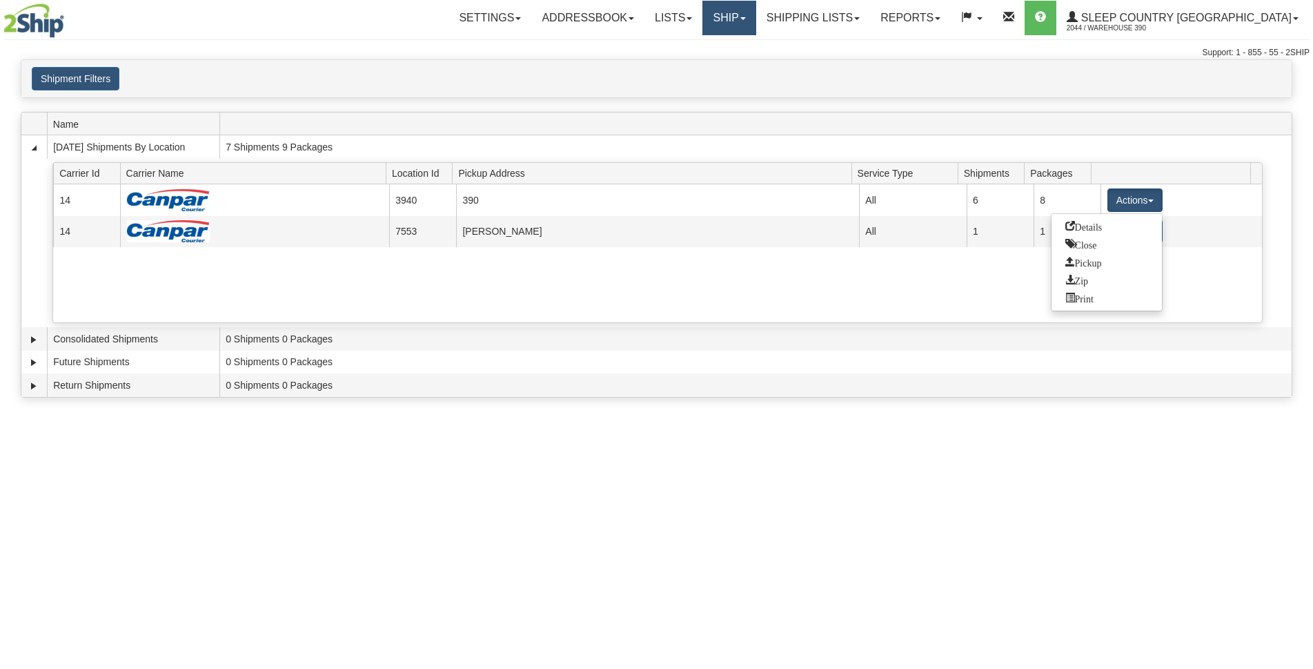
click at [756, 18] on link "Ship" at bounding box center [728, 18] width 53 height 34
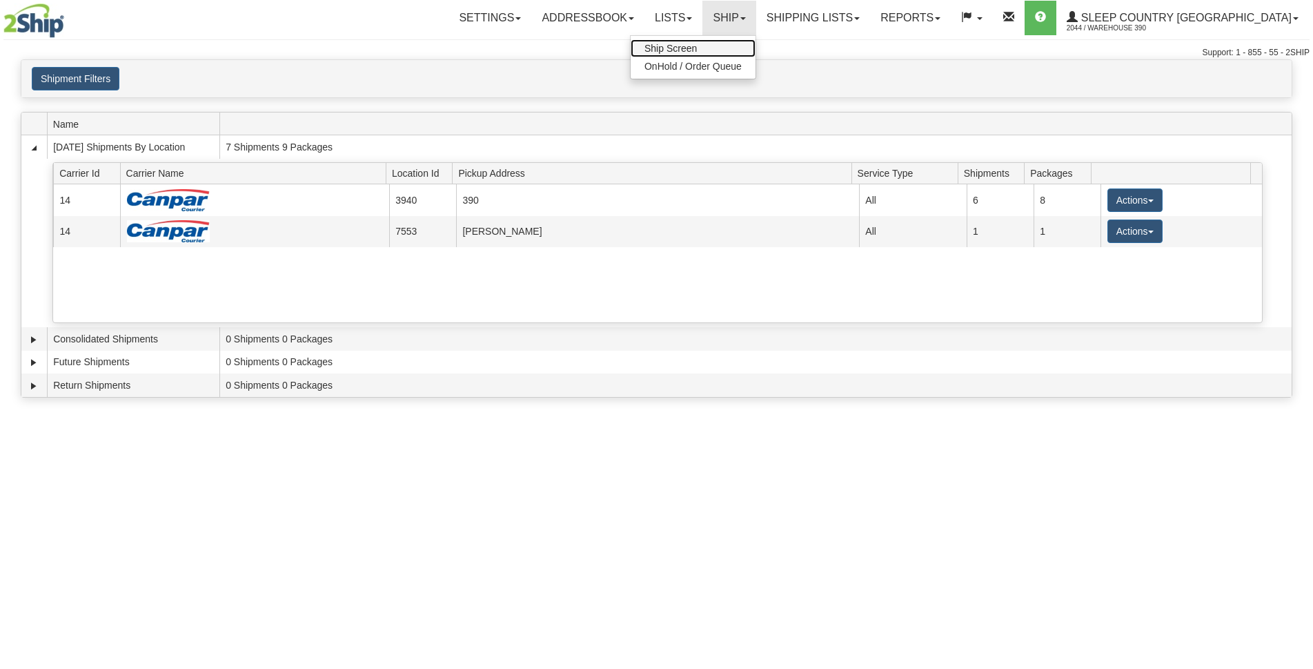
click at [697, 52] on span "Ship Screen" at bounding box center [670, 48] width 52 height 11
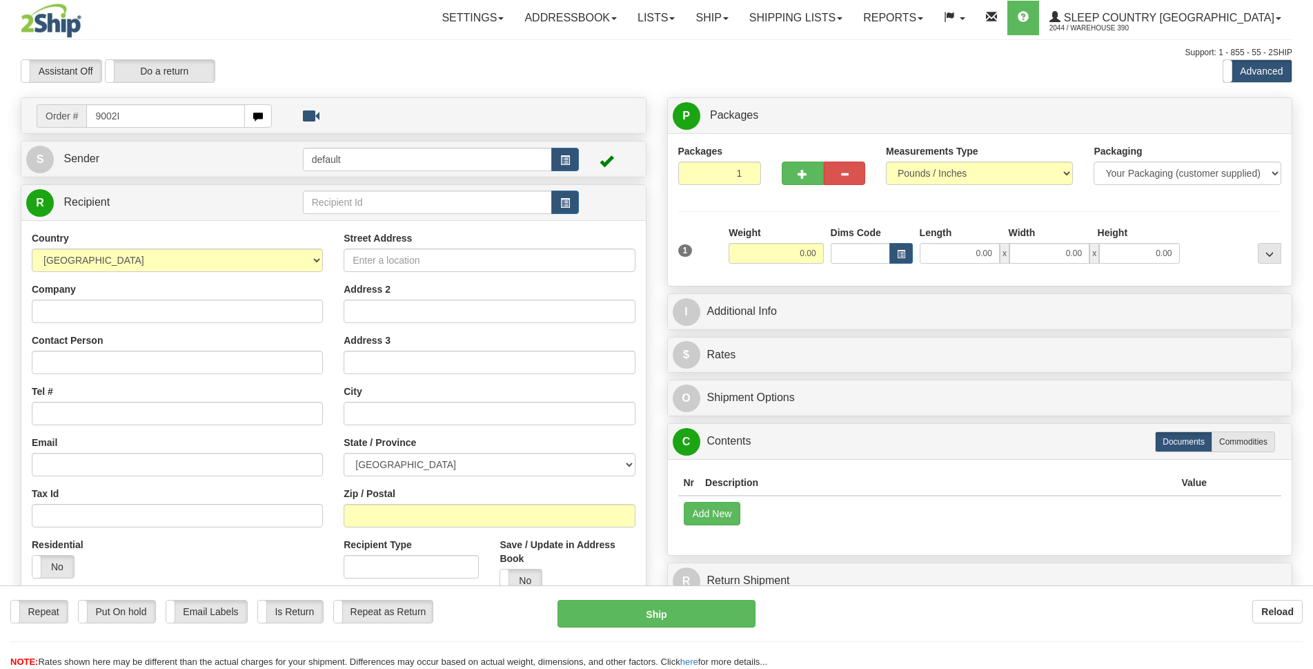
type input "9002I014844"
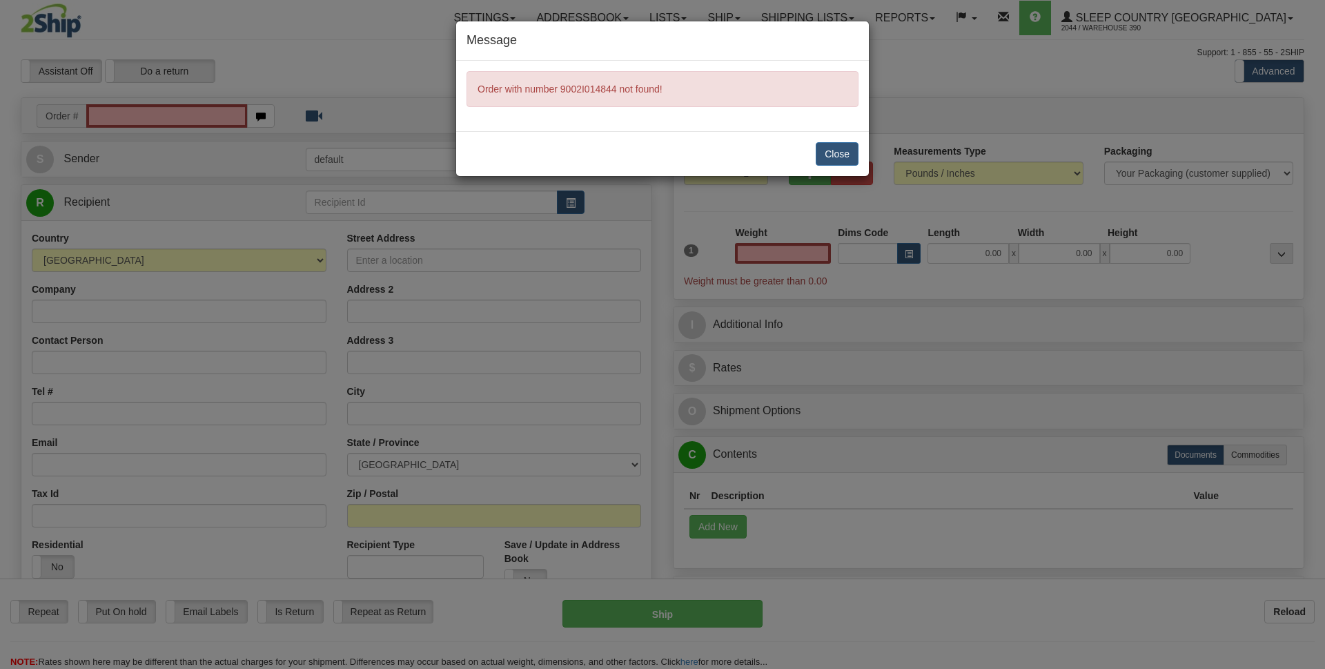
type input "0.00"
click at [844, 159] on button "Close" at bounding box center [837, 153] width 43 height 23
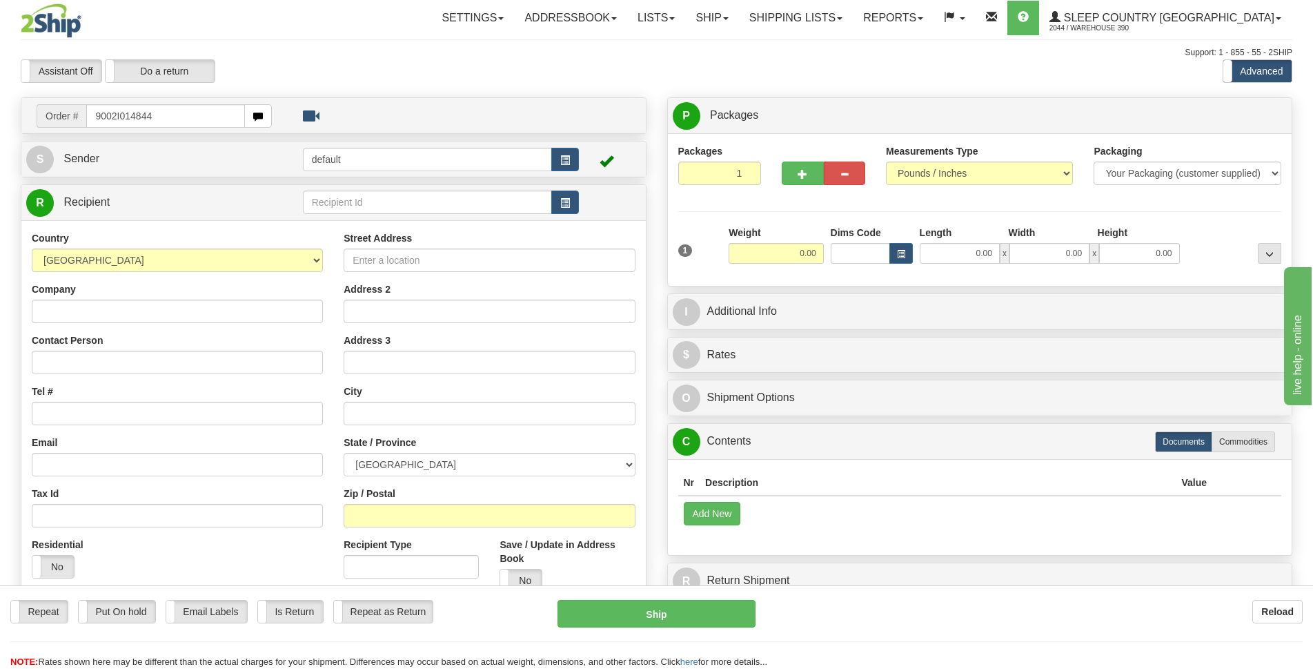
type input "9002I014844"
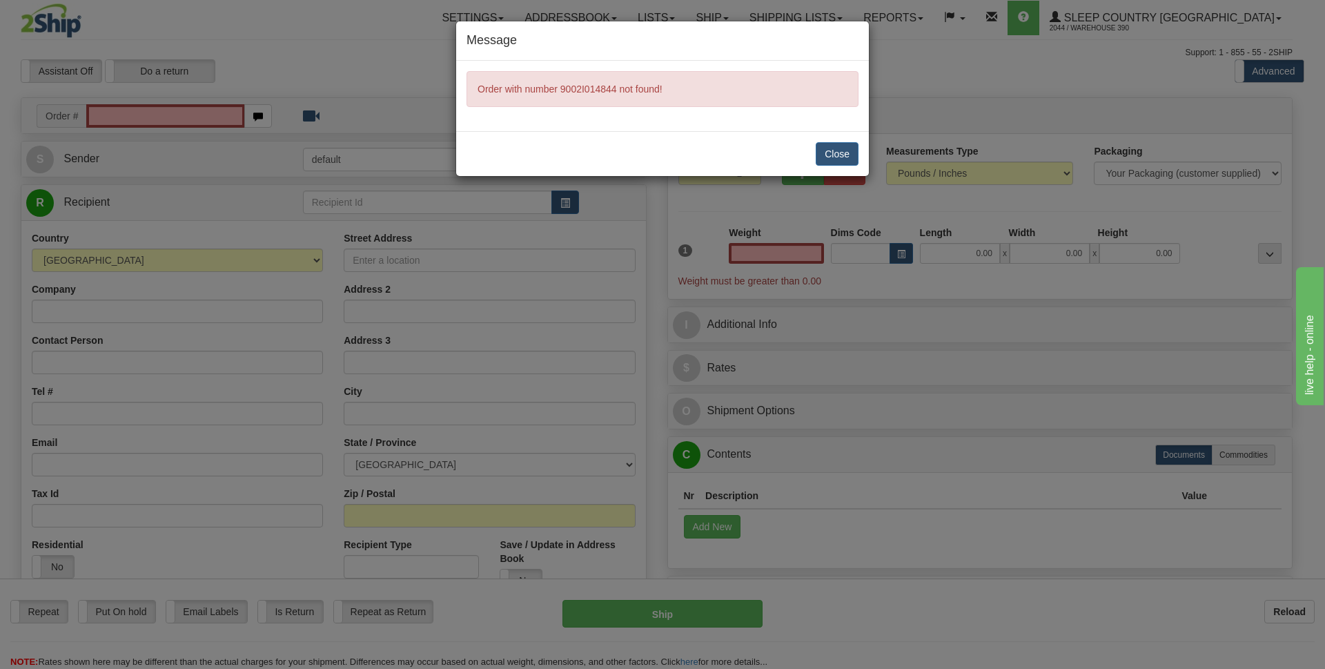
type input "0.00"
click at [846, 150] on button "Close" at bounding box center [837, 153] width 43 height 23
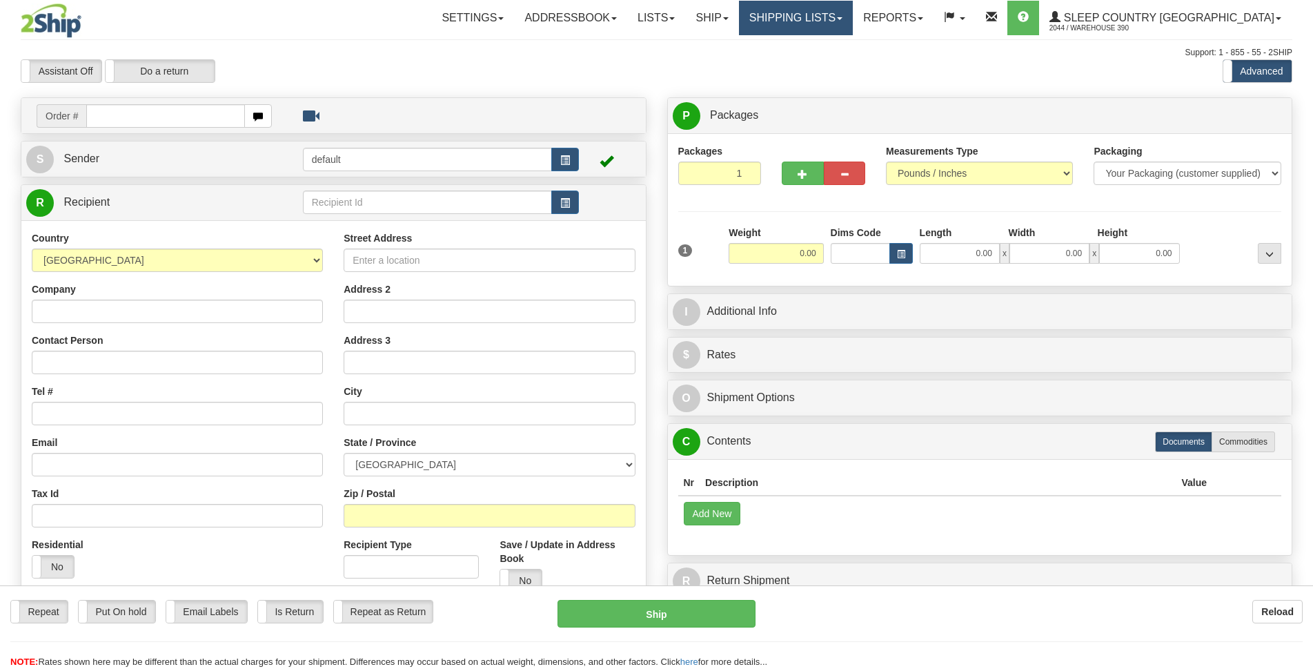
click at [853, 21] on link "Shipping lists" at bounding box center [796, 18] width 114 height 34
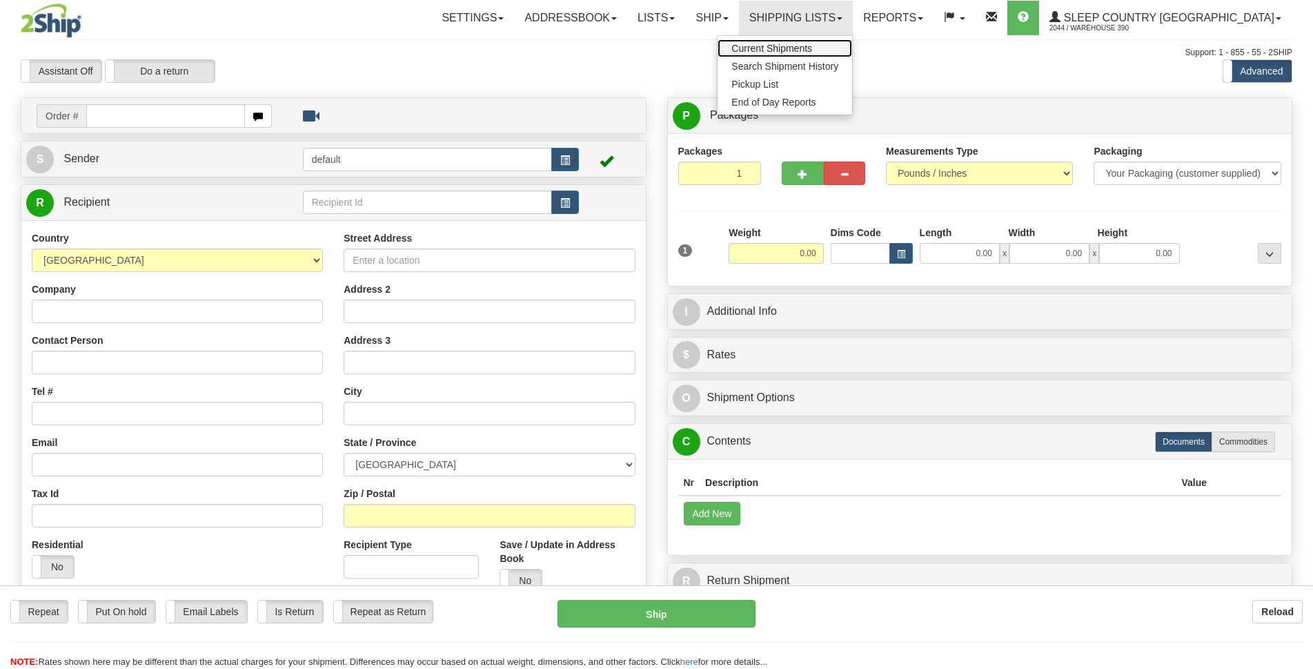
click at [812, 46] on span "Current Shipments" at bounding box center [771, 48] width 81 height 11
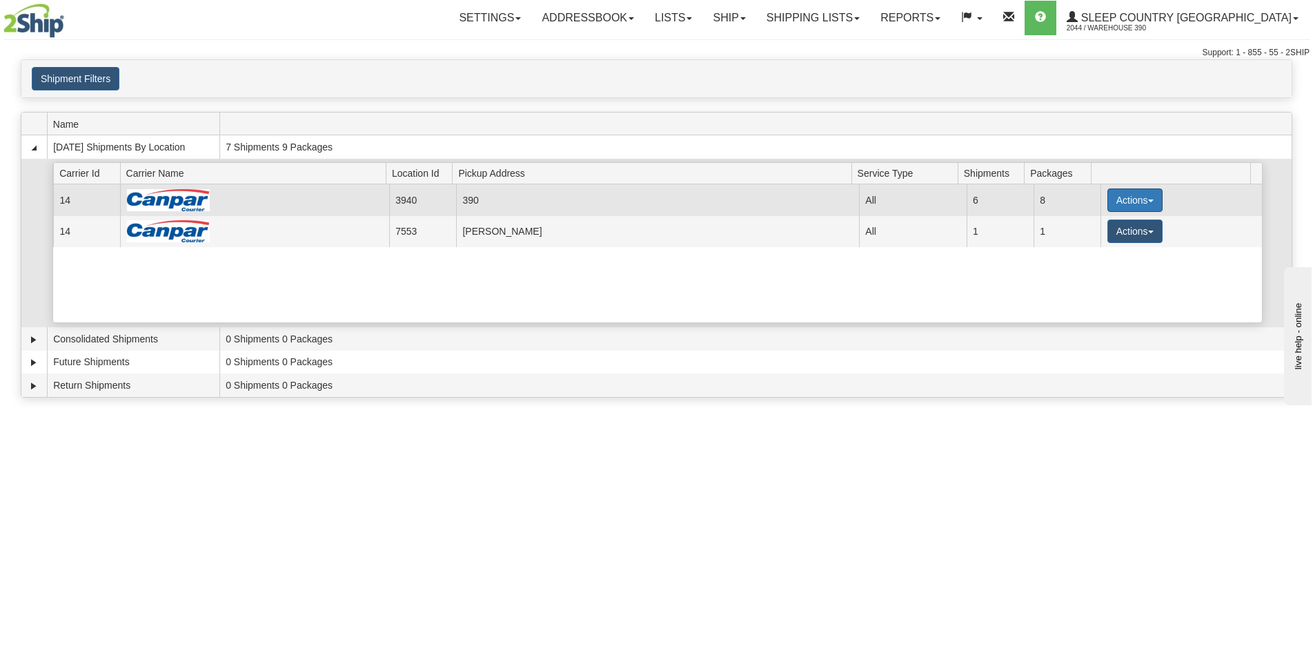
click at [1152, 199] on button "Actions" at bounding box center [1134, 199] width 55 height 23
click at [1094, 226] on span "Details" at bounding box center [1083, 226] width 37 height 10
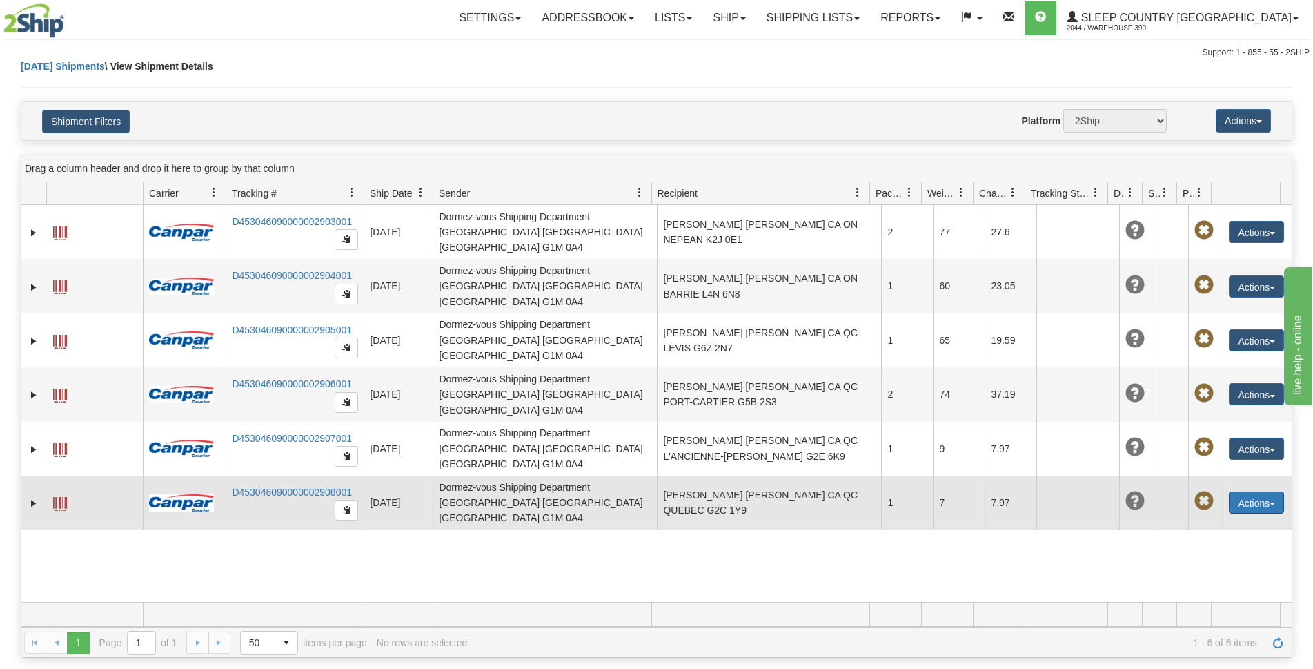
click at [1270, 491] on button "Actions" at bounding box center [1256, 502] width 55 height 22
click at [1202, 519] on link "Edit" at bounding box center [1228, 528] width 110 height 18
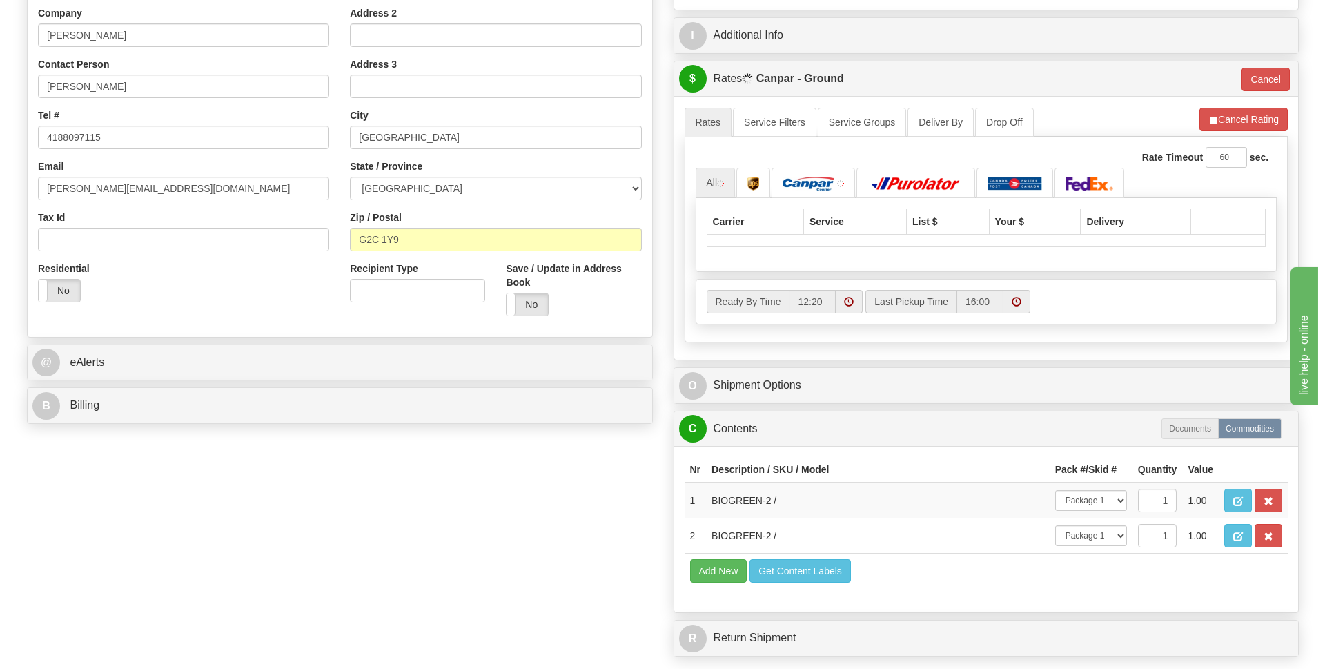
scroll to position [621, 0]
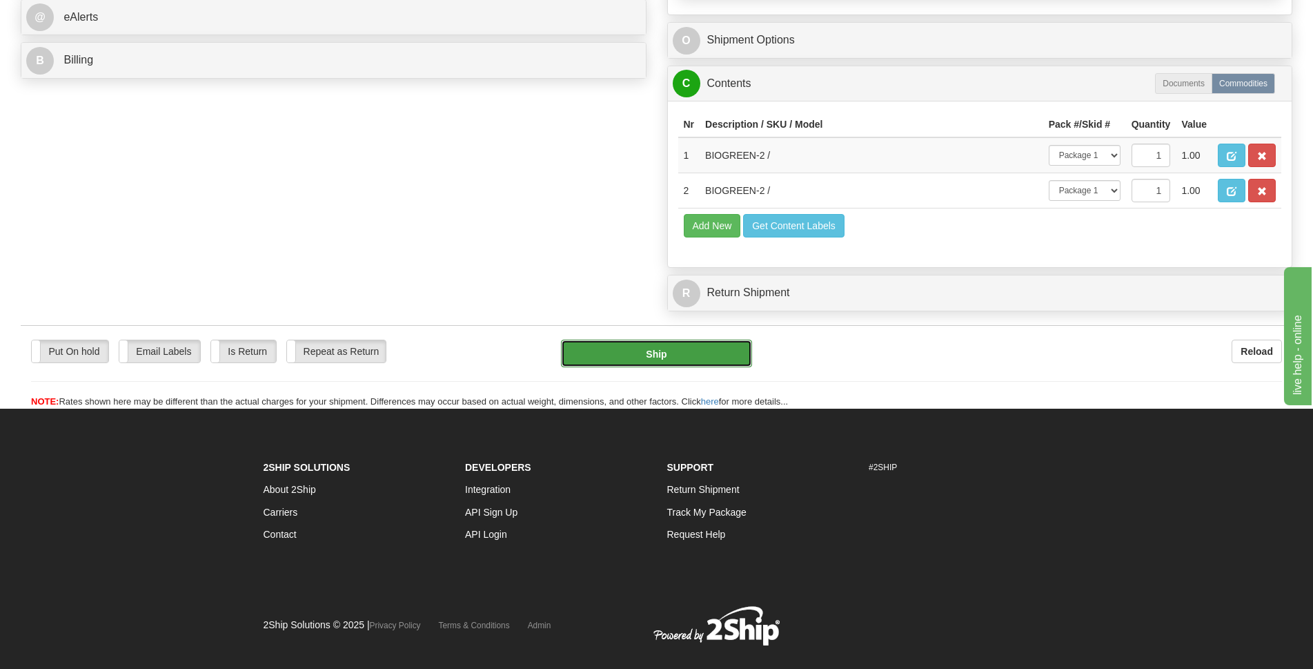
click at [672, 359] on button "Ship" at bounding box center [656, 353] width 191 height 28
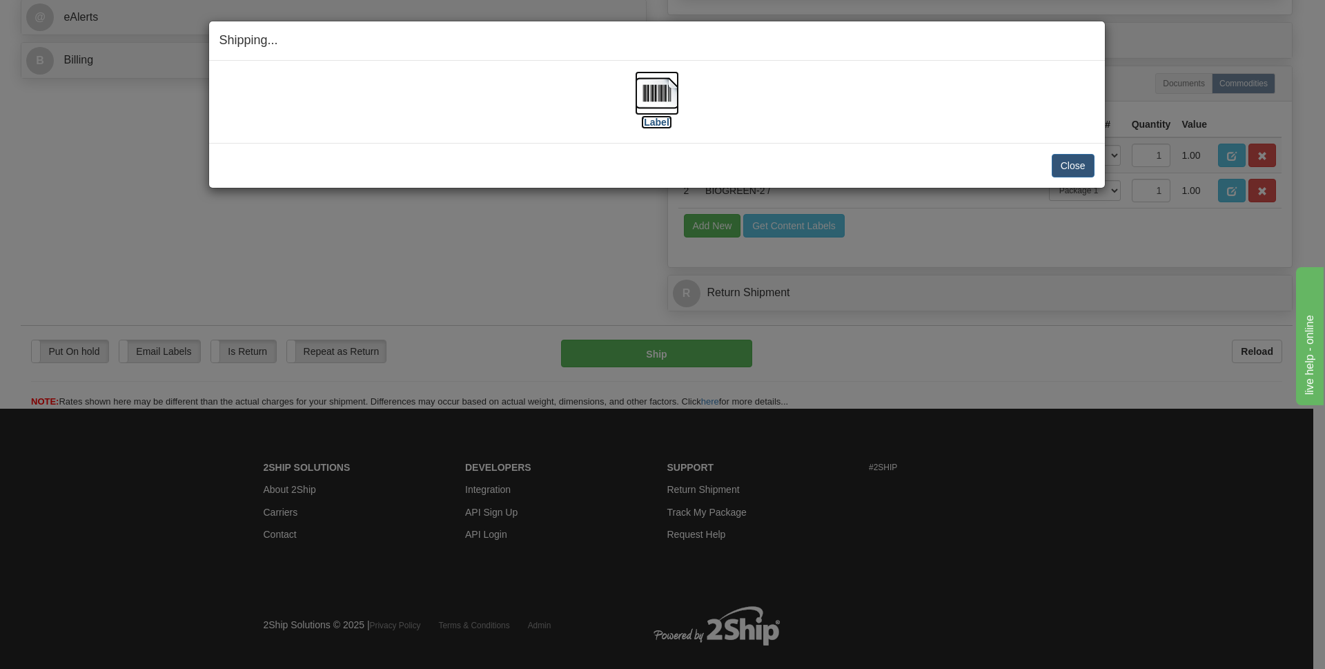
click at [659, 96] on img at bounding box center [657, 93] width 44 height 44
click at [1067, 157] on button "Close" at bounding box center [1073, 165] width 43 height 23
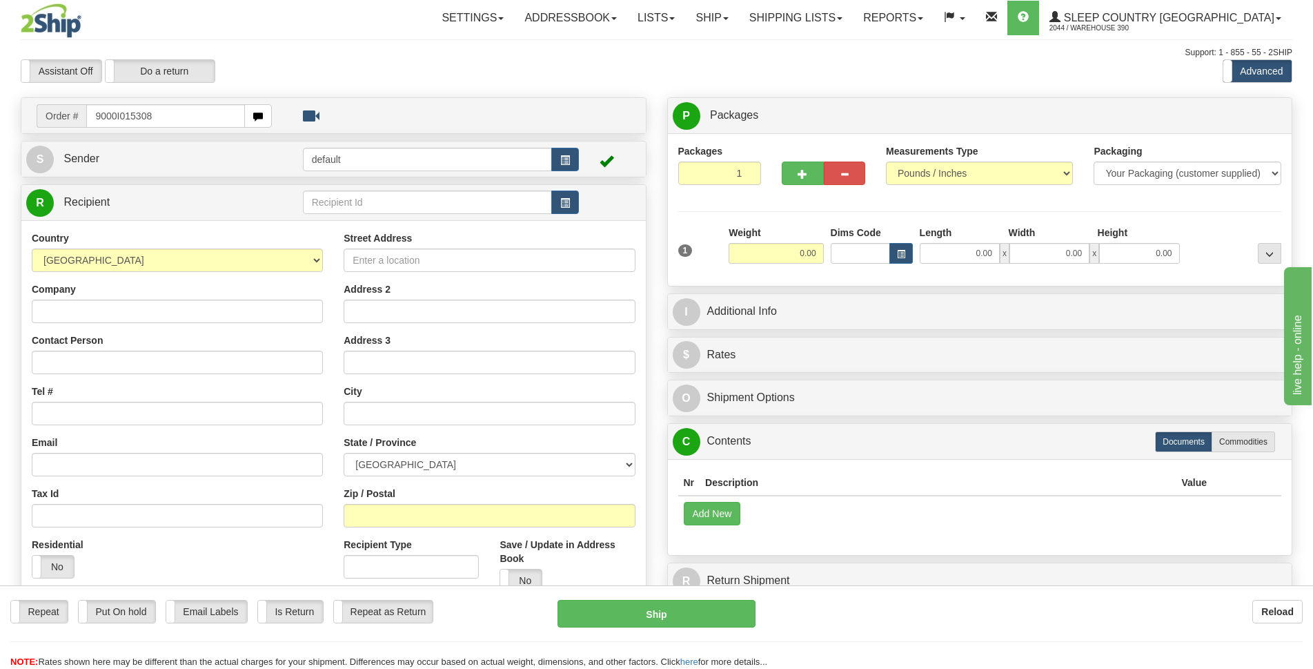
type input "9000I015308"
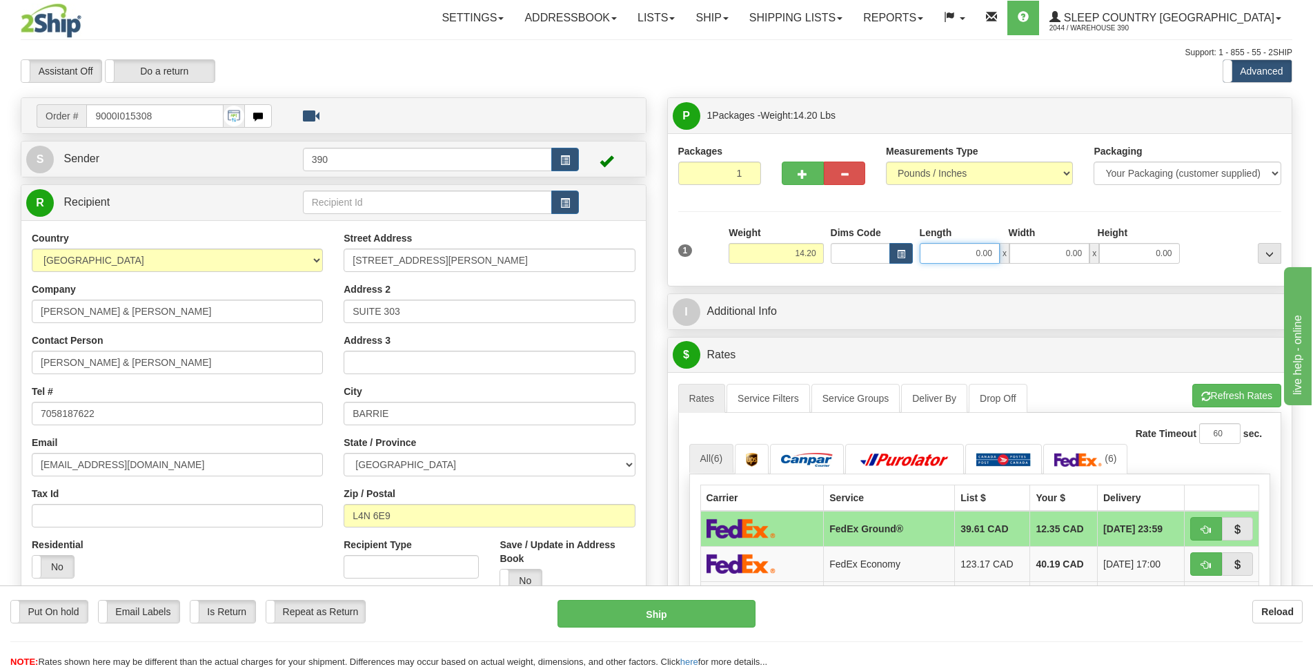
click at [990, 247] on input "0.00" at bounding box center [960, 253] width 80 height 21
type input "8.00"
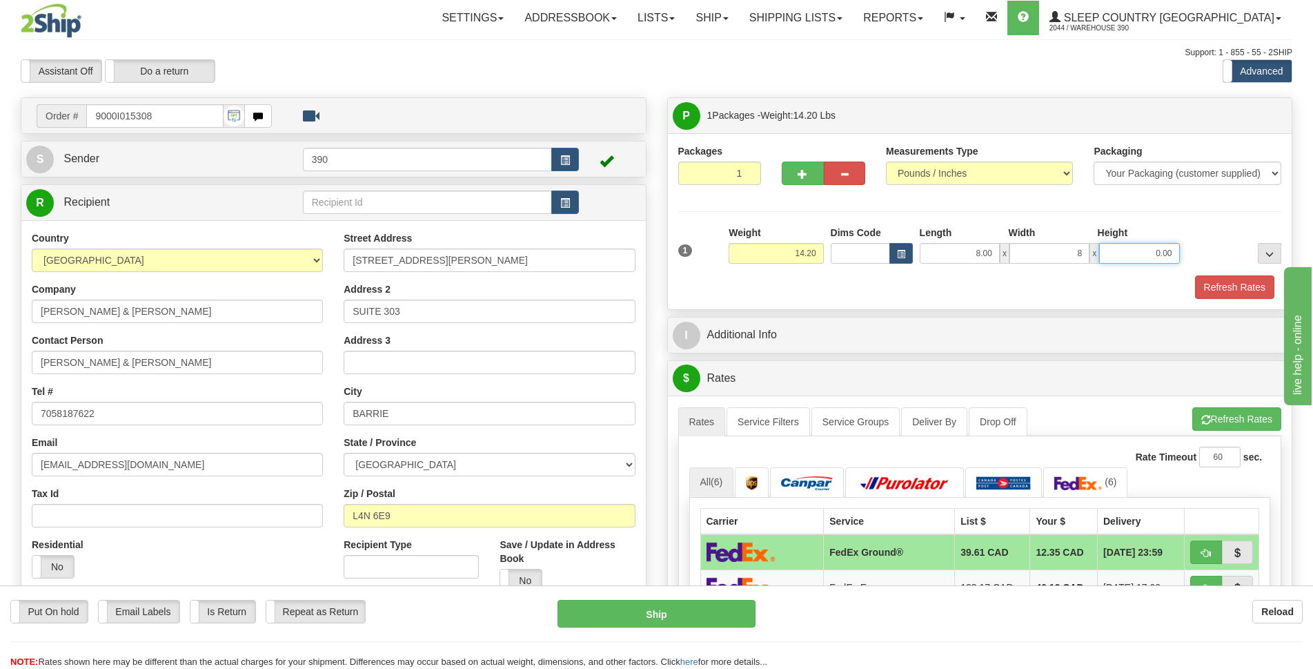
type input "8.00"
type input "20.00"
click at [1196, 288] on button "Refresh Rates" at bounding box center [1234, 286] width 79 height 23
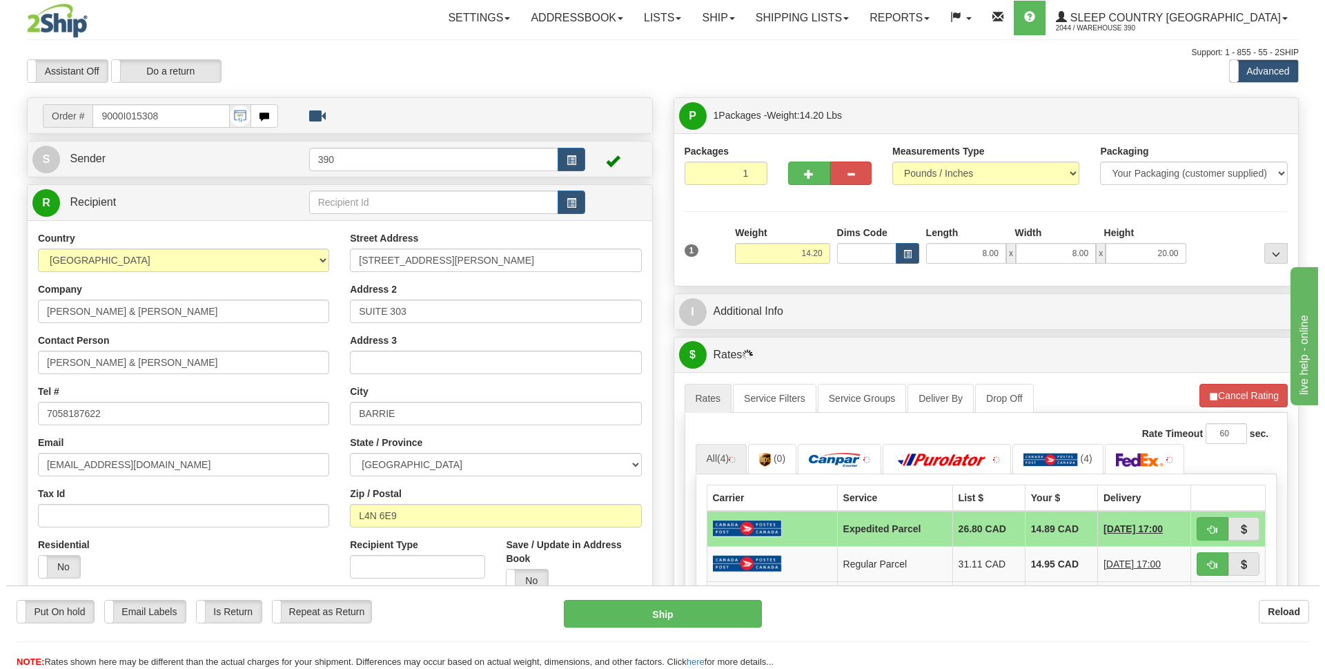
scroll to position [207, 0]
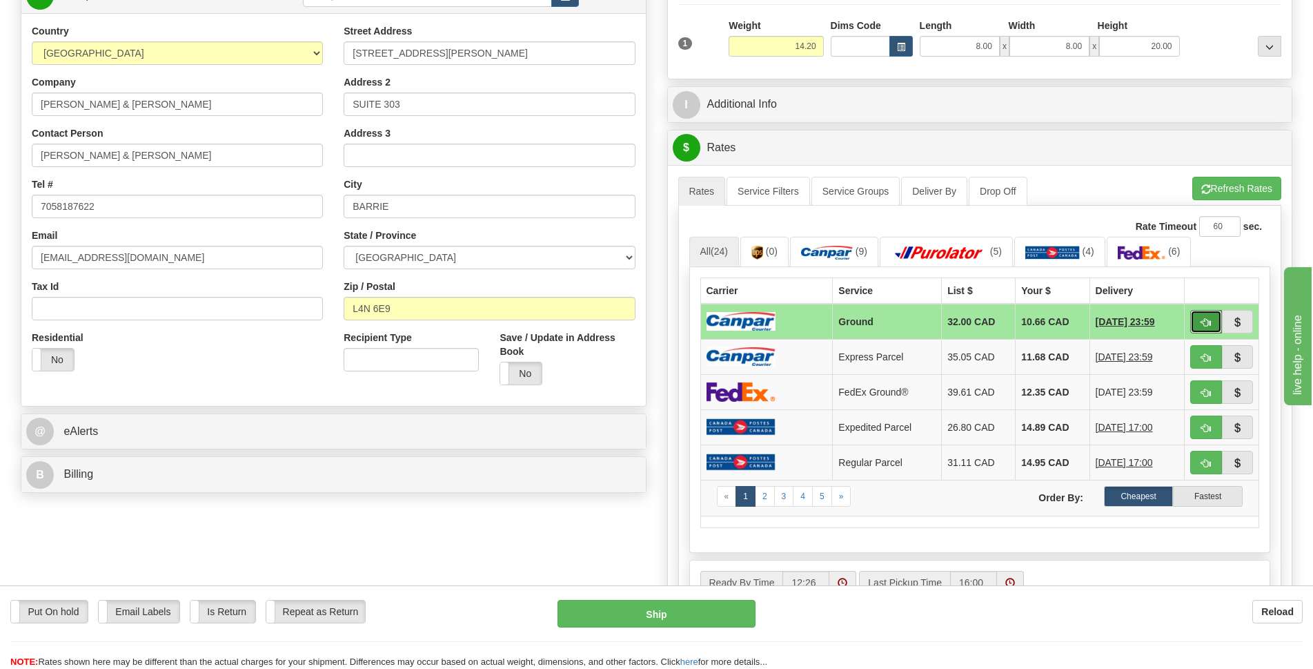
click at [1196, 319] on button "button" at bounding box center [1206, 321] width 32 height 23
type input "1"
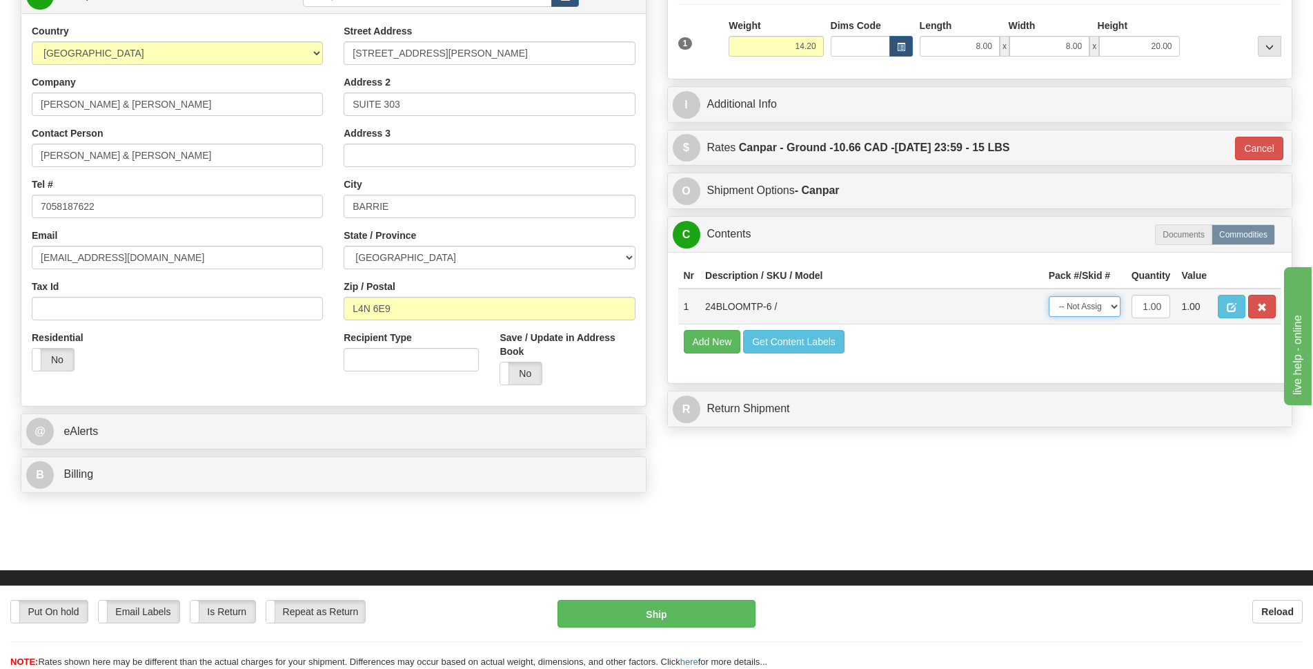
click at [1120, 307] on select "-- Not Assigned -- Package 1" at bounding box center [1085, 306] width 72 height 21
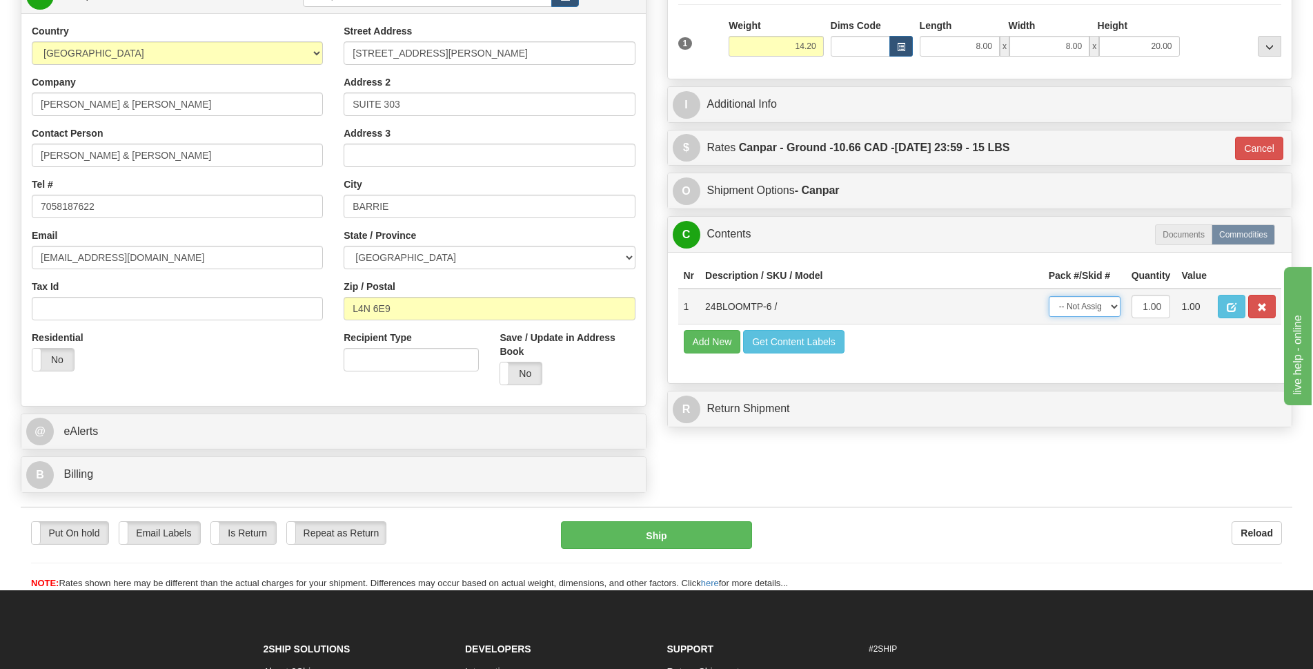
select select "0"
click at [1049, 296] on select "-- Not Assigned -- Package 1" at bounding box center [1085, 306] width 72 height 21
click at [700, 531] on button "Ship" at bounding box center [656, 535] width 191 height 28
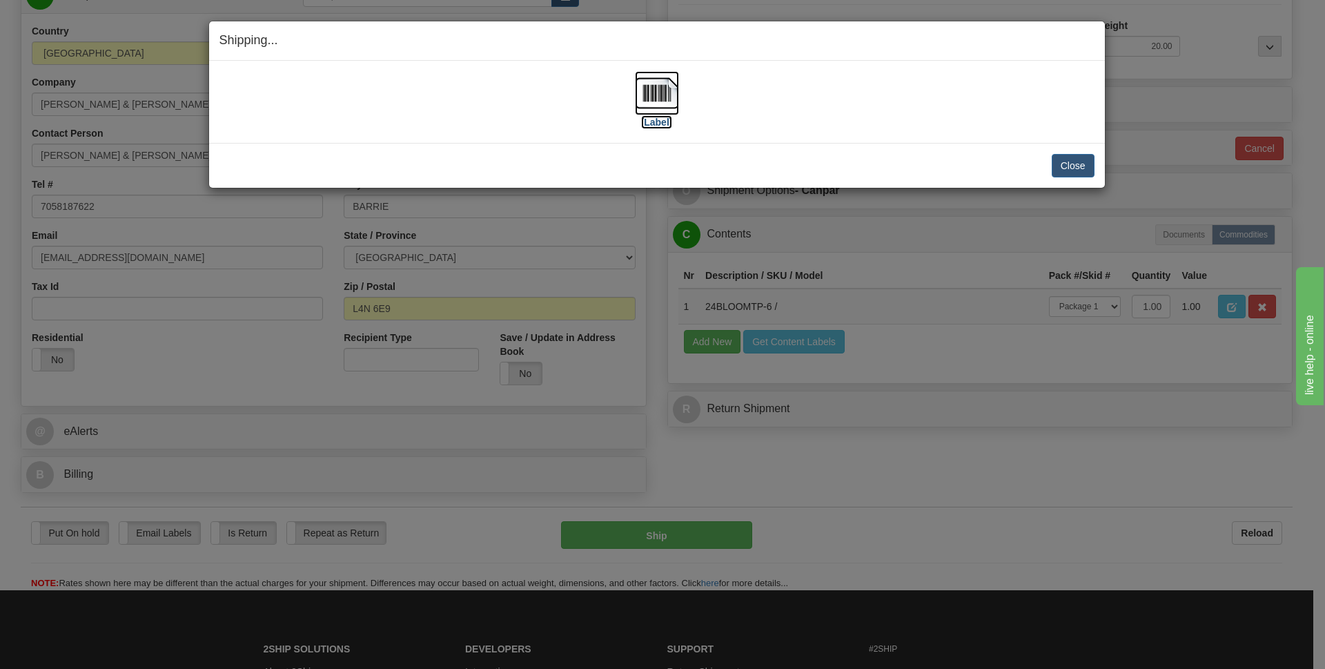
click at [652, 101] on img at bounding box center [657, 93] width 44 height 44
click at [1067, 163] on button "Close" at bounding box center [1073, 165] width 43 height 23
